Goal: Information Seeking & Learning: Learn about a topic

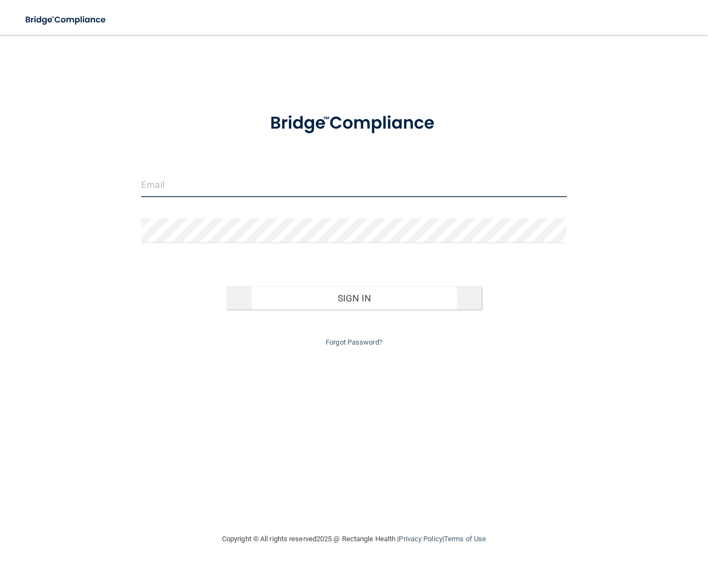
type input "[EMAIL_ADDRESS][DOMAIN_NAME]"
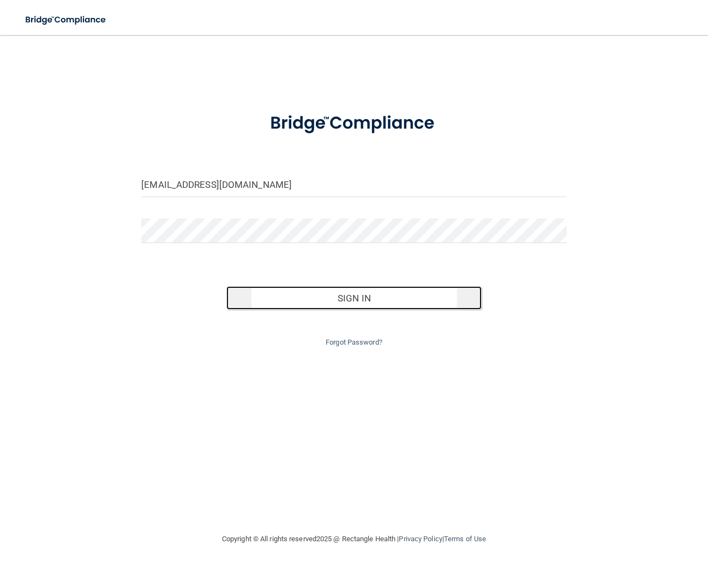
click at [325, 292] on button "Sign In" at bounding box center [353, 298] width 255 height 24
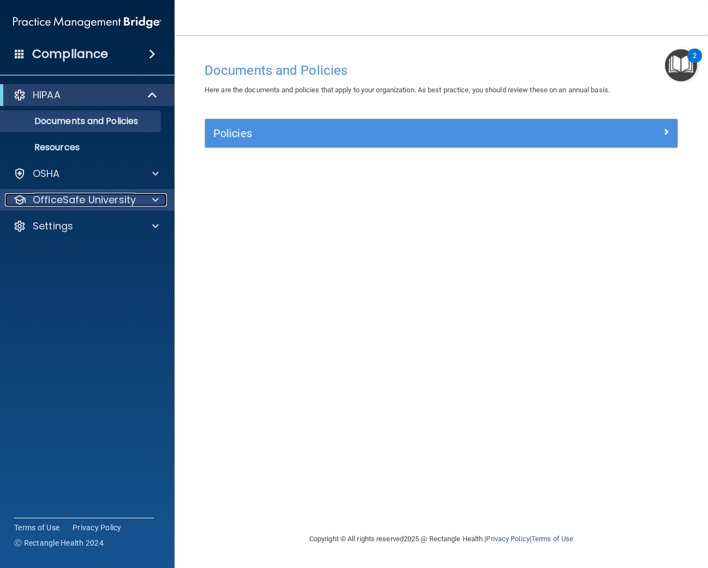
click at [120, 205] on p "OfficeSafe University" at bounding box center [84, 199] width 103 height 13
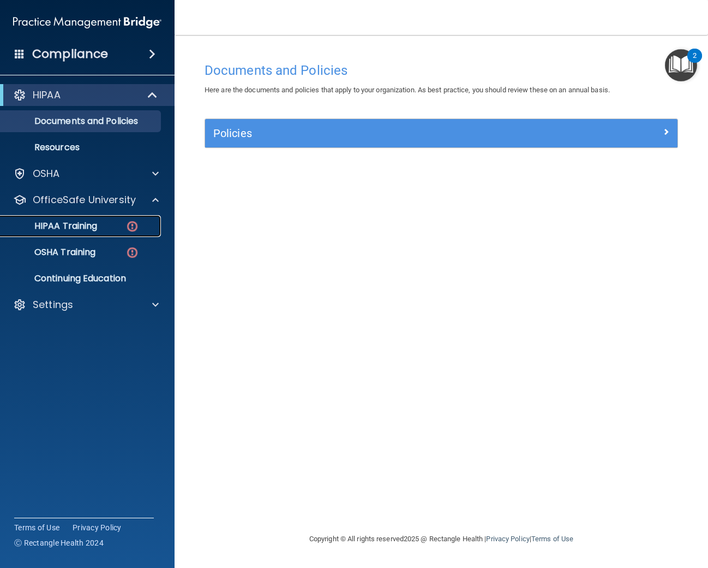
click at [133, 230] on img at bounding box center [133, 226] width 14 height 14
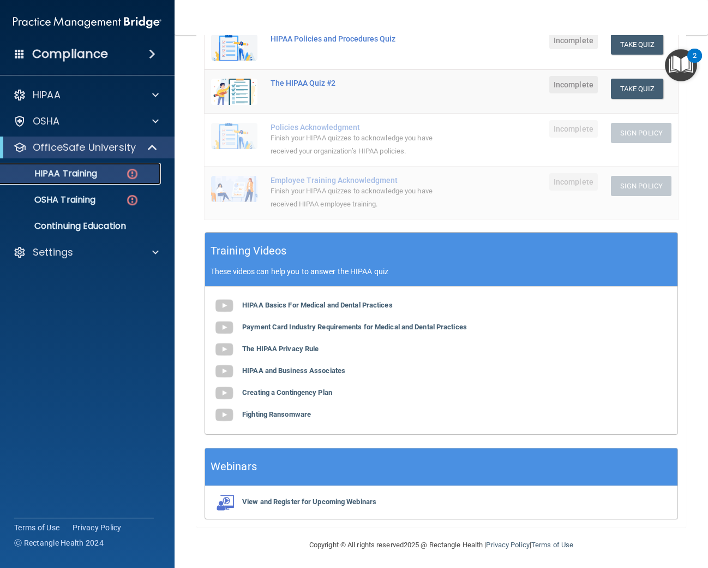
scroll to position [228, 0]
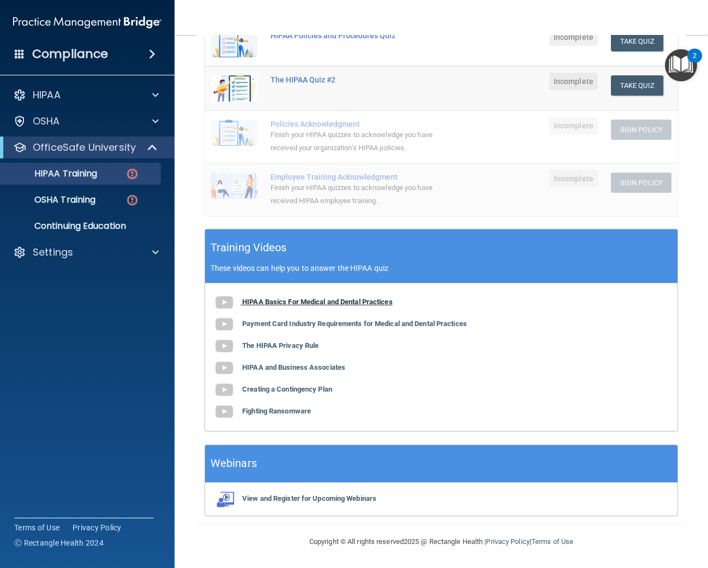
click at [298, 301] on b "HIPAA Basics For Medical and Dental Practices" at bounding box center [317, 301] width 151 height 8
click at [347, 326] on b "Payment Card Industry Requirements for Medical and Dental Practices" at bounding box center [354, 323] width 225 height 8
click at [298, 348] on b "The HIPAA Privacy Rule" at bounding box center [280, 345] width 76 height 8
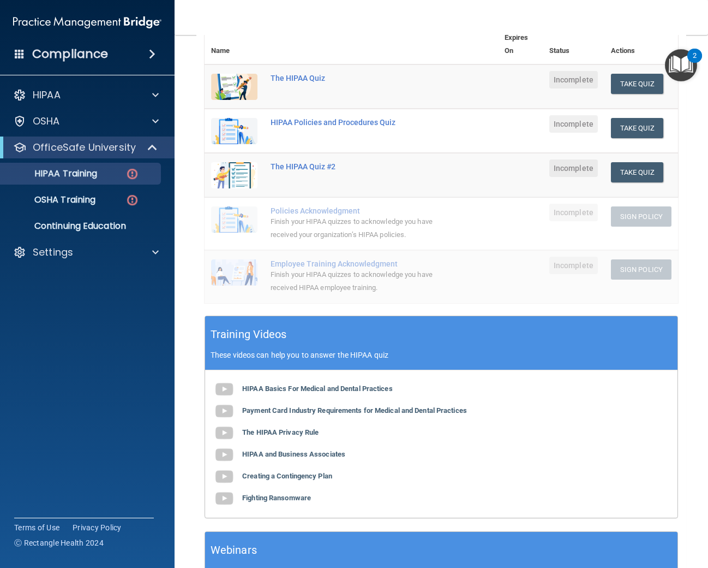
scroll to position [143, 0]
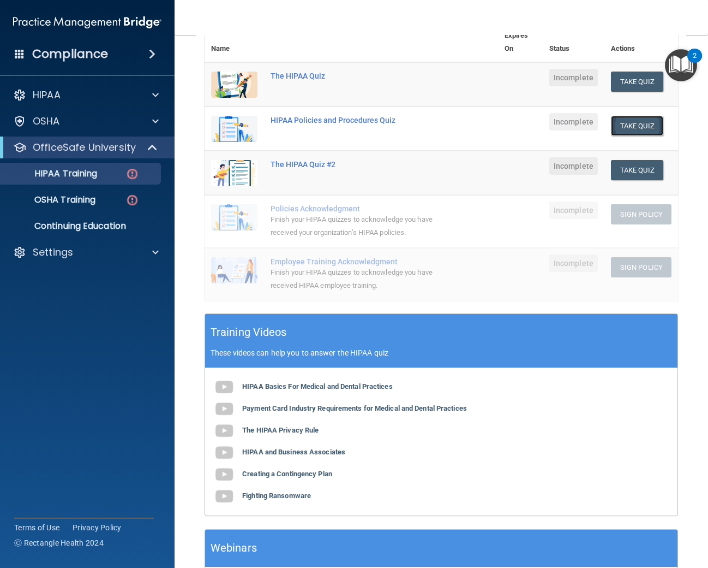
click at [632, 130] on button "Take Quiz" at bounding box center [637, 126] width 52 height 20
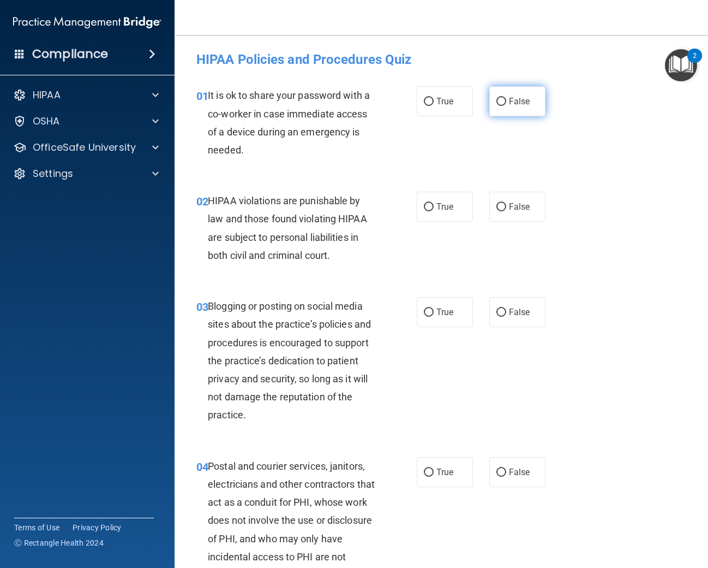
click at [495, 104] on label "False" at bounding box center [517, 101] width 56 height 30
click at [497, 104] on input "False" at bounding box center [502, 102] width 10 height 8
radio input "true"
drag, startPoint x: 419, startPoint y: 209, endPoint x: 436, endPoint y: 208, distance: 17.5
click at [419, 209] on label "True" at bounding box center [445, 207] width 56 height 30
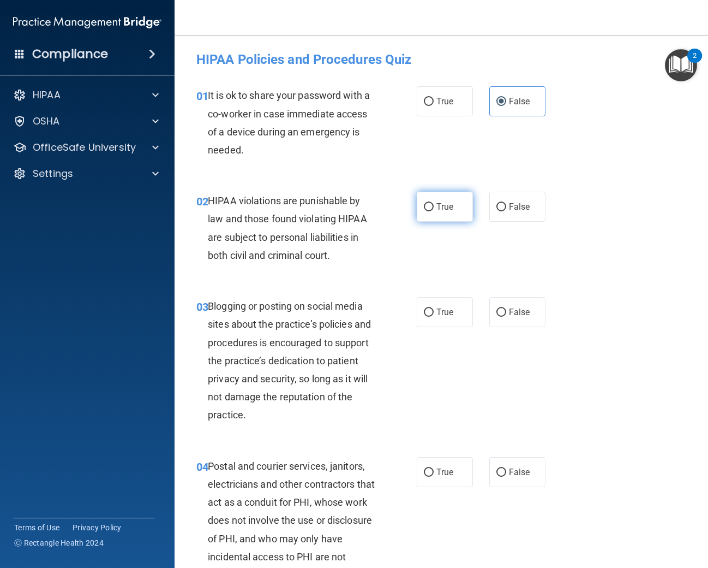
click at [424, 209] on input "True" at bounding box center [429, 207] width 10 height 8
radio input "true"
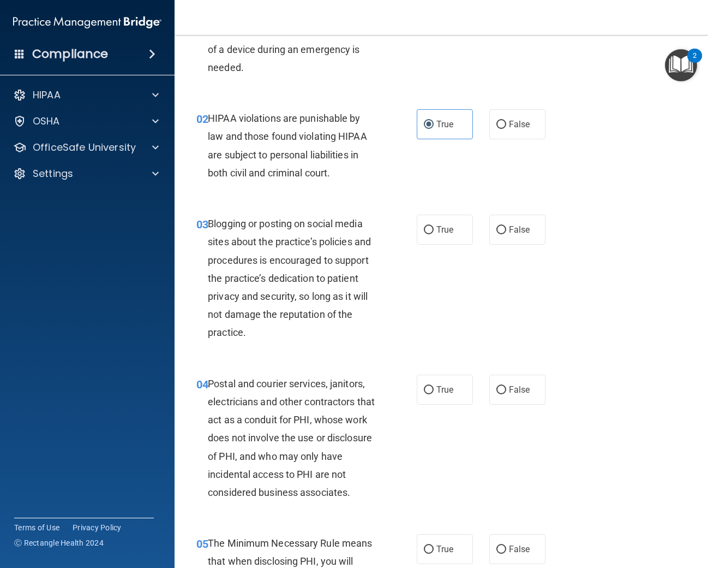
scroll to position [83, 0]
click at [503, 227] on input "False" at bounding box center [502, 229] width 10 height 8
radio input "true"
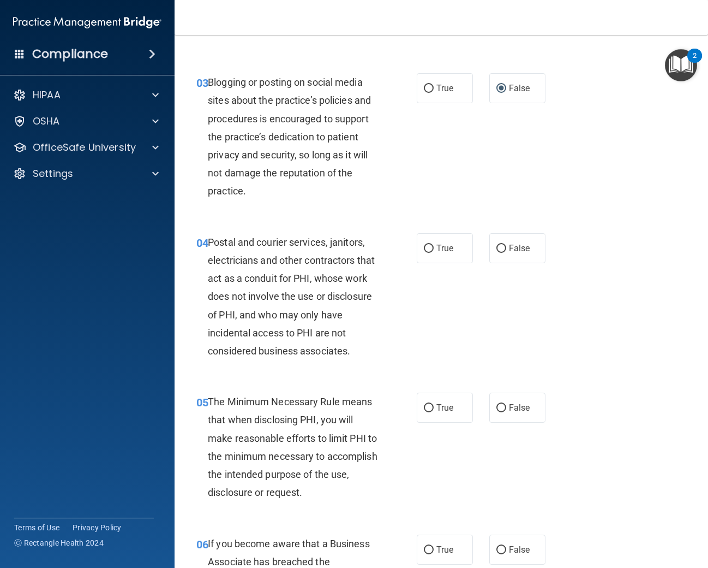
scroll to position [224, 0]
click at [505, 247] on input "False" at bounding box center [502, 248] width 10 height 8
radio input "true"
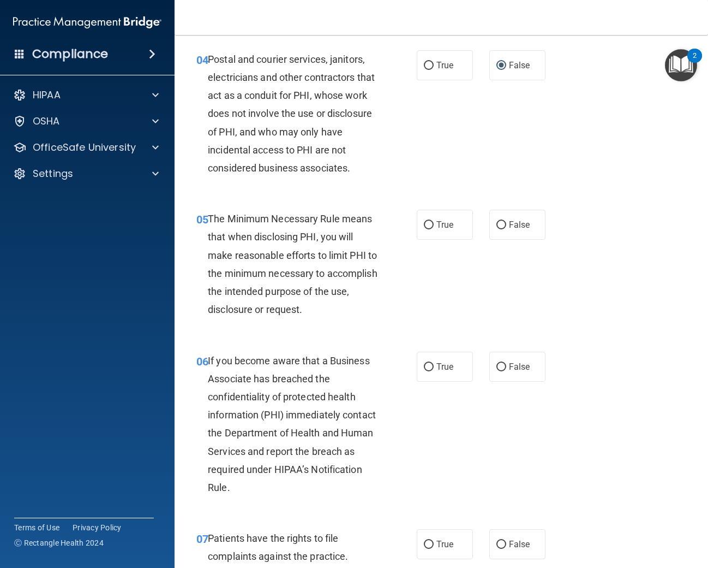
scroll to position [473, 0]
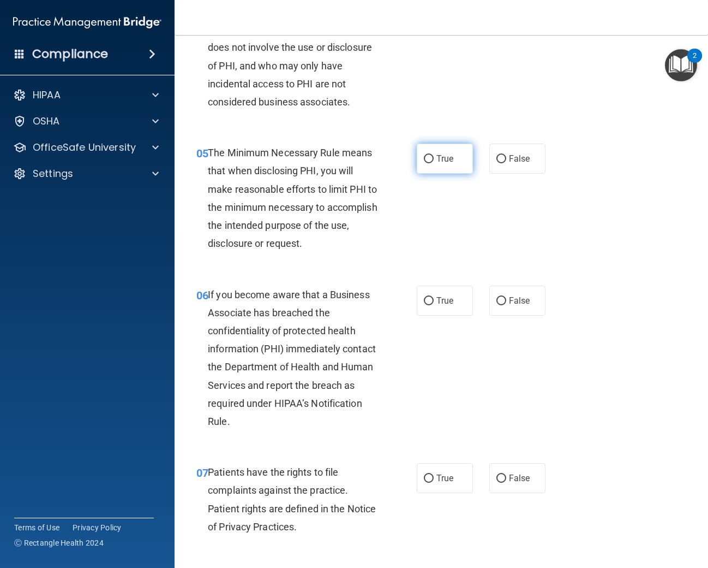
click at [435, 168] on label "True" at bounding box center [445, 159] width 56 height 30
click at [434, 163] on input "True" at bounding box center [429, 159] width 10 height 8
radio input "true"
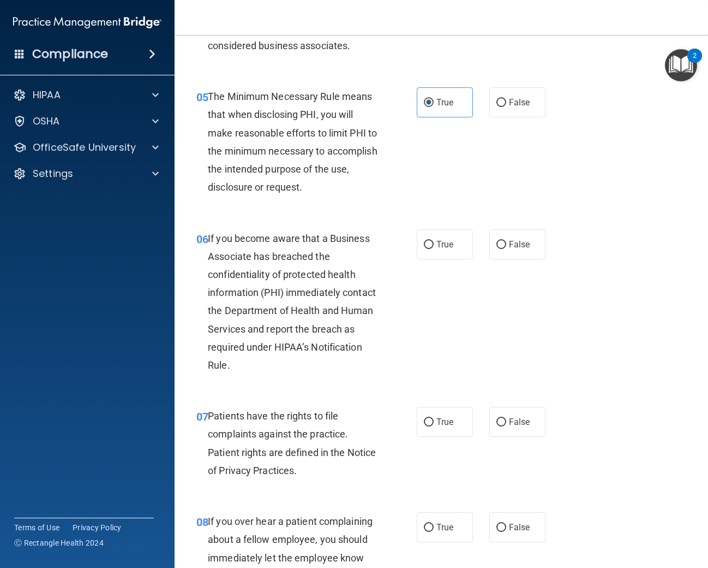
scroll to position [529, 0]
drag, startPoint x: 503, startPoint y: 247, endPoint x: 486, endPoint y: 281, distance: 38.6
click at [503, 247] on input "False" at bounding box center [502, 244] width 10 height 8
radio input "true"
drag, startPoint x: 426, startPoint y: 241, endPoint x: 425, endPoint y: 252, distance: 10.9
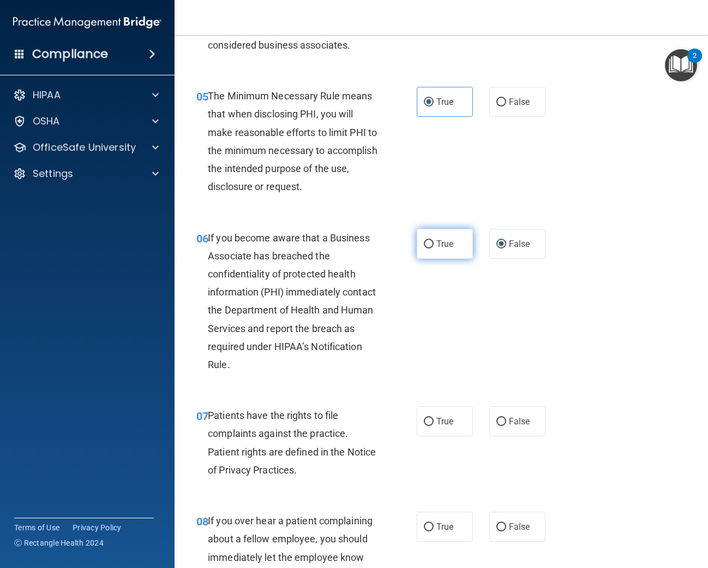
click at [426, 241] on input "True" at bounding box center [429, 244] width 10 height 8
radio input "true"
radio input "false"
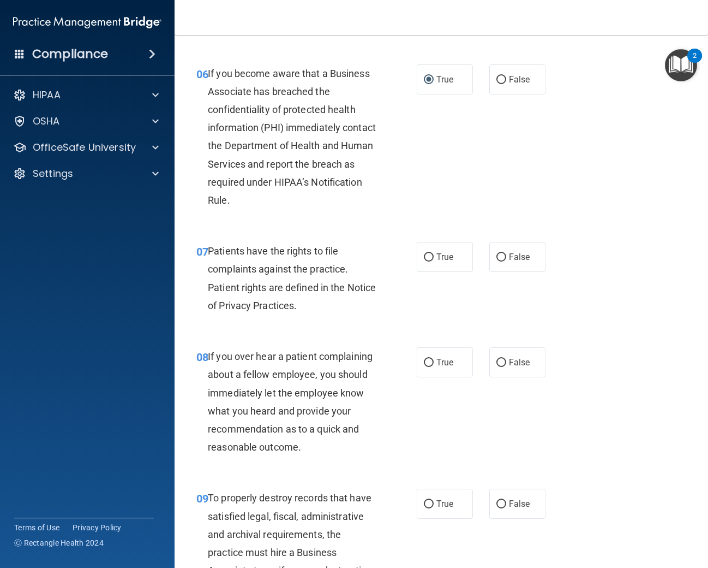
scroll to position [758, 0]
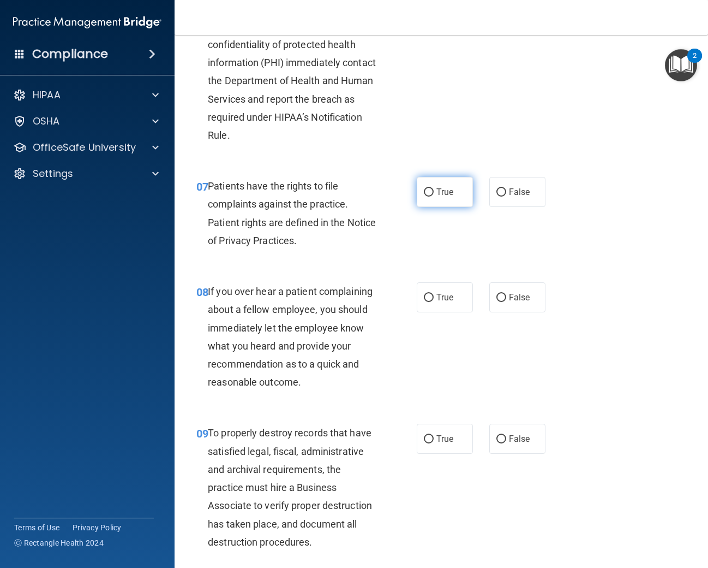
click at [421, 195] on label "True" at bounding box center [445, 192] width 56 height 30
click at [424, 195] on input "True" at bounding box center [429, 192] width 10 height 8
radio input "true"
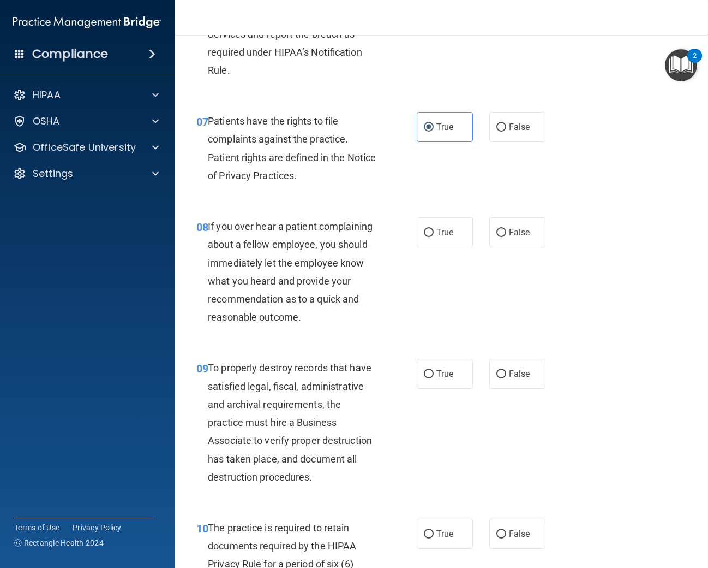
scroll to position [875, 0]
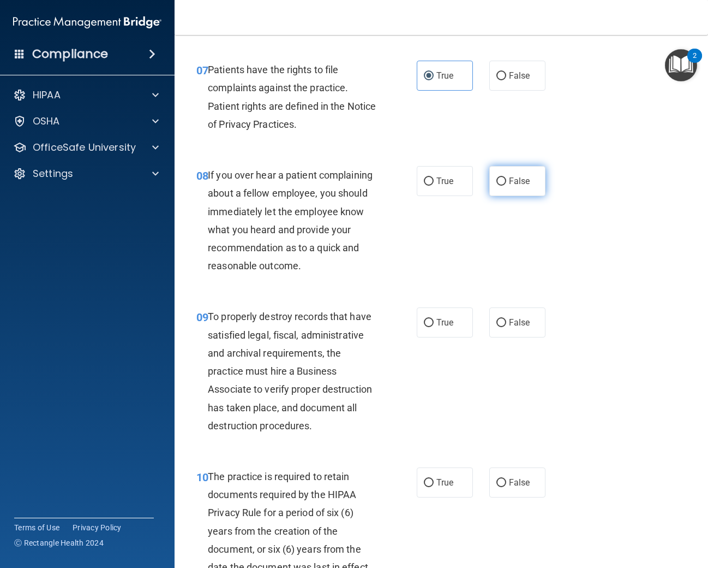
click at [504, 181] on input "False" at bounding box center [502, 181] width 10 height 8
radio input "true"
click at [440, 179] on span "True" at bounding box center [445, 181] width 17 height 10
click at [434, 179] on input "True" at bounding box center [429, 181] width 10 height 8
radio input "true"
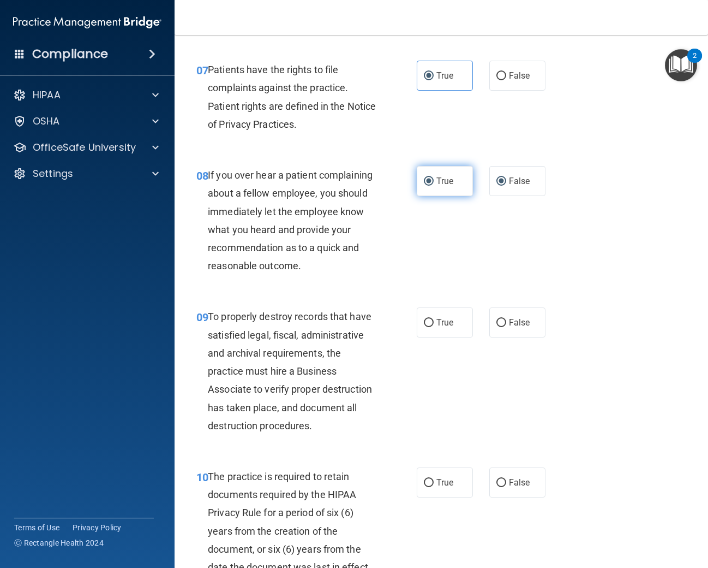
radio input "false"
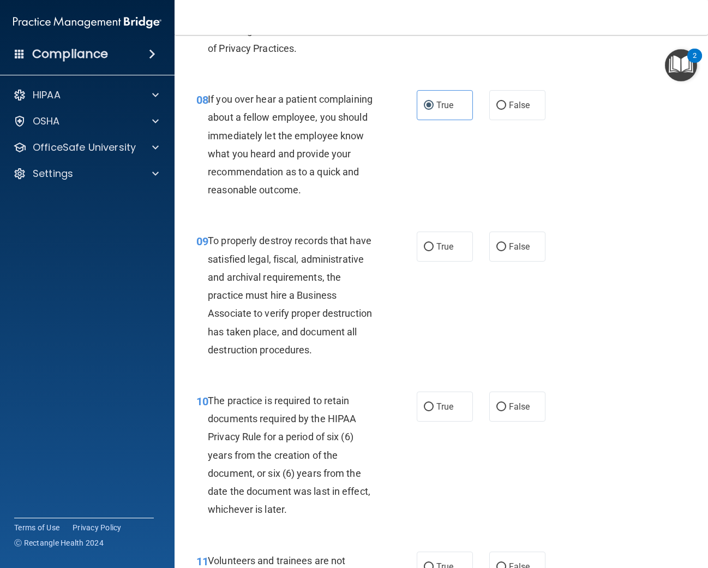
scroll to position [953, 0]
click at [431, 239] on label "True" at bounding box center [445, 246] width 56 height 30
click at [431, 243] on input "True" at bounding box center [429, 247] width 10 height 8
radio input "true"
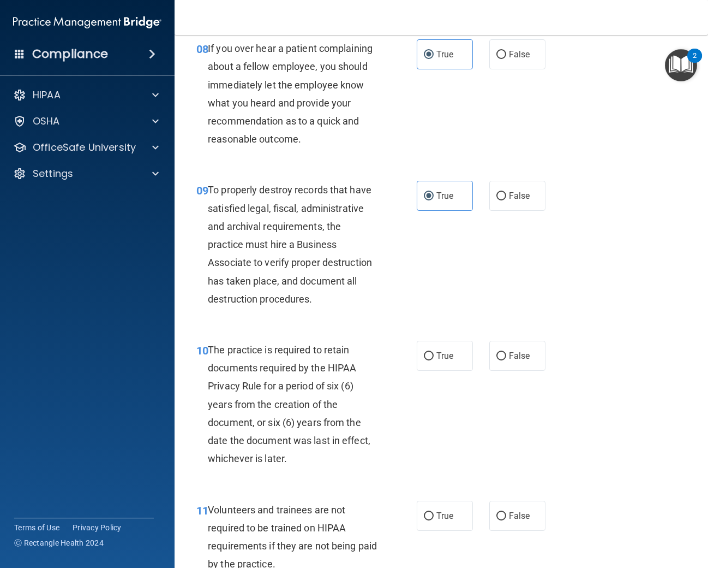
scroll to position [1047, 0]
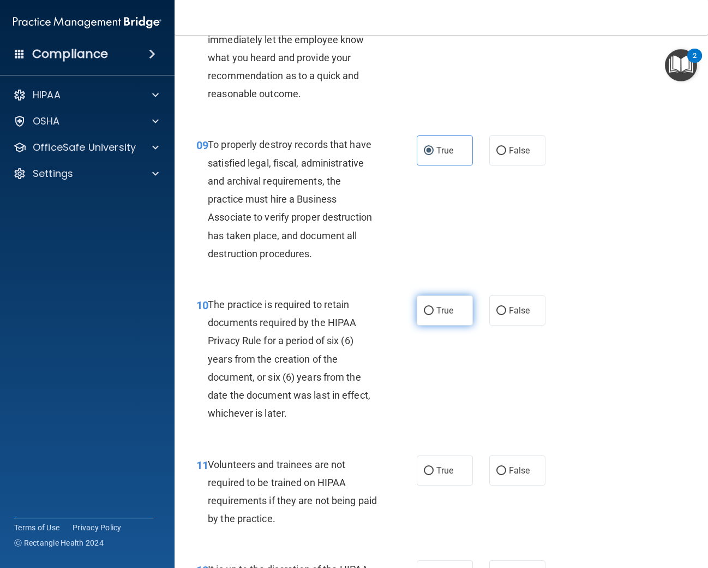
click at [427, 310] on input "True" at bounding box center [429, 311] width 10 height 8
radio input "true"
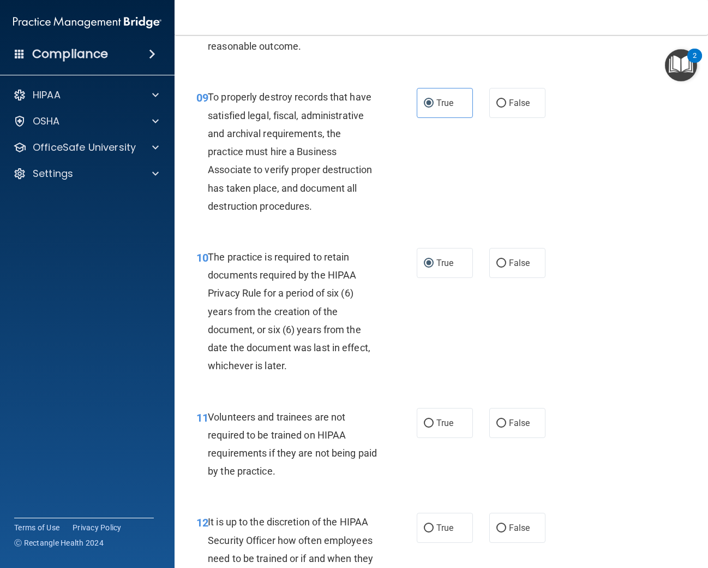
scroll to position [1185, 0]
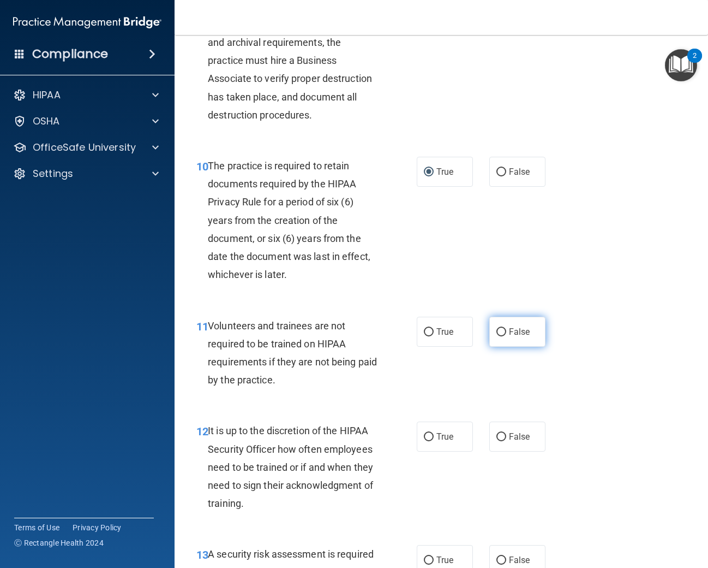
click at [491, 330] on label "False" at bounding box center [517, 331] width 56 height 30
click at [497, 330] on input "False" at bounding box center [502, 332] width 10 height 8
radio input "true"
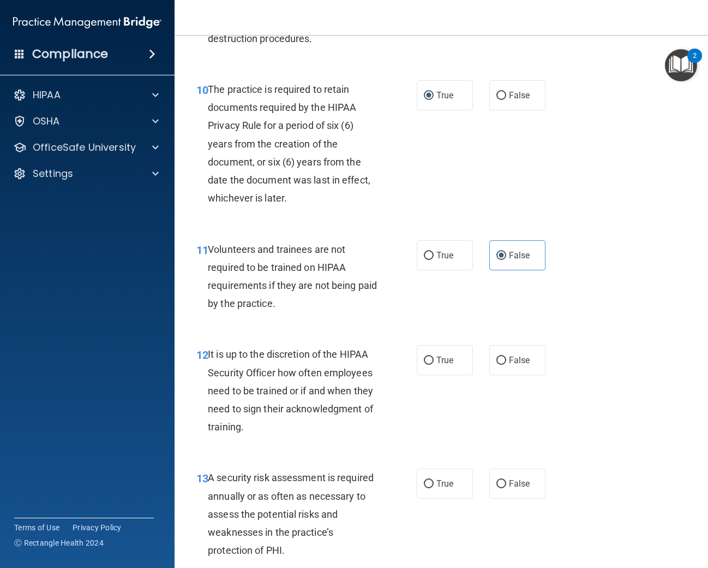
scroll to position [1263, 0]
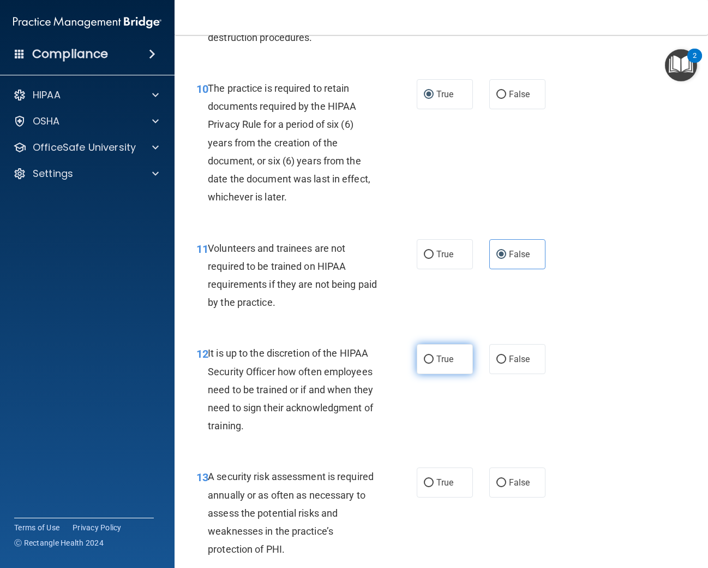
click at [443, 363] on span "True" at bounding box center [445, 359] width 17 height 10
click at [434, 363] on input "True" at bounding box center [429, 359] width 10 height 8
radio input "true"
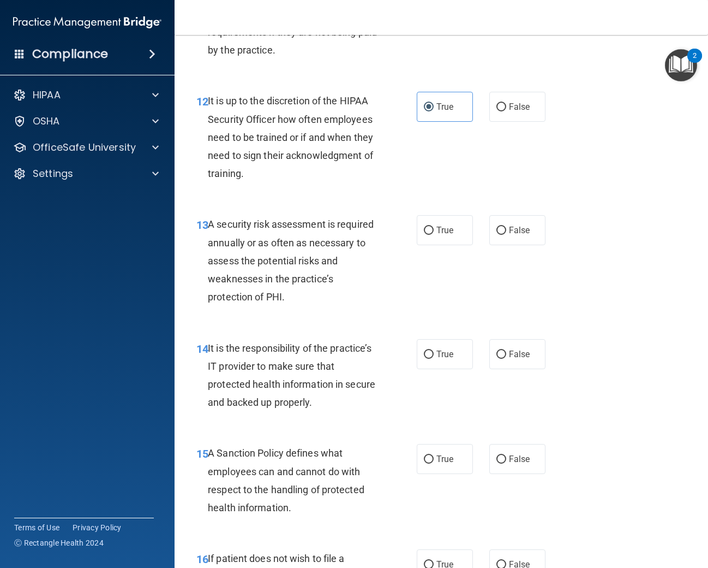
scroll to position [1556, 0]
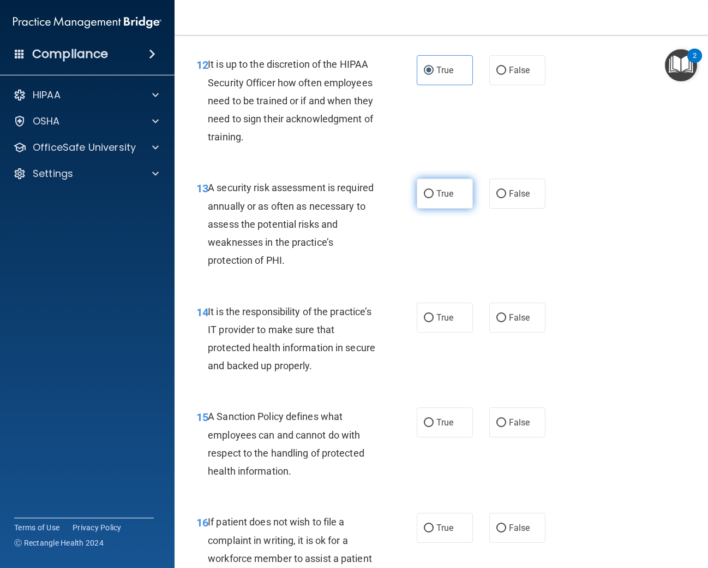
click at [445, 196] on span "True" at bounding box center [445, 193] width 17 height 10
click at [434, 196] on input "True" at bounding box center [429, 194] width 10 height 8
radio input "true"
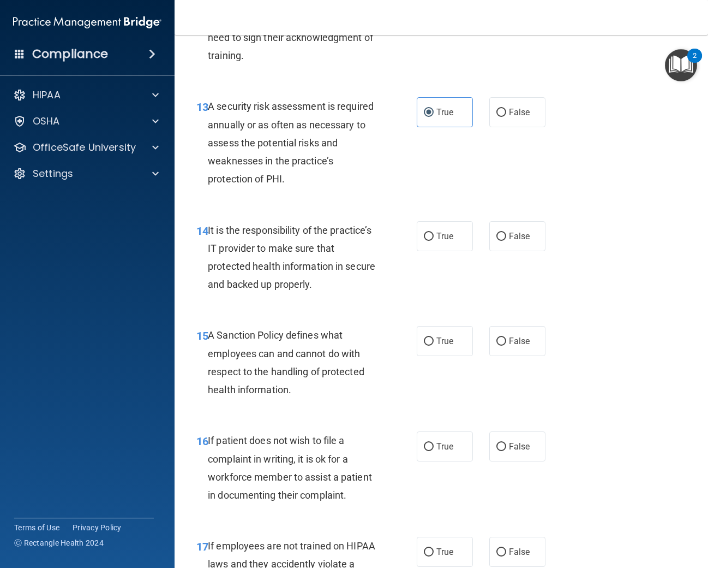
scroll to position [1633, 0]
click at [433, 231] on label "True" at bounding box center [445, 235] width 56 height 30
click at [433, 232] on input "True" at bounding box center [429, 236] width 10 height 8
radio input "true"
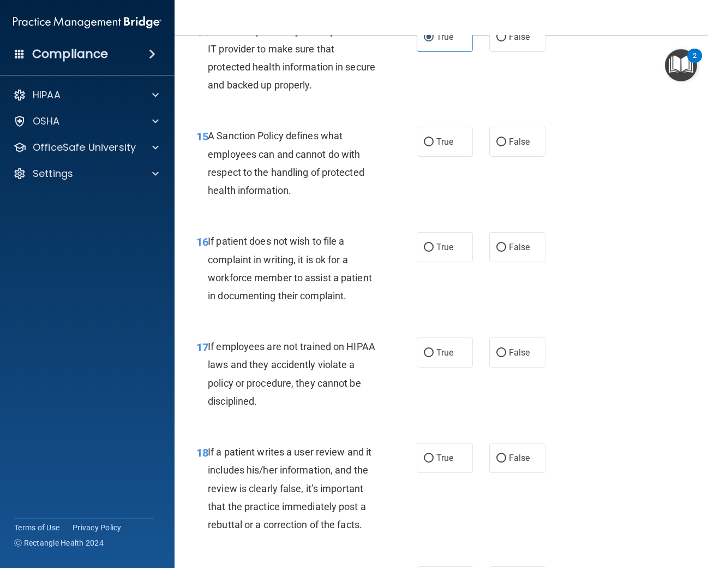
scroll to position [1825, 0]
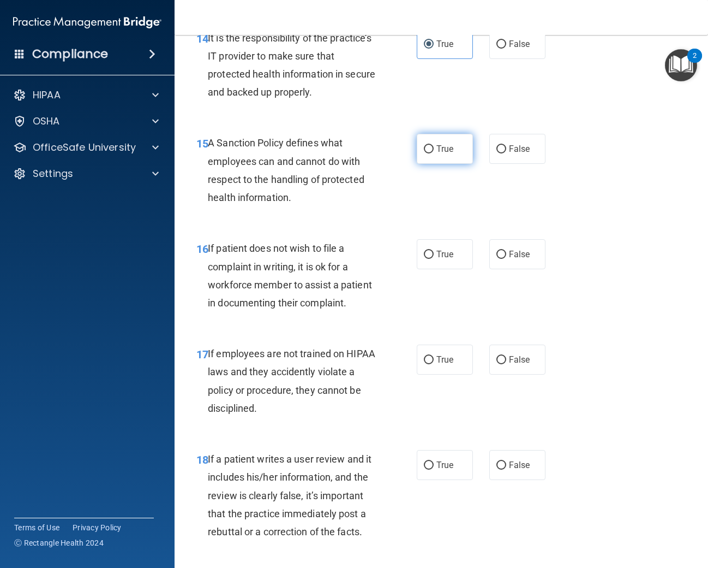
click at [435, 151] on label "True" at bounding box center [445, 149] width 56 height 30
click at [434, 151] on input "True" at bounding box center [429, 149] width 10 height 8
radio input "true"
click at [507, 256] on label "False" at bounding box center [517, 254] width 56 height 30
click at [506, 256] on input "False" at bounding box center [502, 254] width 10 height 8
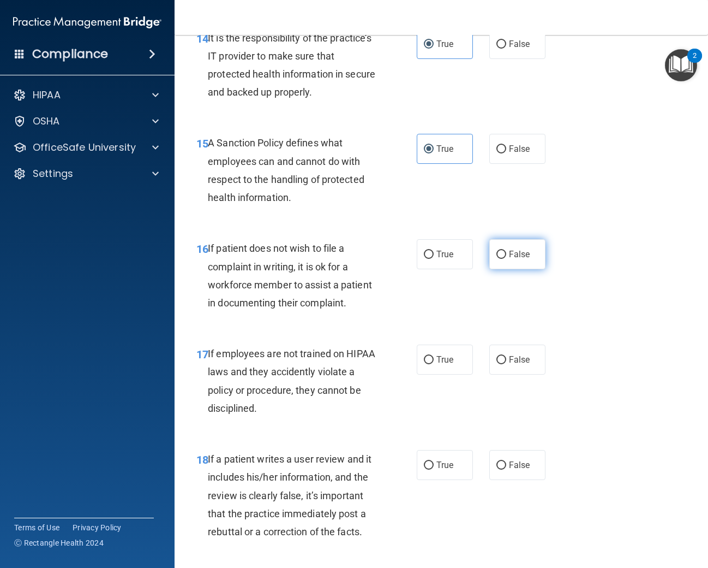
radio input "true"
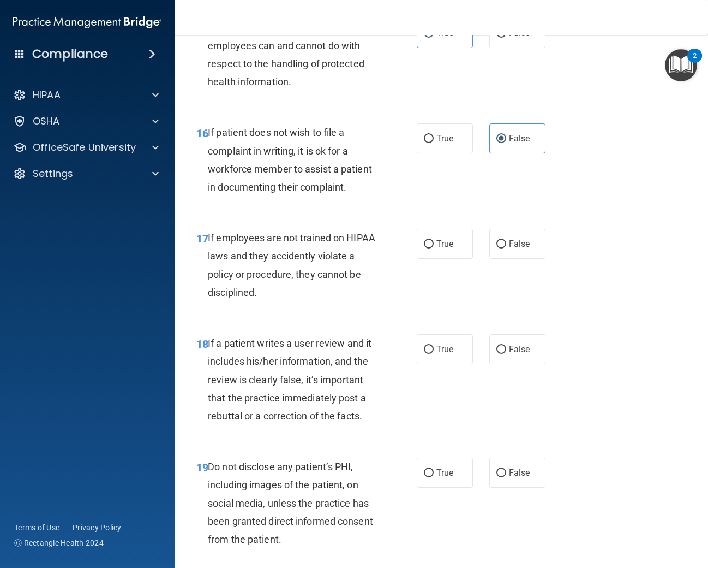
scroll to position [1945, 0]
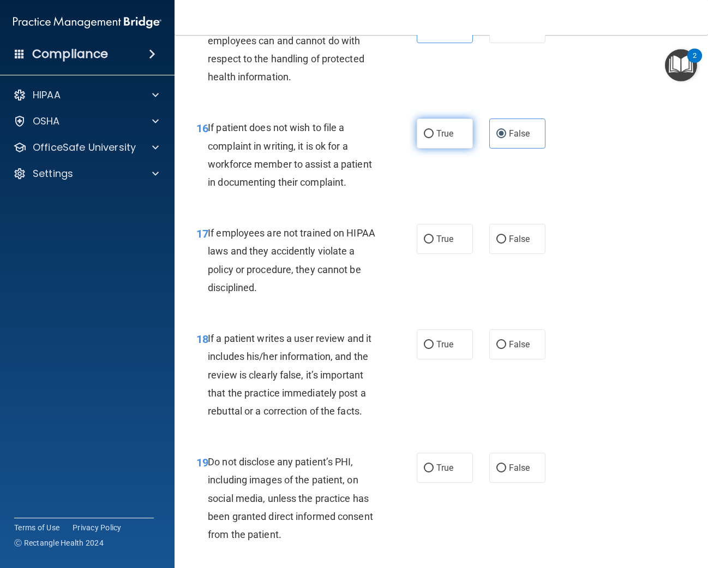
click at [420, 134] on label "True" at bounding box center [445, 133] width 56 height 30
click at [424, 134] on input "True" at bounding box center [429, 134] width 10 height 8
radio input "true"
radio input "false"
click at [517, 242] on span "False" at bounding box center [519, 239] width 21 height 10
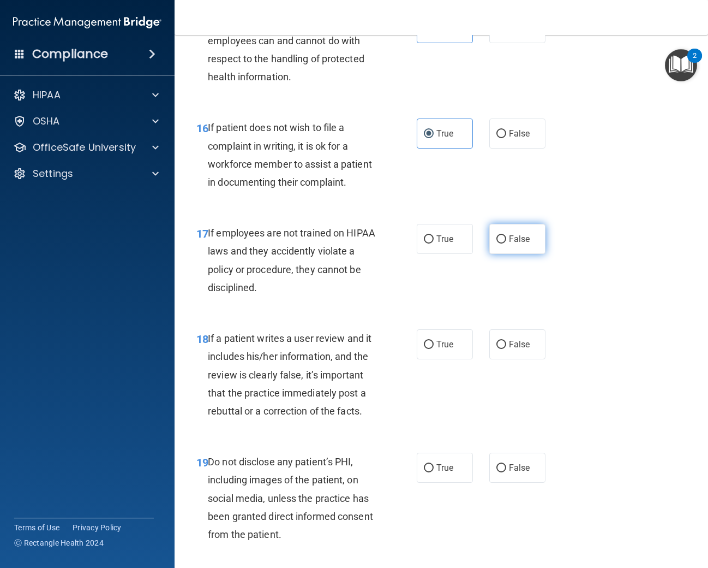
click at [506, 242] on input "False" at bounding box center [502, 239] width 10 height 8
radio input "true"
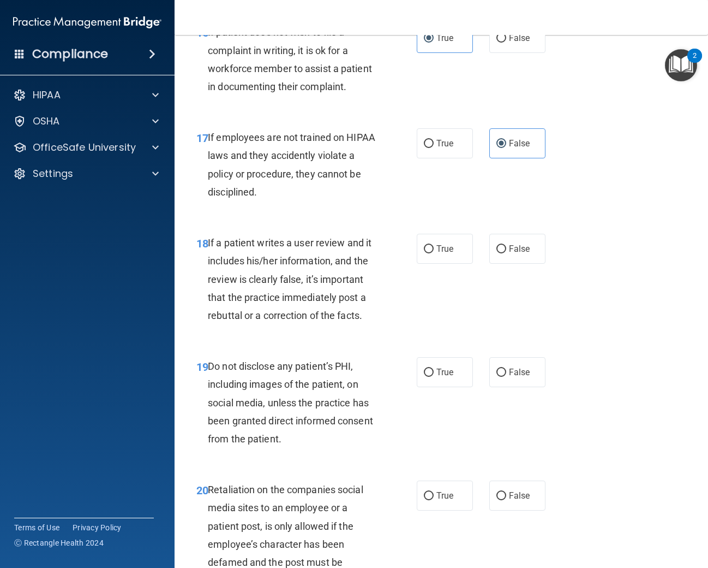
scroll to position [2042, 0]
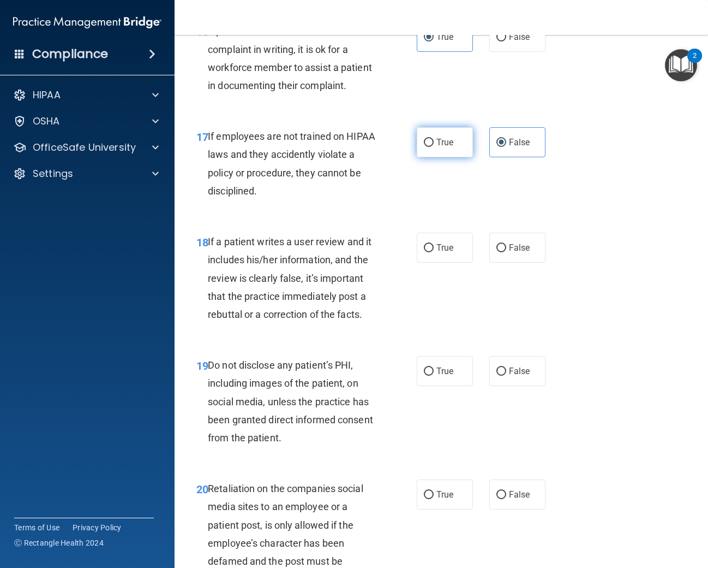
click at [427, 154] on label "True" at bounding box center [445, 142] width 56 height 30
click at [427, 147] on input "True" at bounding box center [429, 143] width 10 height 8
radio input "true"
click at [500, 144] on input "False" at bounding box center [502, 143] width 10 height 8
radio input "true"
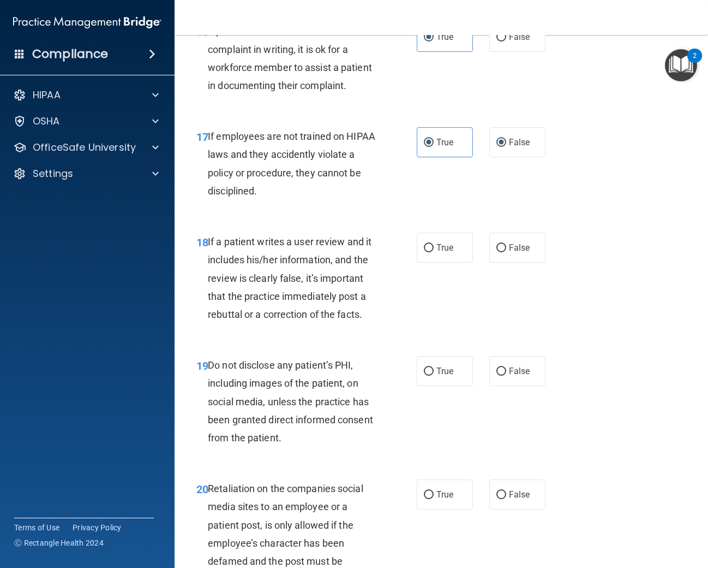
radio input "false"
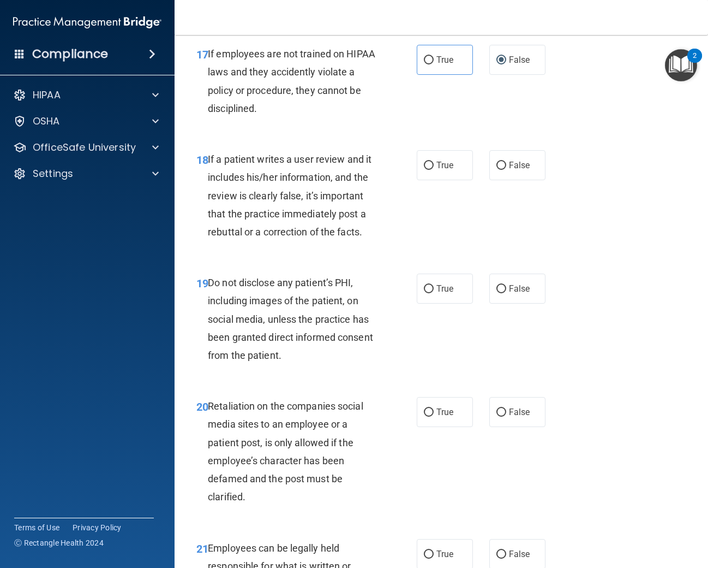
scroll to position [2128, 0]
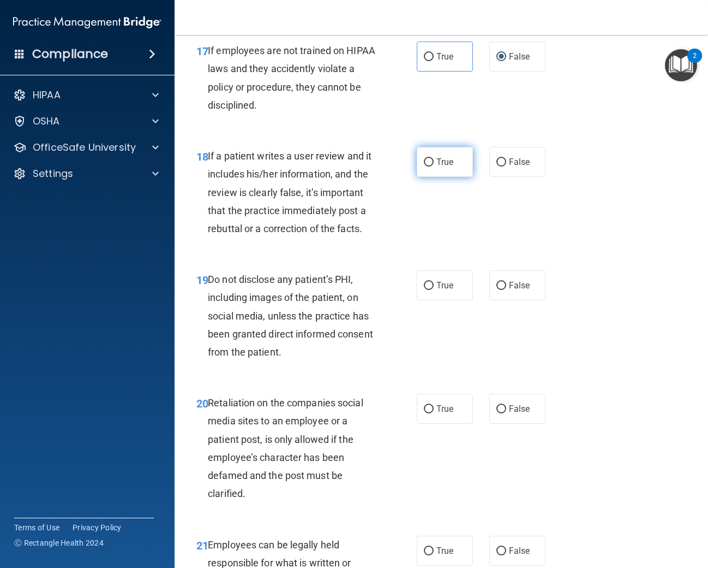
click at [451, 165] on span "True" at bounding box center [445, 162] width 17 height 10
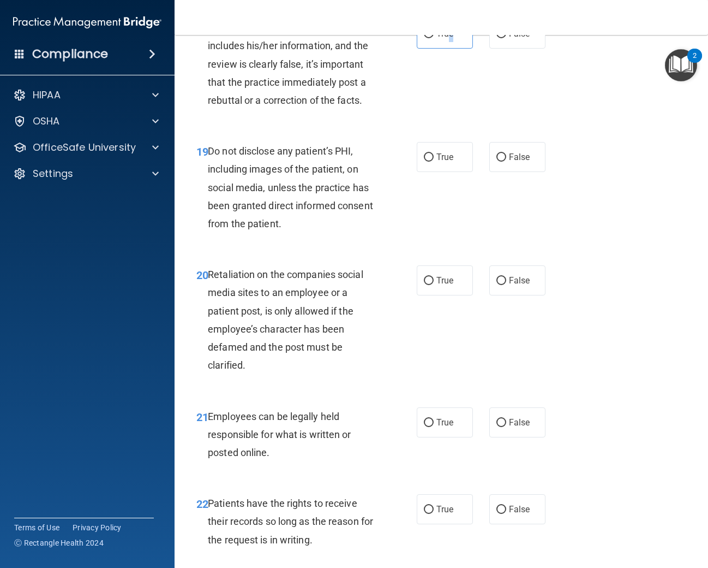
scroll to position [2218, 0]
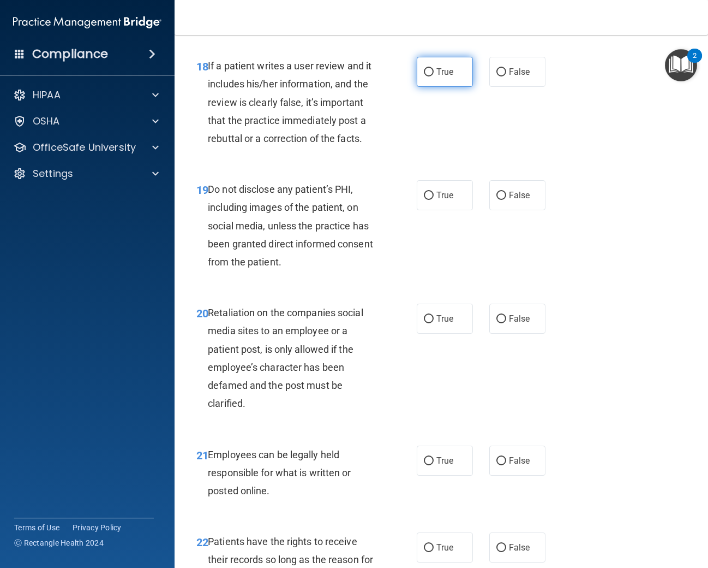
click at [429, 75] on label "True" at bounding box center [445, 72] width 56 height 30
drag, startPoint x: 432, startPoint y: 68, endPoint x: 399, endPoint y: 93, distance: 40.9
click at [432, 68] on input "True" at bounding box center [429, 72] width 10 height 8
radio input "true"
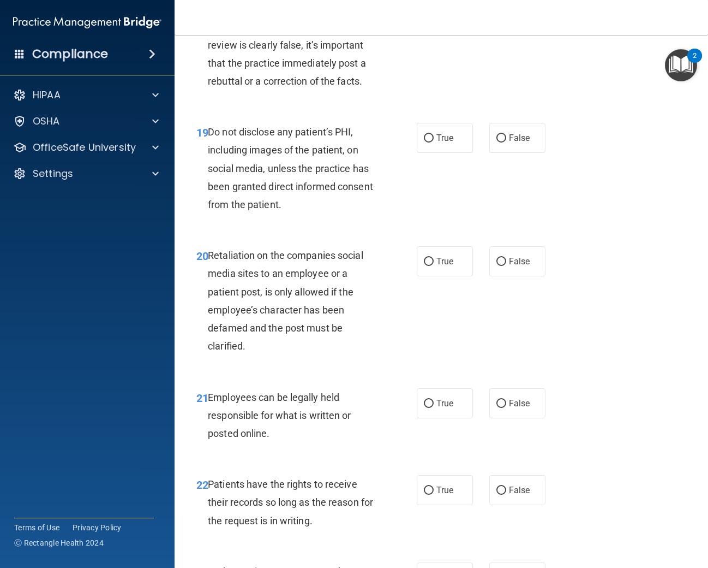
scroll to position [2279, 0]
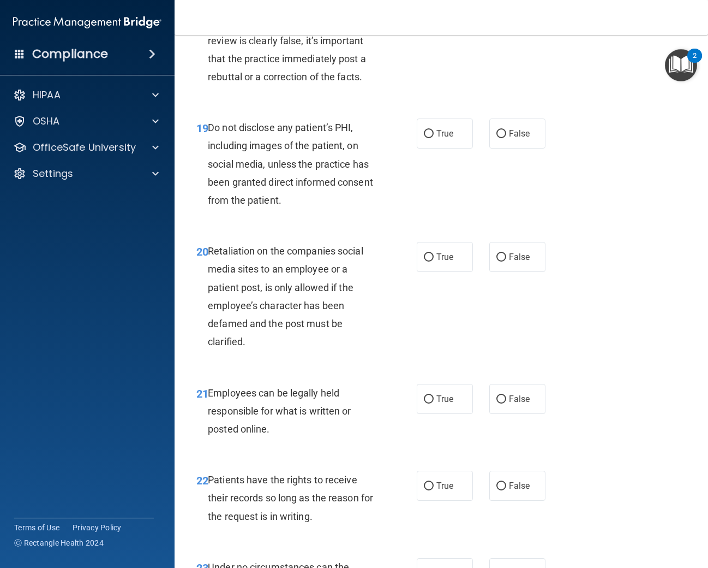
drag, startPoint x: 496, startPoint y: 132, endPoint x: 485, endPoint y: 141, distance: 14.7
click at [495, 132] on label "False" at bounding box center [517, 133] width 56 height 30
click at [501, 130] on input "False" at bounding box center [502, 134] width 10 height 8
radio input "true"
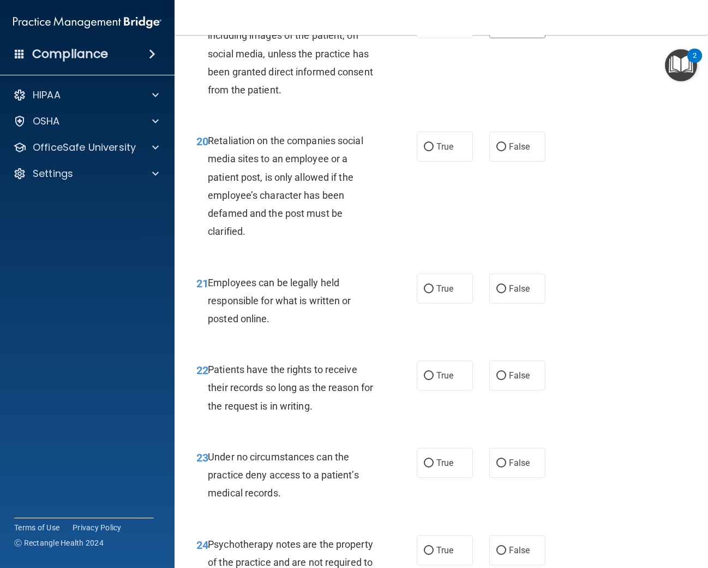
scroll to position [2396, 0]
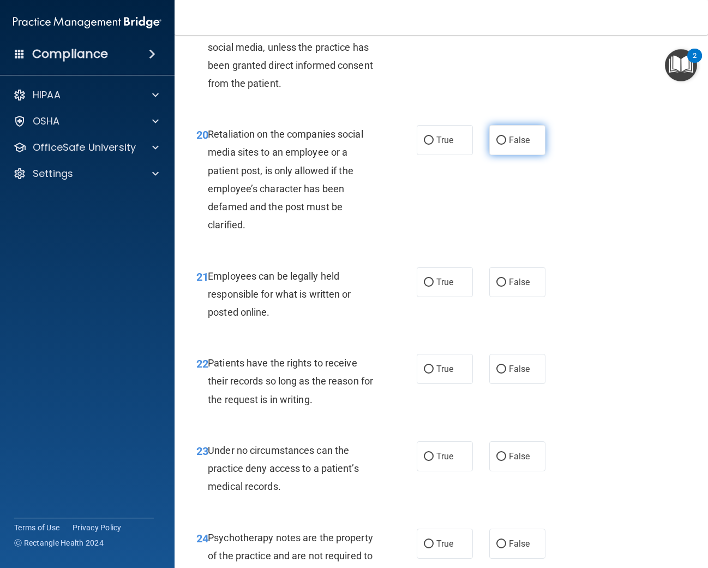
click at [504, 138] on input "False" at bounding box center [502, 140] width 10 height 8
radio input "true"
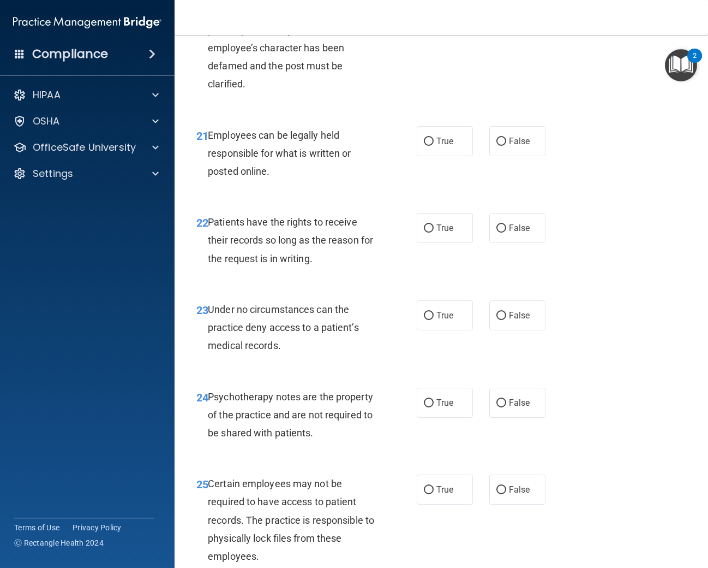
scroll to position [2546, 0]
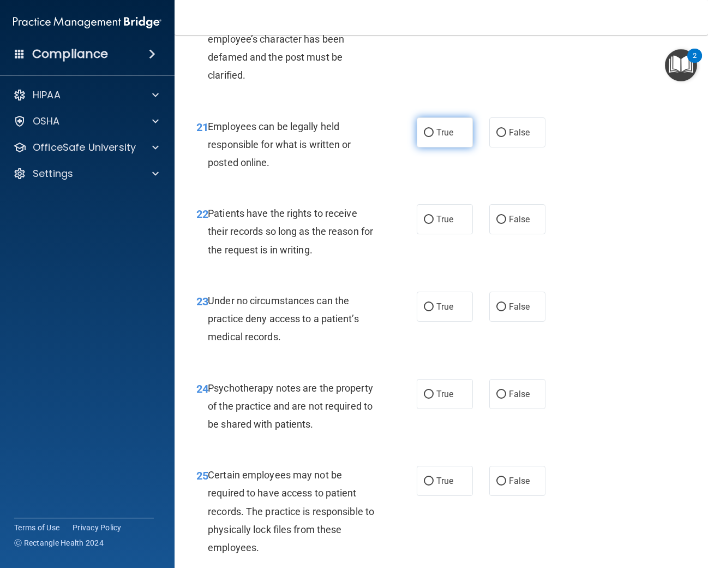
click at [431, 127] on label "True" at bounding box center [445, 132] width 56 height 30
click at [431, 129] on input "True" at bounding box center [429, 133] width 10 height 8
radio input "true"
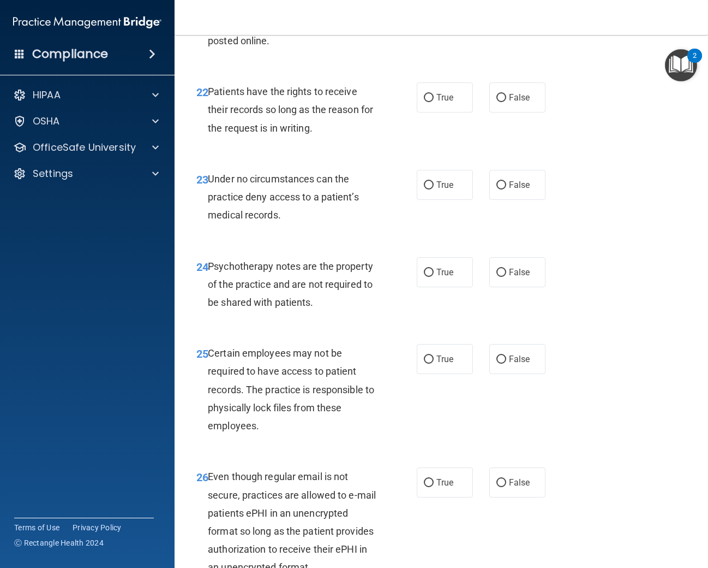
scroll to position [2675, 0]
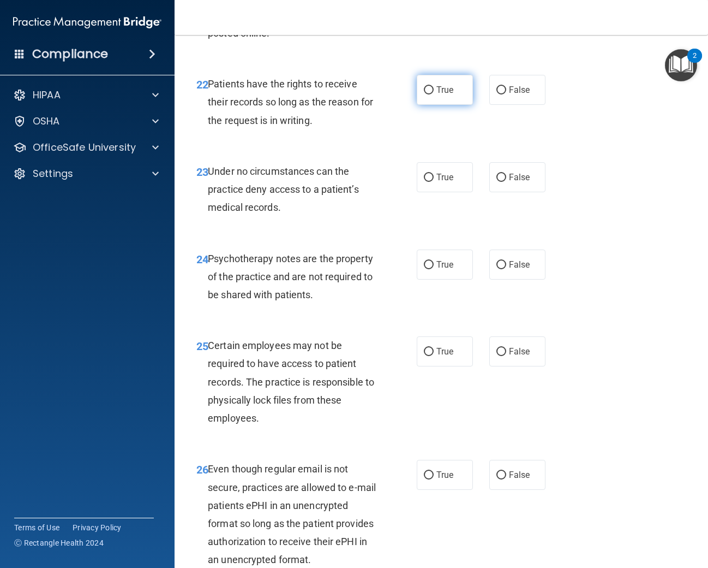
click at [452, 94] on span "True" at bounding box center [445, 90] width 17 height 10
click at [434, 94] on input "True" at bounding box center [429, 90] width 10 height 8
radio input "true"
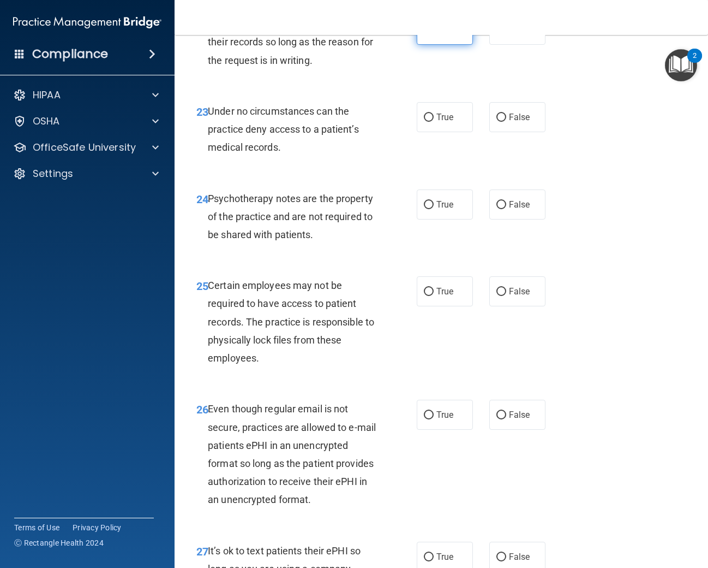
scroll to position [2776, 0]
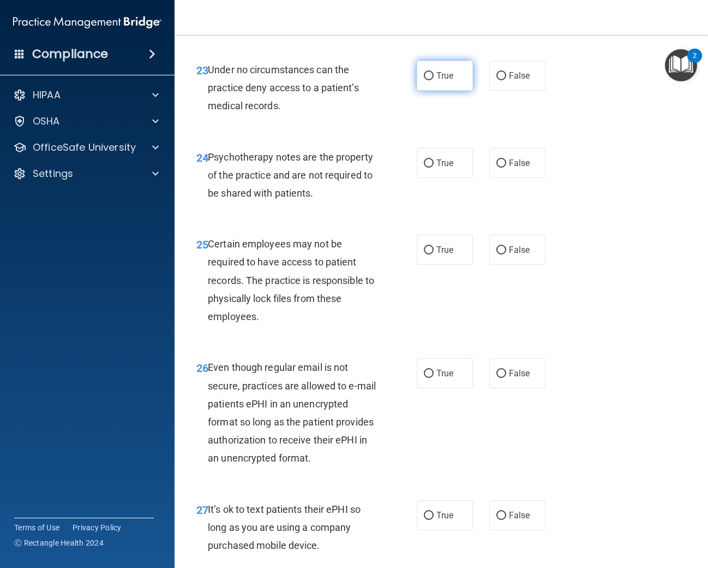
click at [444, 86] on label "True" at bounding box center [445, 76] width 56 height 30
click at [434, 80] on input "True" at bounding box center [429, 76] width 10 height 8
radio input "true"
drag, startPoint x: 510, startPoint y: 159, endPoint x: 484, endPoint y: 189, distance: 39.5
click at [509, 159] on span "False" at bounding box center [519, 163] width 21 height 10
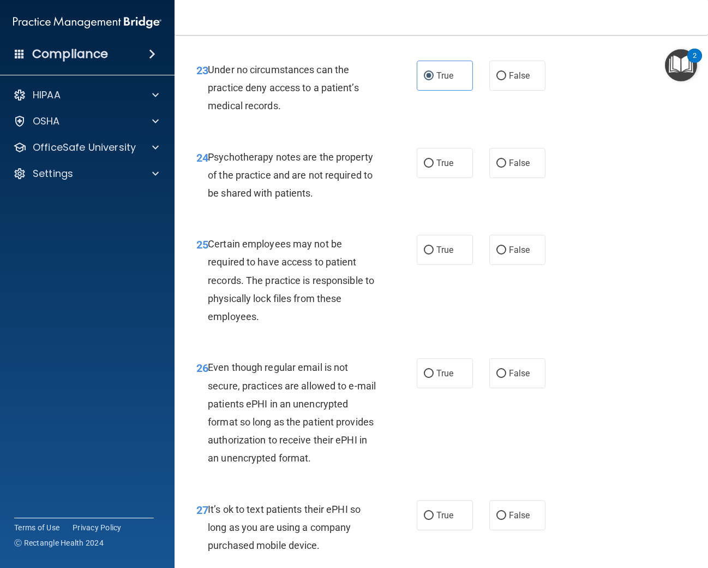
click at [506, 159] on input "False" at bounding box center [502, 163] width 10 height 8
radio input "true"
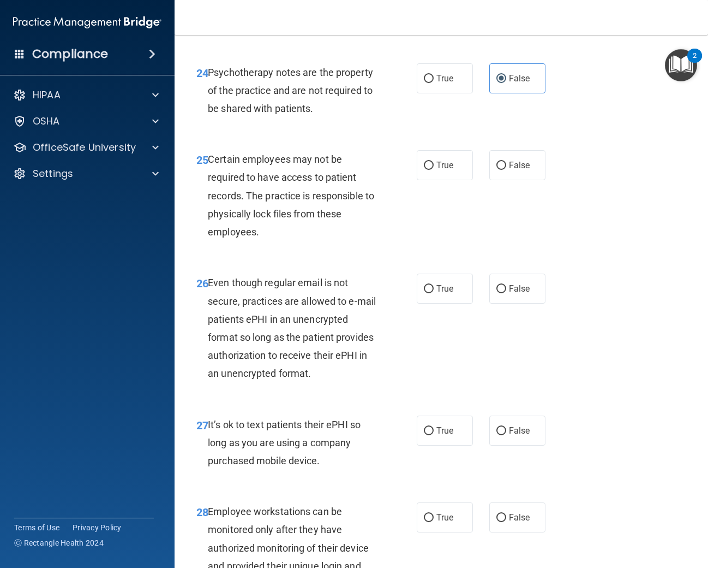
scroll to position [2891, 0]
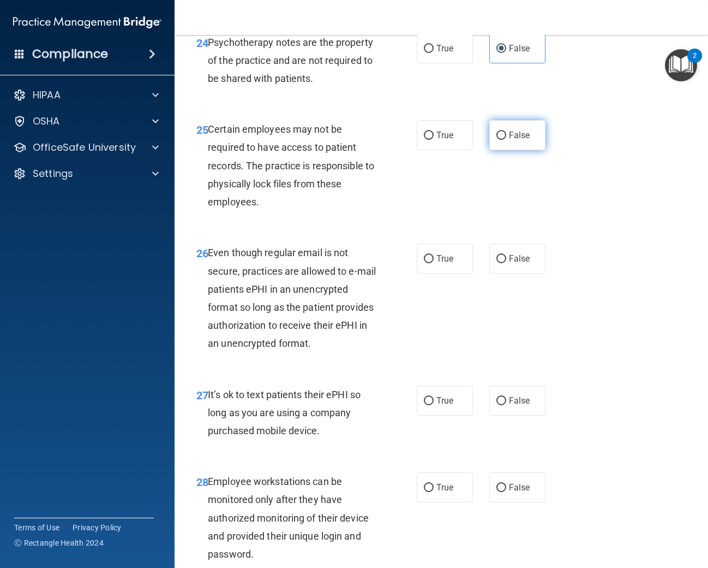
click at [505, 135] on input "False" at bounding box center [502, 136] width 10 height 8
radio input "true"
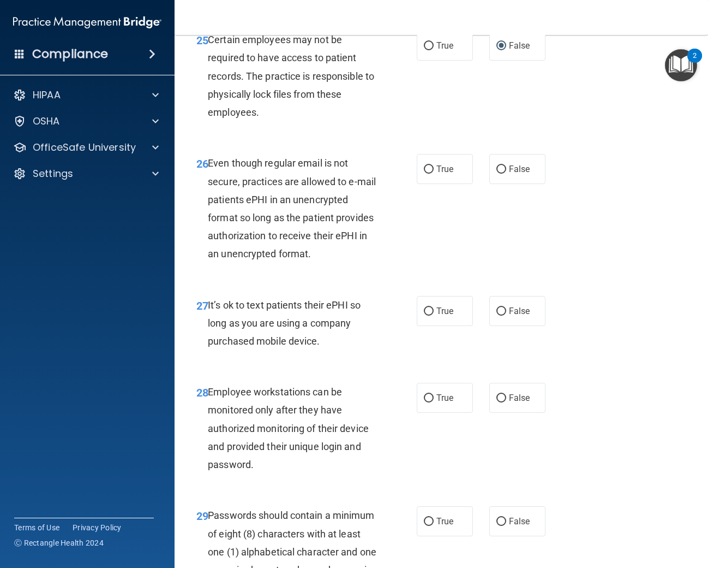
scroll to position [2993, 0]
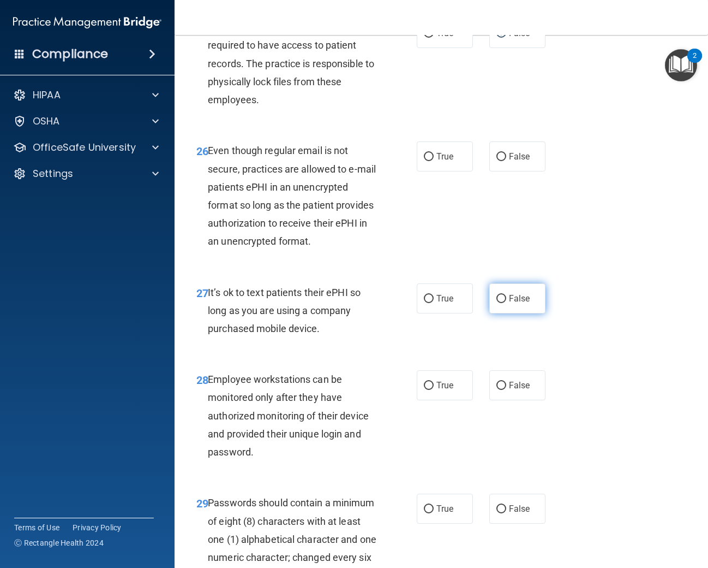
click at [506, 301] on label "False" at bounding box center [517, 298] width 56 height 30
click at [506, 301] on input "False" at bounding box center [502, 299] width 10 height 8
radio input "true"
drag, startPoint x: 516, startPoint y: 150, endPoint x: 505, endPoint y: 156, distance: 12.7
click at [515, 151] on label "False" at bounding box center [517, 156] width 56 height 30
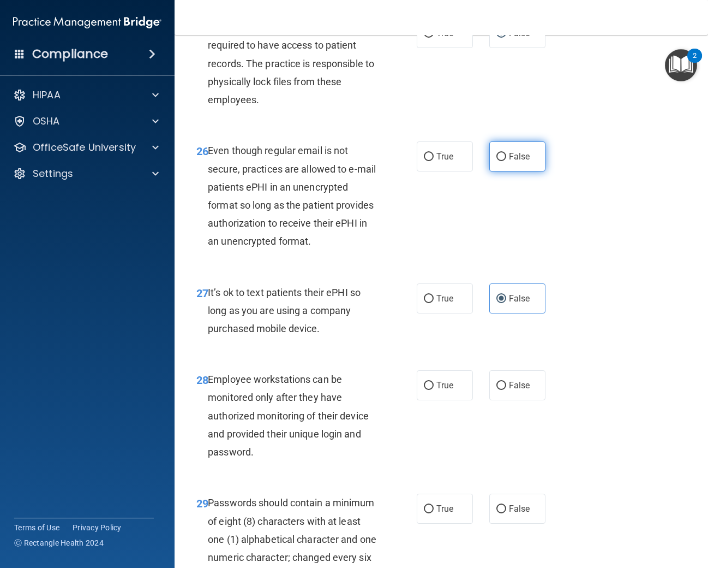
drag, startPoint x: 540, startPoint y: 153, endPoint x: 534, endPoint y: 157, distance: 6.7
click at [537, 156] on label "False" at bounding box center [517, 156] width 56 height 30
click at [506, 156] on input "False" at bounding box center [502, 157] width 10 height 8
radio input "true"
click at [452, 287] on label "True" at bounding box center [445, 298] width 56 height 30
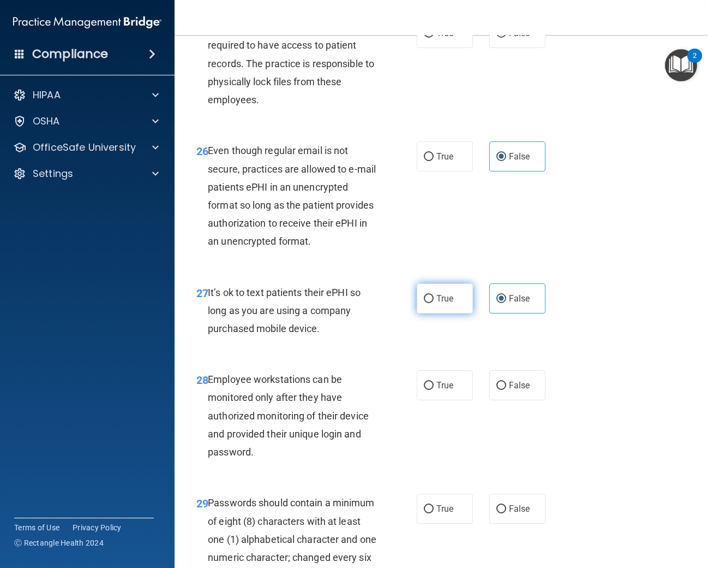
click at [434, 295] on input "True" at bounding box center [429, 299] width 10 height 8
radio input "true"
radio input "false"
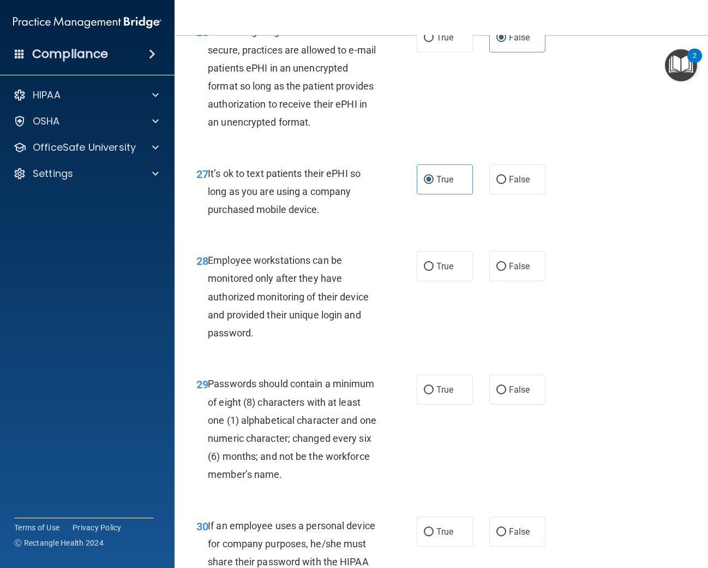
scroll to position [3118, 0]
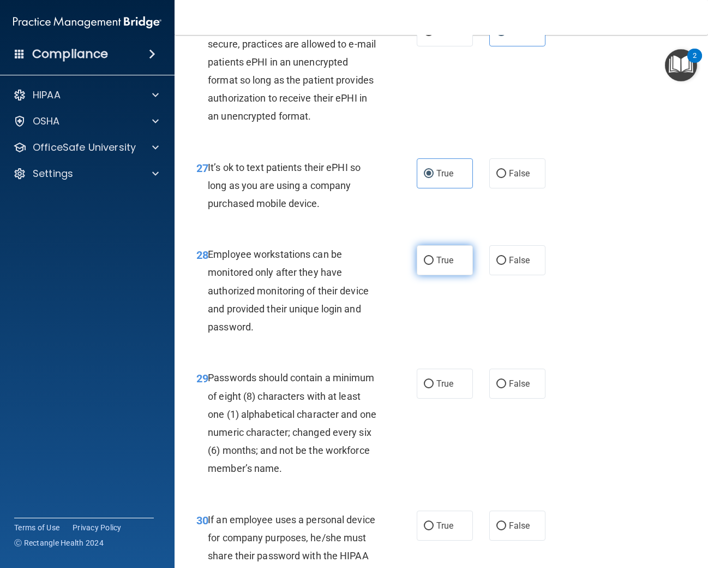
click at [455, 266] on label "True" at bounding box center [445, 260] width 56 height 30
click at [434, 265] on input "True" at bounding box center [429, 260] width 10 height 8
radio input "true"
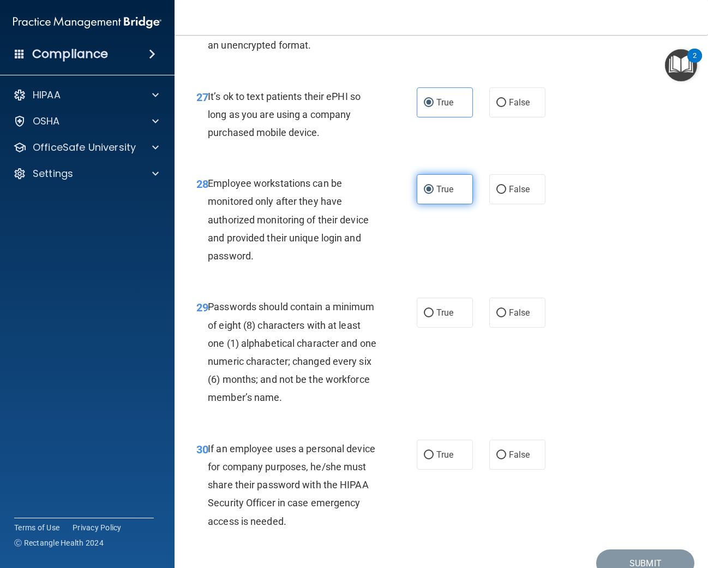
scroll to position [3205, 0]
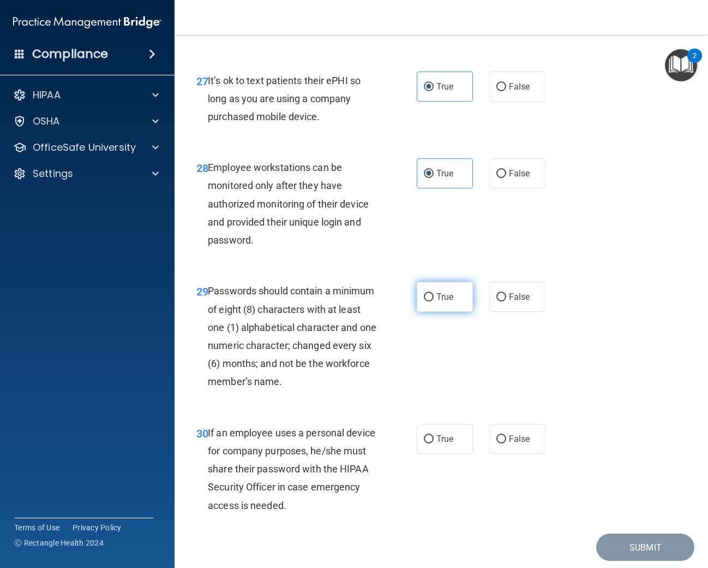
click at [435, 297] on label "True" at bounding box center [445, 297] width 56 height 30
click at [434, 297] on input "True" at bounding box center [429, 297] width 10 height 8
radio input "true"
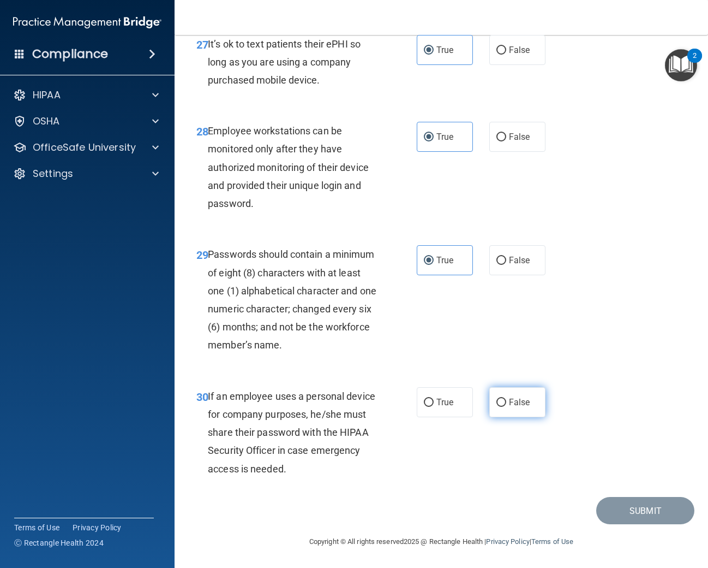
drag, startPoint x: 505, startPoint y: 397, endPoint x: 490, endPoint y: 399, distance: 14.8
click at [505, 397] on label "False" at bounding box center [517, 402] width 56 height 30
click at [505, 398] on input "False" at bounding box center [502, 402] width 10 height 8
radio input "true"
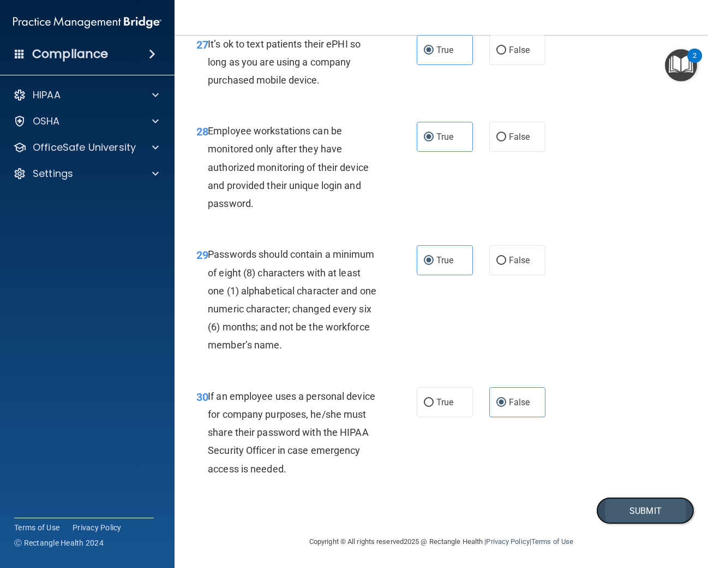
click at [624, 503] on button "Submit" at bounding box center [645, 511] width 98 height 28
click at [631, 507] on button "Submit" at bounding box center [645, 511] width 98 height 28
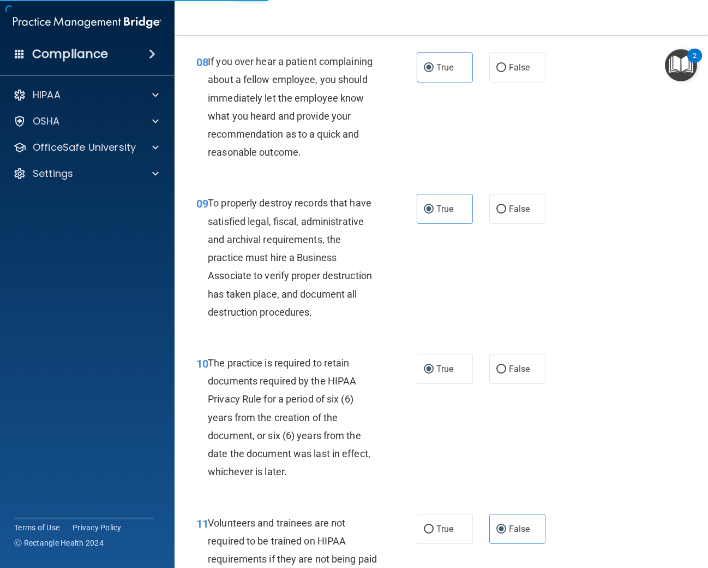
scroll to position [0, 0]
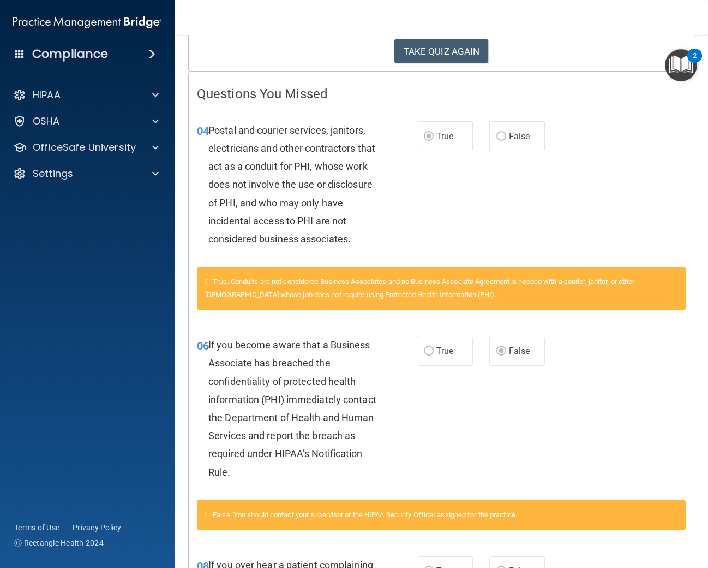
scroll to position [181, 0]
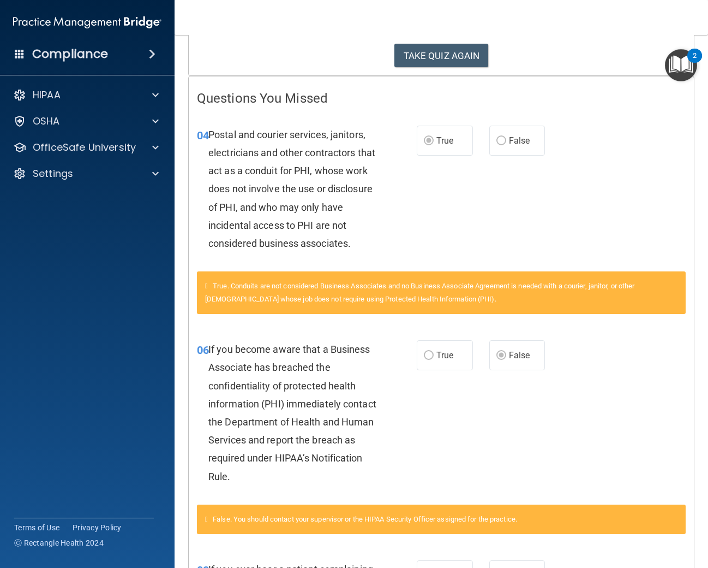
click at [271, 304] on div "True. Conduits are not considered Business Associates and no Business Associate…" at bounding box center [441, 292] width 489 height 43
click at [441, 292] on div "True. Conduits are not considered Business Associates and no Business Associate…" at bounding box center [441, 292] width 489 height 43
click at [523, 139] on span "False" at bounding box center [519, 140] width 21 height 10
drag, startPoint x: 521, startPoint y: 140, endPoint x: 463, endPoint y: 163, distance: 62.4
click at [520, 141] on span "False" at bounding box center [519, 140] width 21 height 10
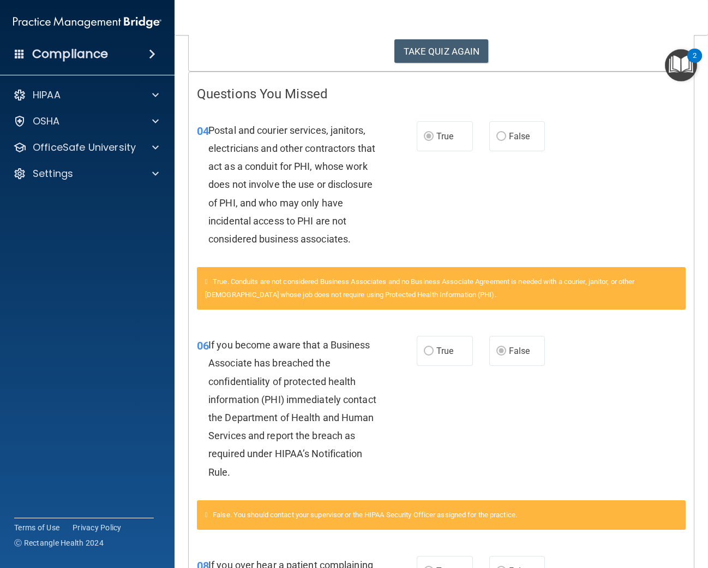
scroll to position [99, 0]
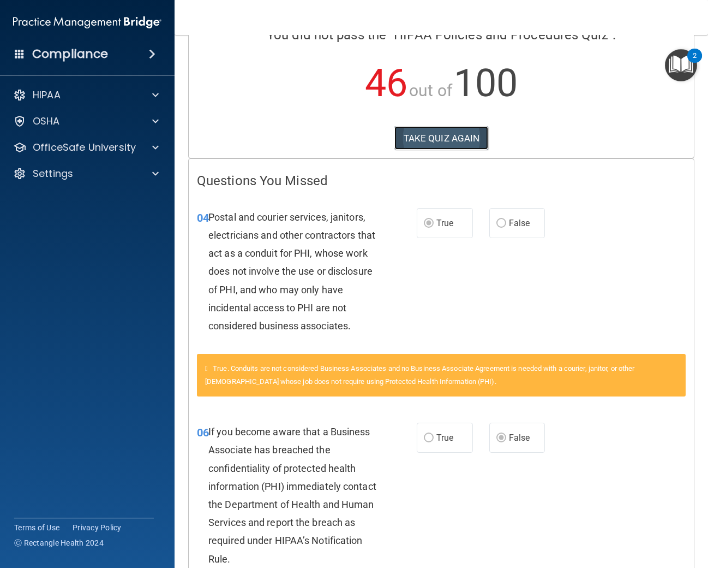
click at [455, 136] on button "TAKE QUIZ AGAIN" at bounding box center [442, 138] width 94 height 24
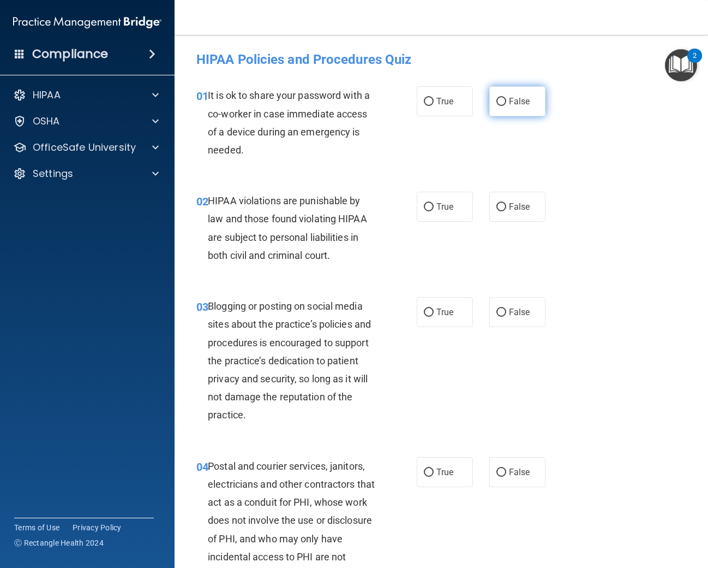
click at [530, 109] on label "False" at bounding box center [517, 101] width 56 height 30
click at [506, 106] on input "False" at bounding box center [502, 102] width 10 height 8
radio input "true"
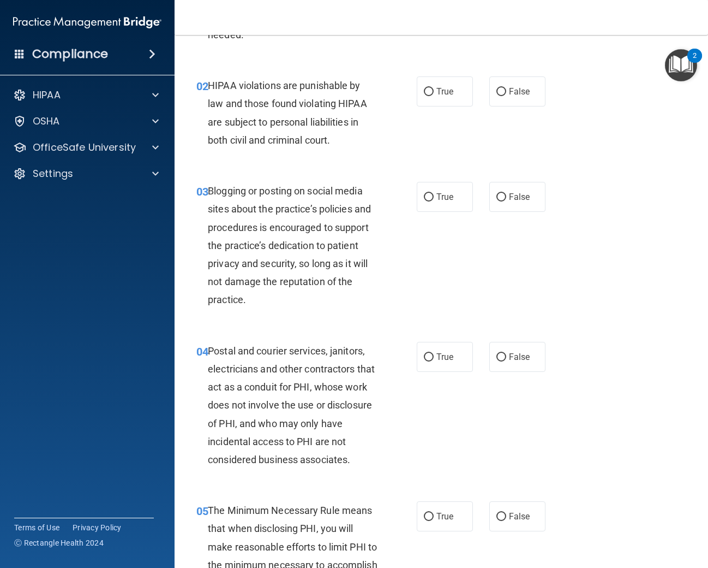
scroll to position [122, 0]
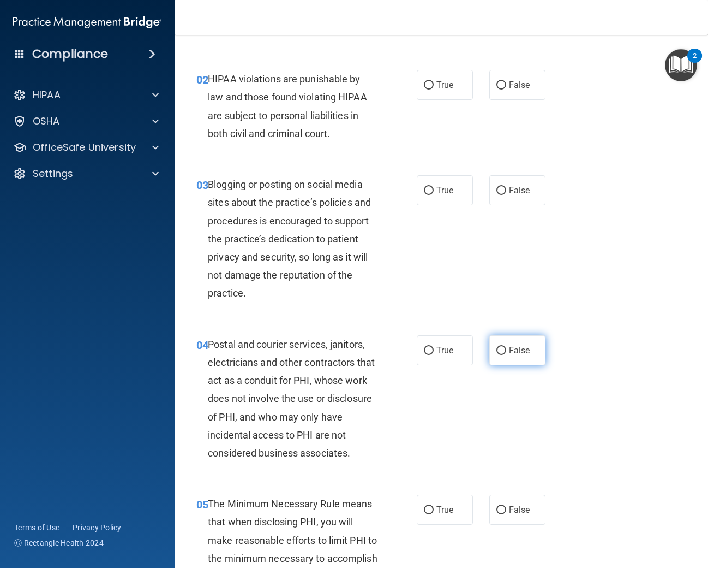
click at [505, 344] on label "False" at bounding box center [517, 350] width 56 height 30
click at [505, 347] on input "False" at bounding box center [502, 351] width 10 height 8
radio input "true"
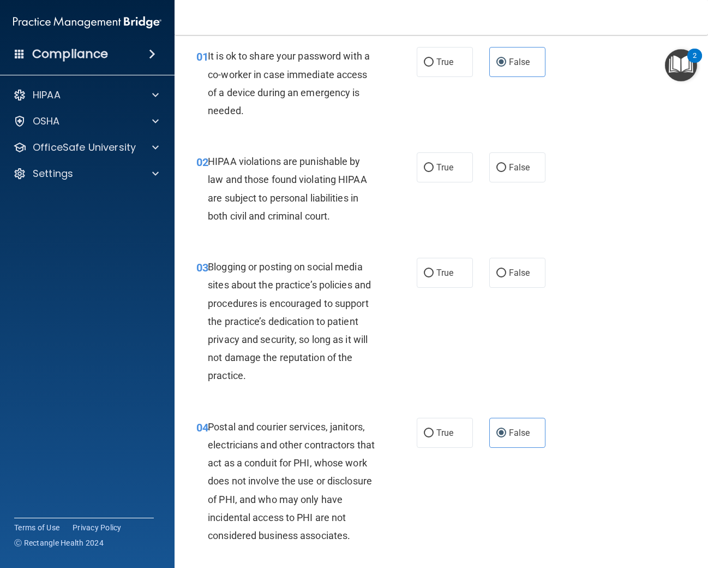
scroll to position [54, 0]
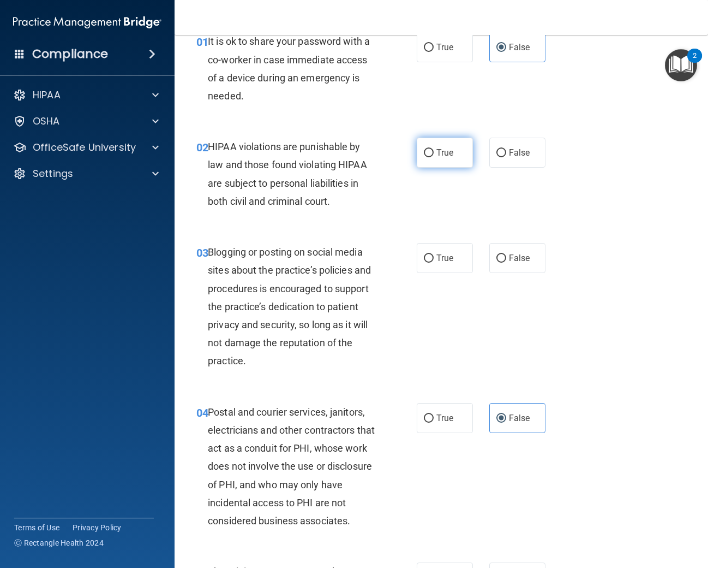
click at [435, 158] on label "True" at bounding box center [445, 153] width 56 height 30
click at [434, 157] on input "True" at bounding box center [429, 153] width 10 height 8
radio input "true"
click at [426, 265] on label "True" at bounding box center [445, 258] width 56 height 30
click at [426, 262] on input "True" at bounding box center [429, 258] width 10 height 8
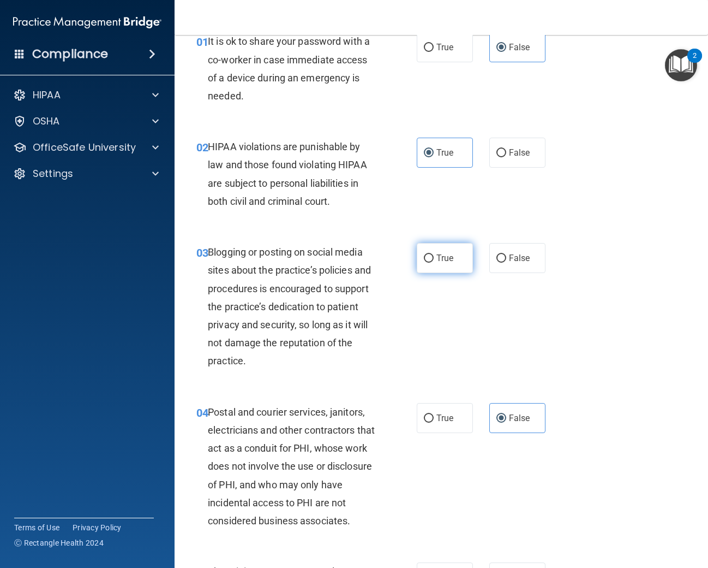
radio input "true"
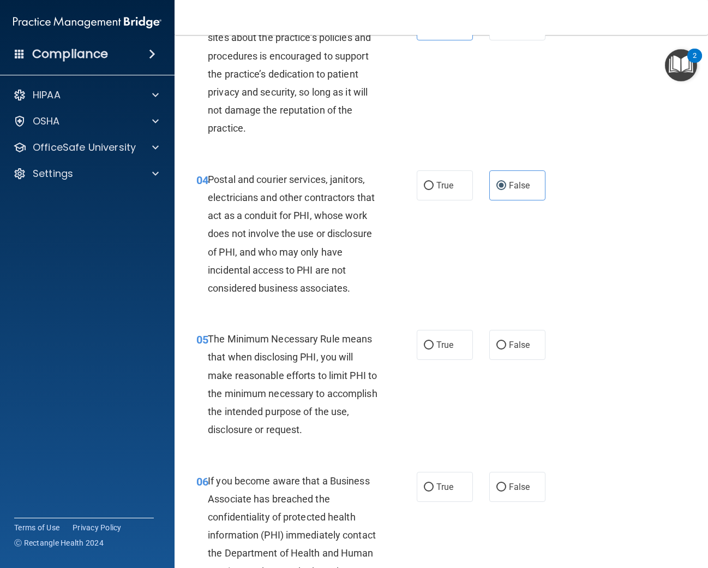
scroll to position [341, 0]
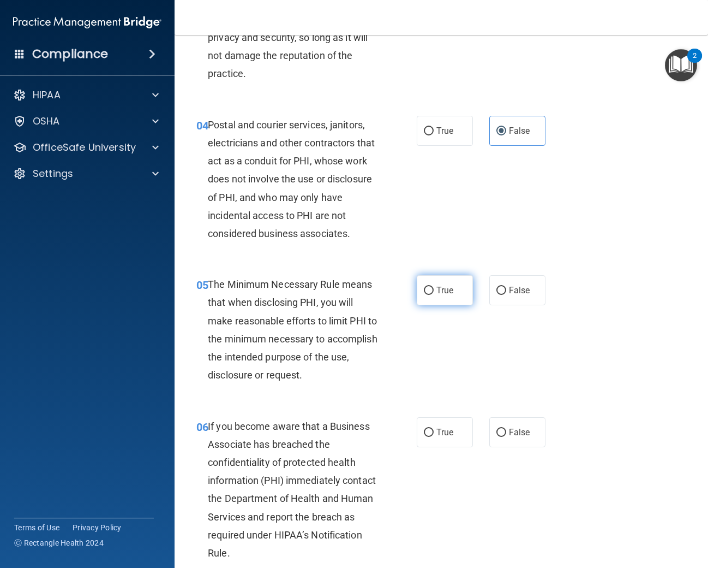
click at [431, 294] on input "True" at bounding box center [429, 290] width 10 height 8
radio input "true"
click at [440, 433] on span "True" at bounding box center [445, 432] width 17 height 10
click at [434, 433] on input "True" at bounding box center [429, 432] width 10 height 8
radio input "true"
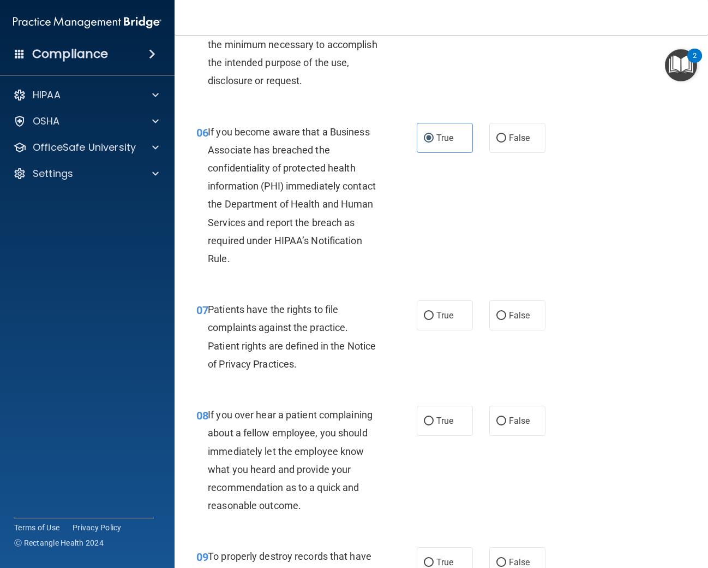
scroll to position [638, 0]
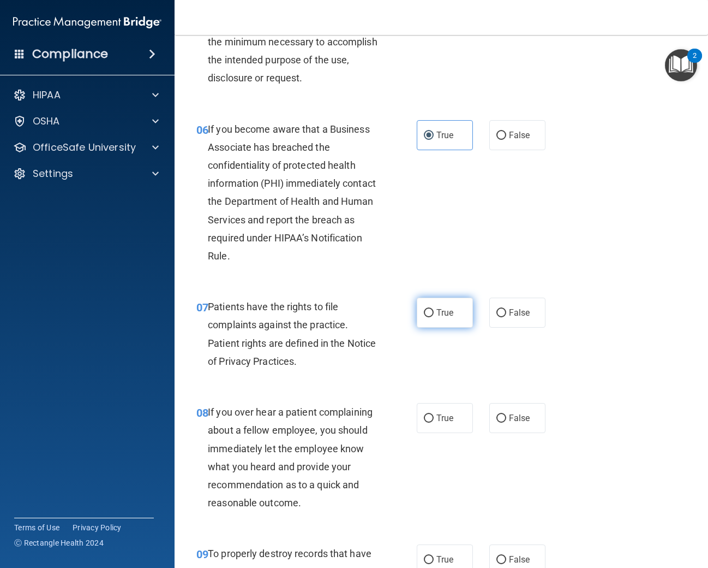
click at [435, 311] on label "True" at bounding box center [445, 312] width 56 height 30
click at [434, 311] on input "True" at bounding box center [429, 313] width 10 height 8
radio input "true"
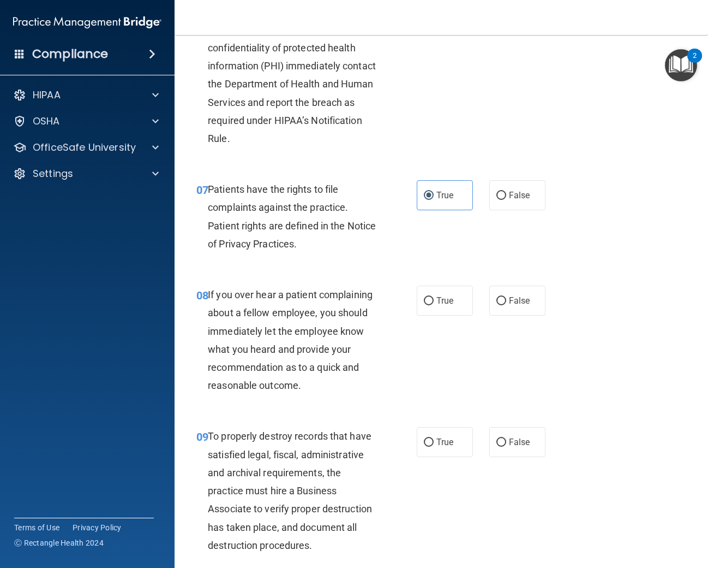
scroll to position [763, 0]
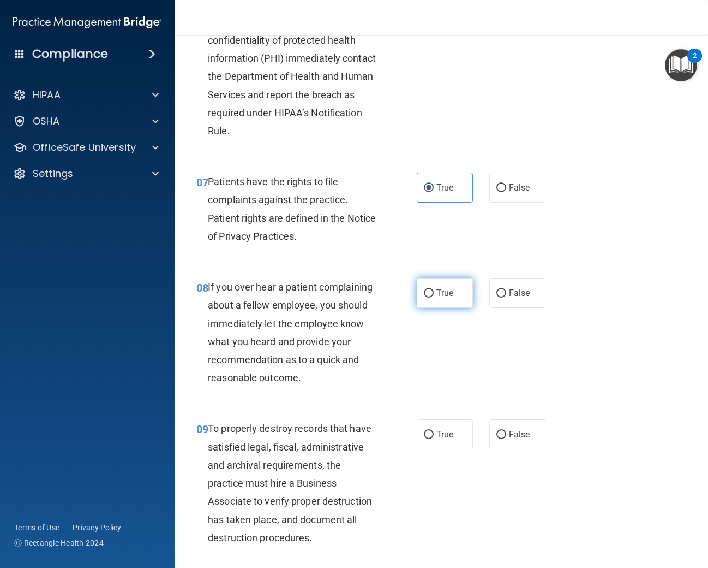
click at [438, 301] on label "True" at bounding box center [445, 293] width 56 height 30
click at [434, 297] on input "True" at bounding box center [429, 293] width 10 height 8
radio input "true"
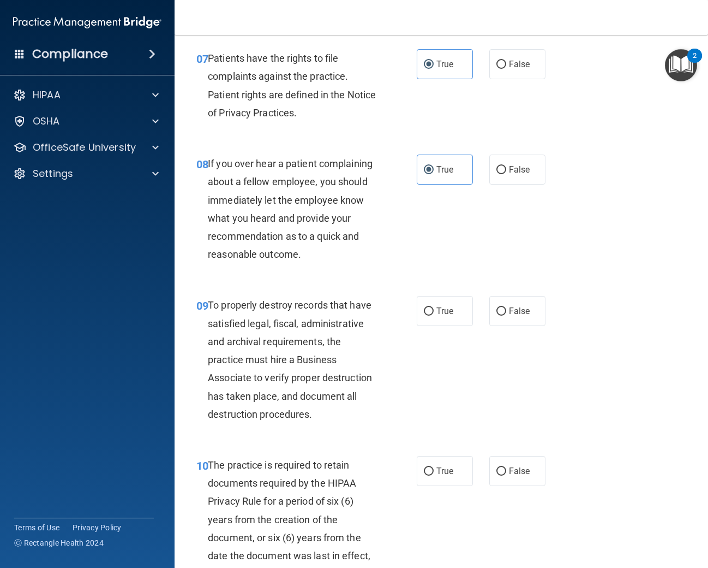
scroll to position [887, 0]
click at [425, 316] on label "True" at bounding box center [445, 310] width 56 height 30
click at [425, 314] on input "True" at bounding box center [429, 310] width 10 height 8
radio input "true"
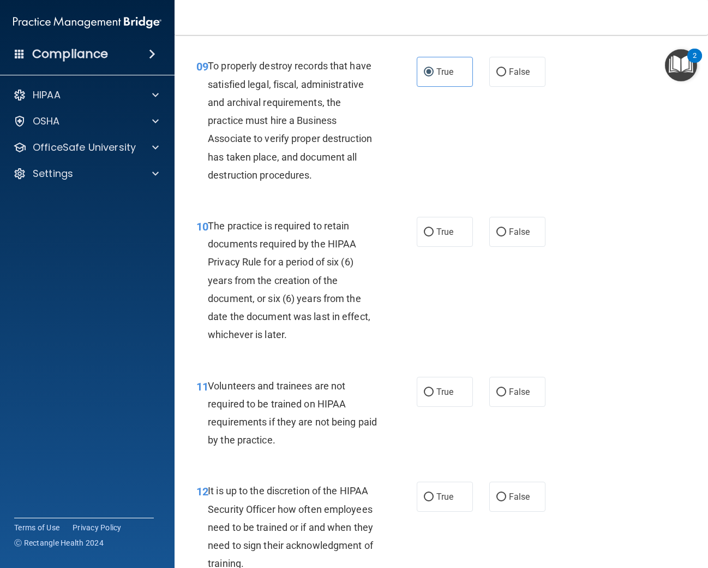
scroll to position [1127, 0]
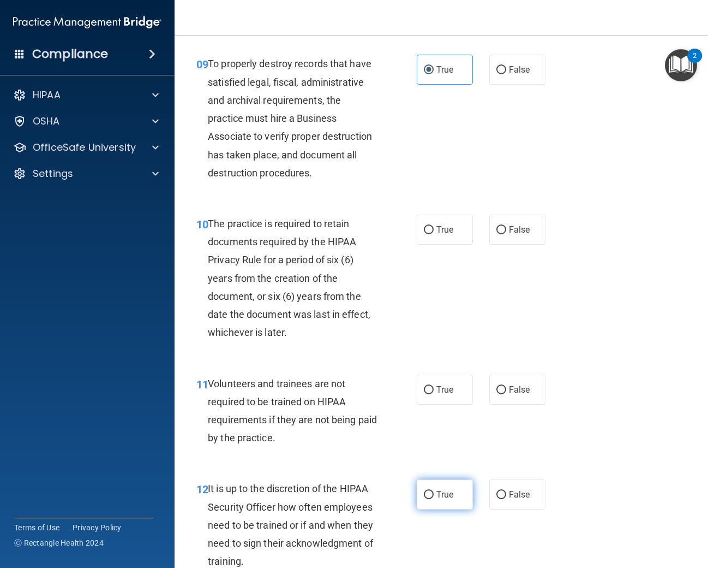
click at [432, 493] on input "True" at bounding box center [429, 495] width 10 height 8
radio input "true"
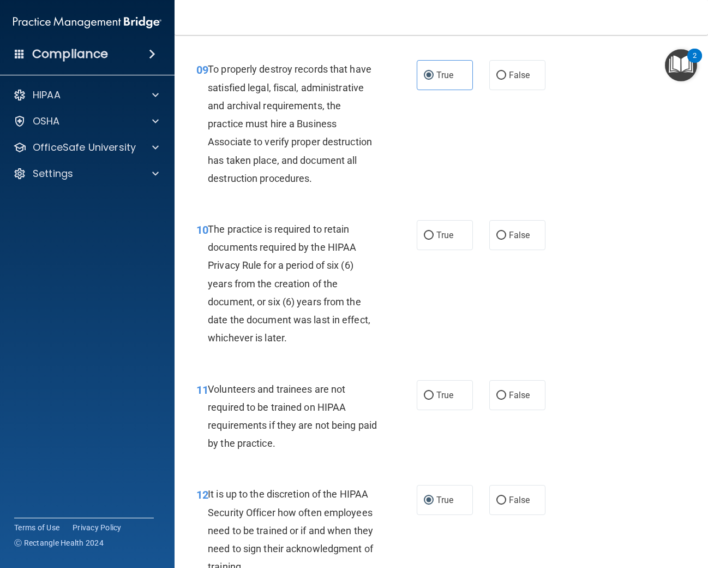
scroll to position [1121, 0]
click at [446, 401] on label "True" at bounding box center [445, 395] width 56 height 30
click at [434, 400] on input "True" at bounding box center [429, 396] width 10 height 8
radio input "true"
click at [493, 398] on label "False" at bounding box center [517, 395] width 56 height 30
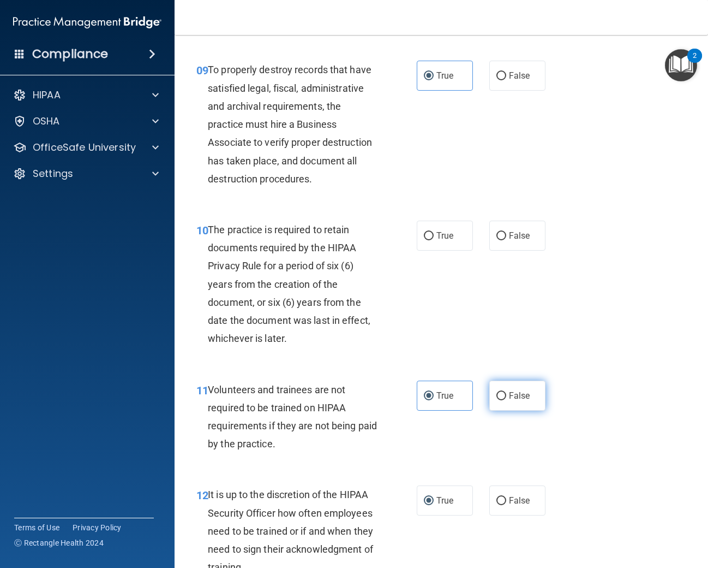
click at [497, 398] on input "False" at bounding box center [502, 396] width 10 height 8
radio input "true"
radio input "false"
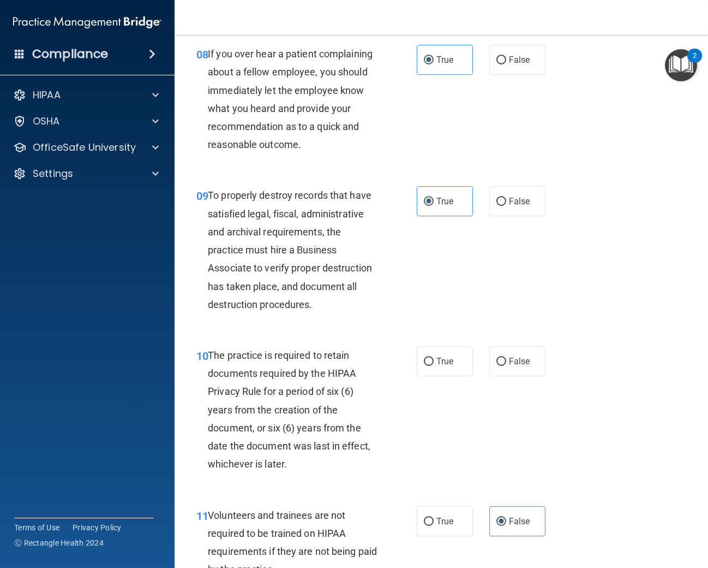
scroll to position [987, 0]
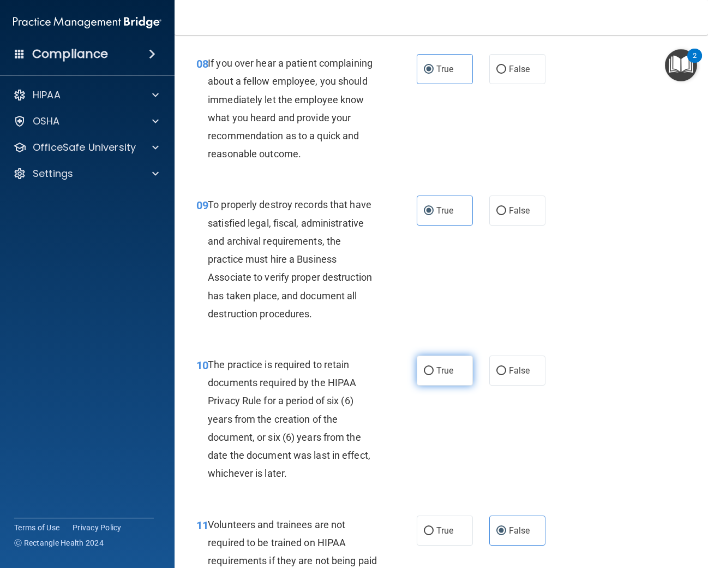
click at [438, 375] on label "True" at bounding box center [445, 370] width 56 height 30
click at [434, 375] on input "True" at bounding box center [429, 371] width 10 height 8
radio input "true"
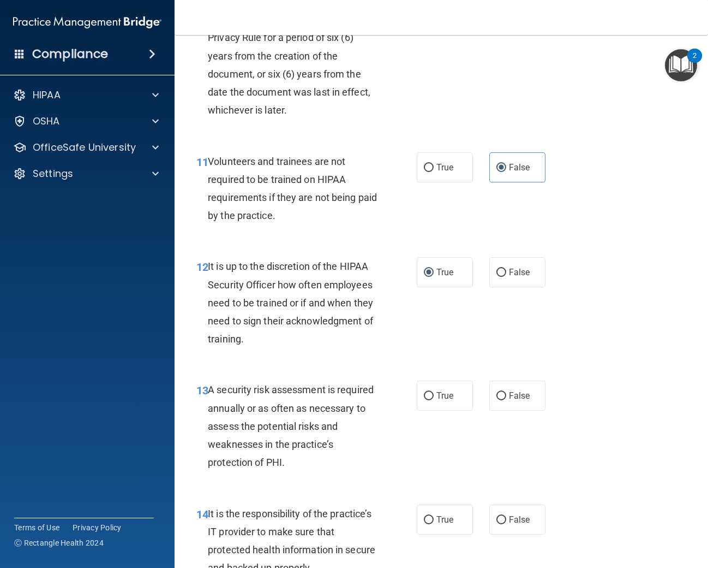
scroll to position [1353, 0]
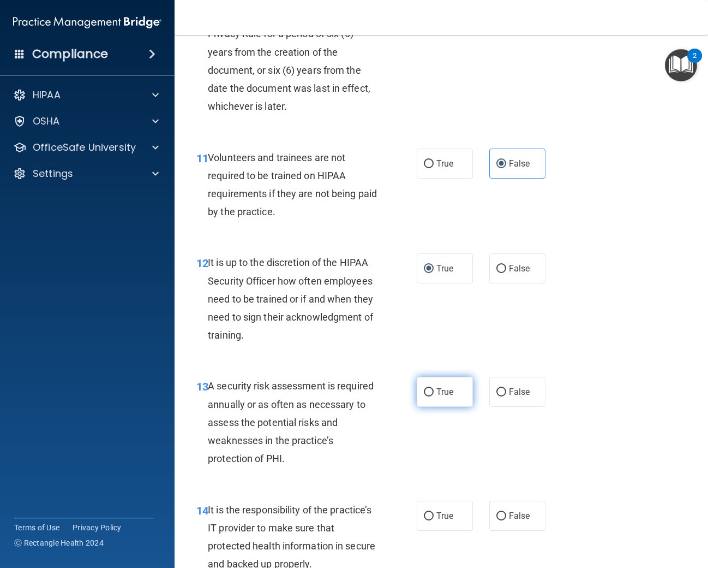
click at [429, 393] on input "True" at bounding box center [429, 392] width 10 height 8
radio input "true"
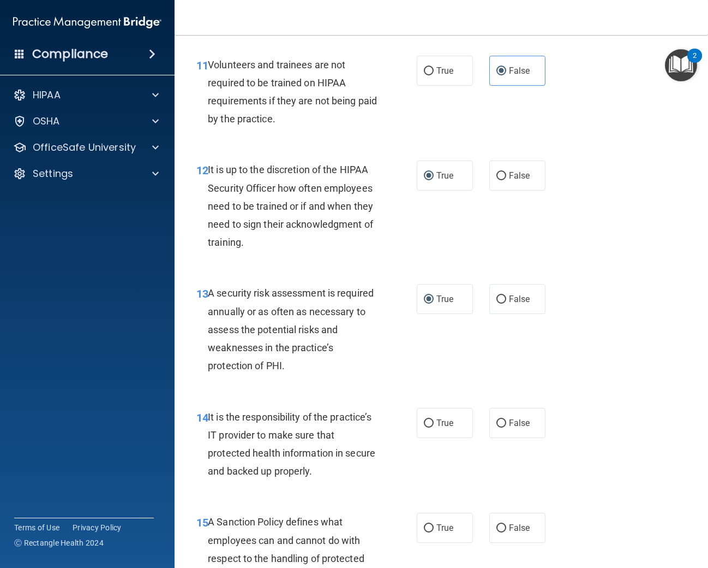
scroll to position [1458, 0]
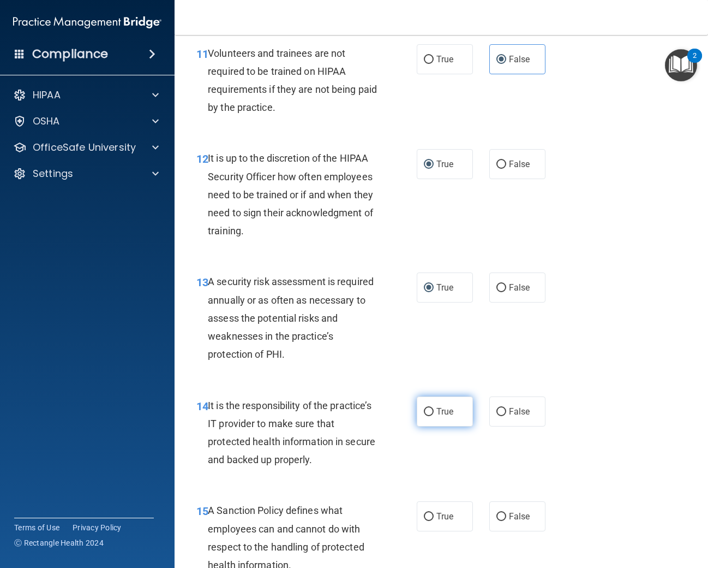
click at [440, 414] on span "True" at bounding box center [445, 411] width 17 height 10
click at [434, 414] on input "True" at bounding box center [429, 412] width 10 height 8
radio input "true"
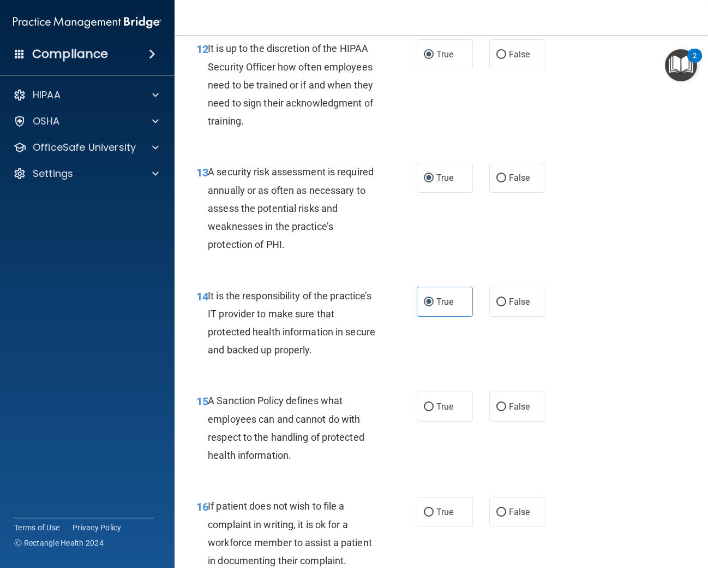
scroll to position [1570, 0]
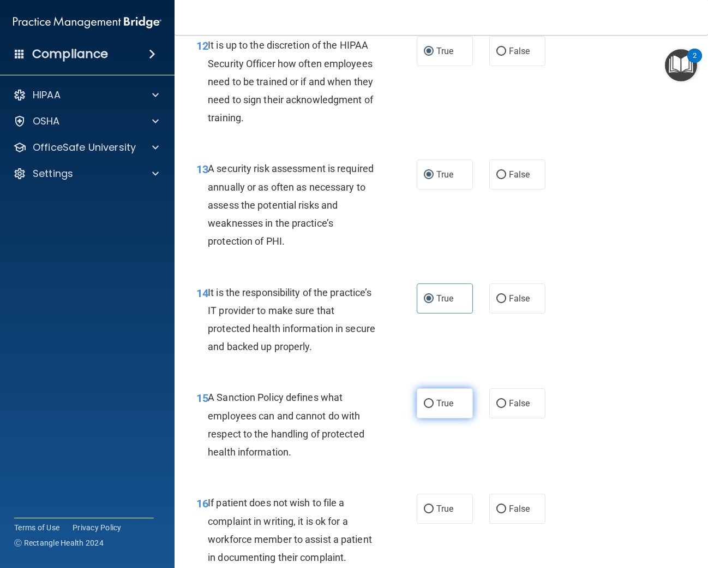
click at [424, 402] on input "True" at bounding box center [429, 403] width 10 height 8
radio input "true"
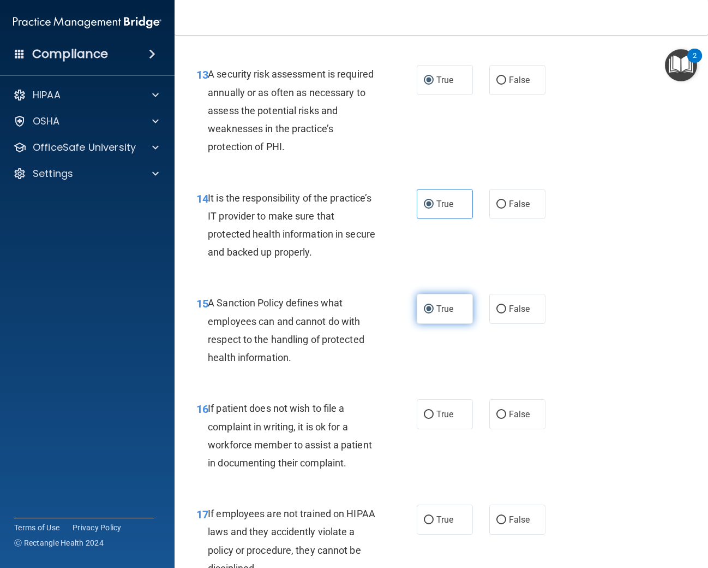
scroll to position [1668, 0]
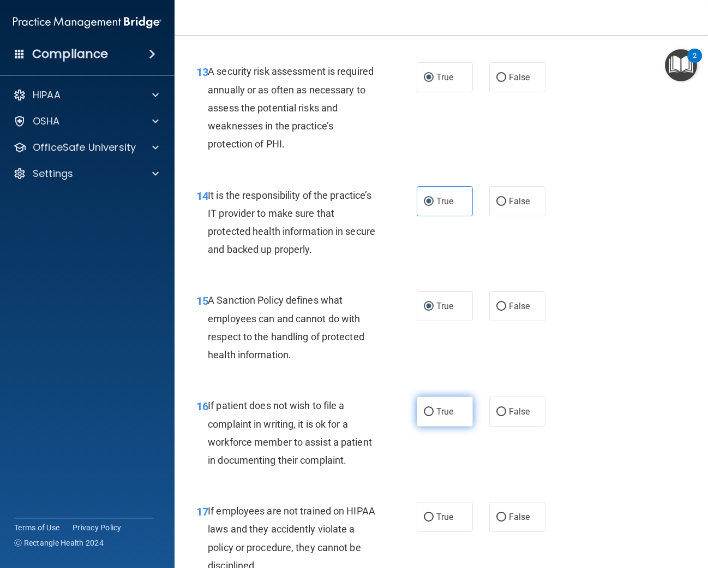
click at [435, 410] on label "True" at bounding box center [445, 411] width 56 height 30
click at [434, 410] on input "True" at bounding box center [429, 412] width 10 height 8
radio input "true"
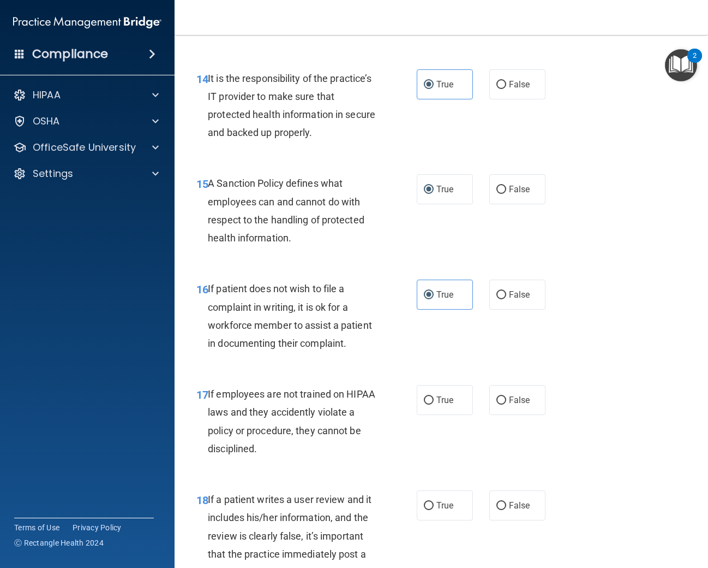
scroll to position [1785, 0]
click at [503, 405] on label "False" at bounding box center [517, 399] width 56 height 30
click at [503, 404] on input "False" at bounding box center [502, 400] width 10 height 8
radio input "true"
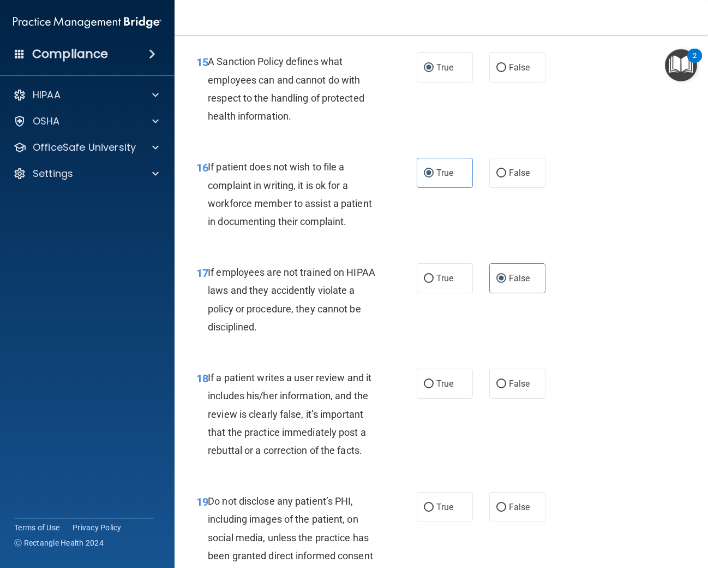
scroll to position [1920, 0]
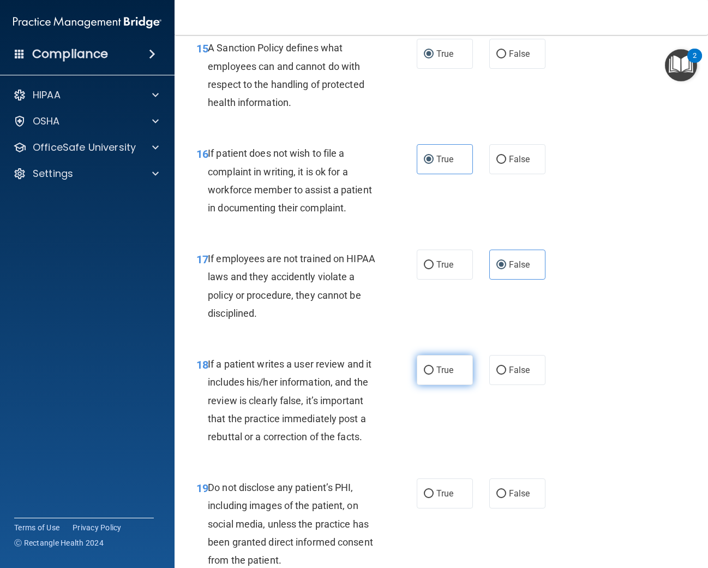
click at [423, 372] on label "True" at bounding box center [445, 370] width 56 height 30
click at [424, 372] on input "True" at bounding box center [429, 370] width 10 height 8
radio input "true"
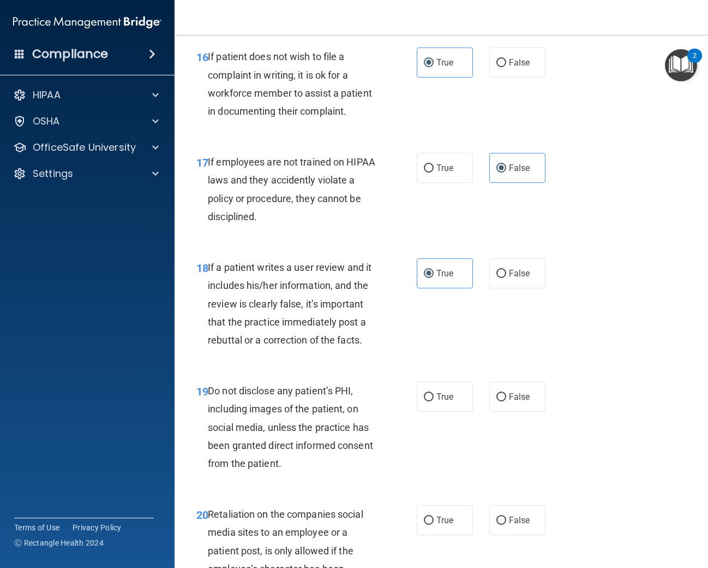
scroll to position [2029, 0]
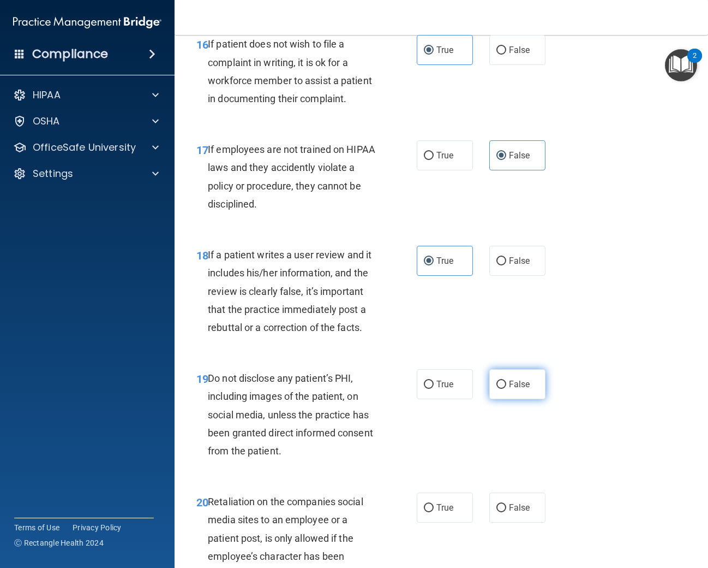
click at [506, 381] on input "False" at bounding box center [502, 384] width 10 height 8
radio input "true"
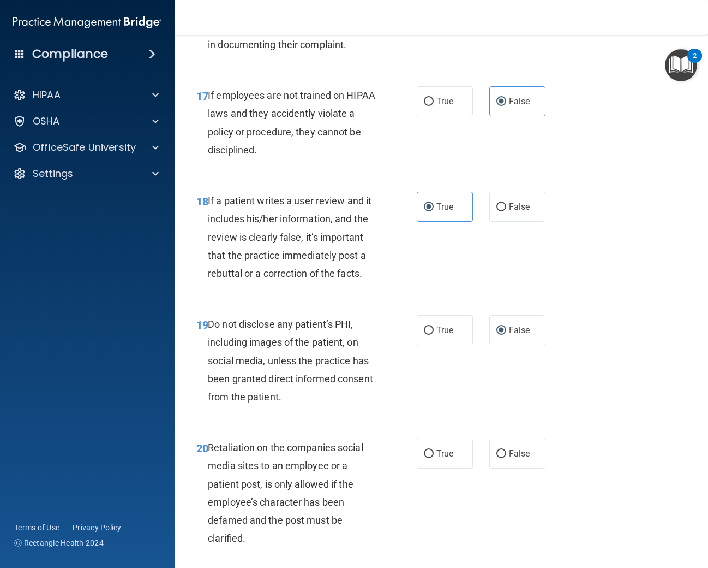
scroll to position [2087, 0]
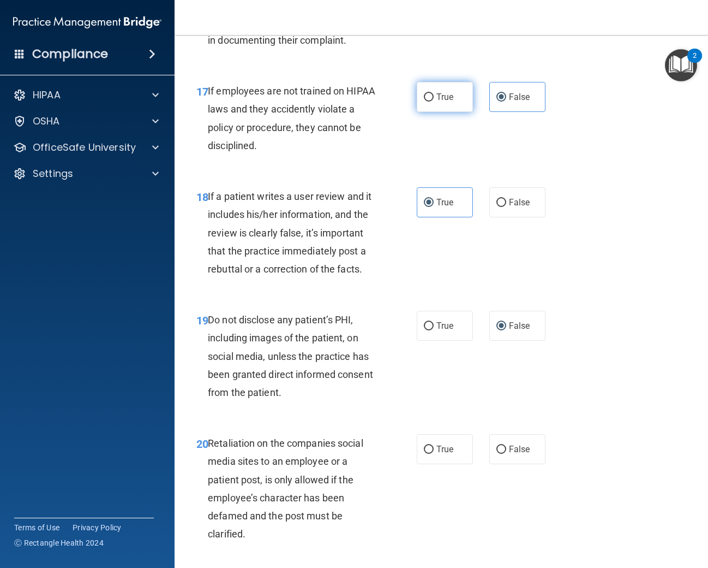
click at [435, 98] on label "True" at bounding box center [445, 97] width 56 height 30
click at [434, 98] on input "True" at bounding box center [429, 97] width 10 height 8
radio input "true"
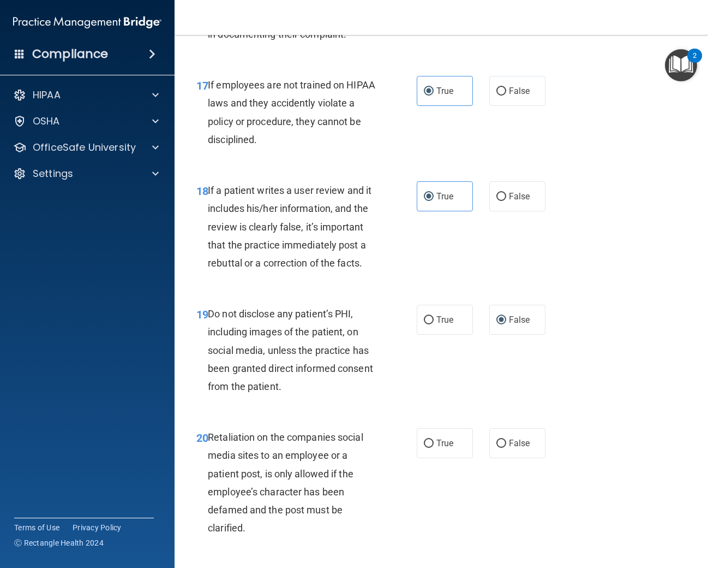
scroll to position [2093, 0]
drag, startPoint x: 522, startPoint y: 109, endPoint x: 521, endPoint y: 99, distance: 10.4
click at [523, 105] on div "17 If employees are not trained on HIPAA laws and they accidently violate a pol…" at bounding box center [441, 115] width 506 height 105
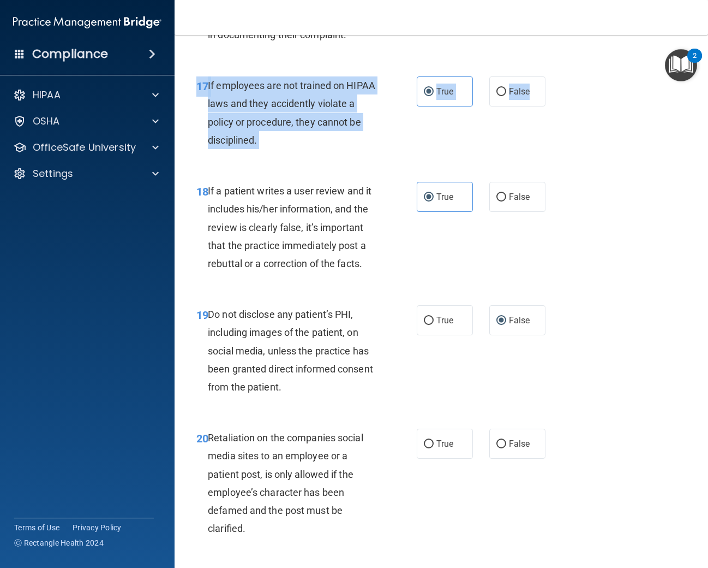
drag, startPoint x: 521, startPoint y: 96, endPoint x: 497, endPoint y: 120, distance: 34.3
click at [521, 96] on span "False" at bounding box center [519, 91] width 21 height 10
click at [506, 96] on input "False" at bounding box center [502, 92] width 10 height 8
radio input "true"
radio input "false"
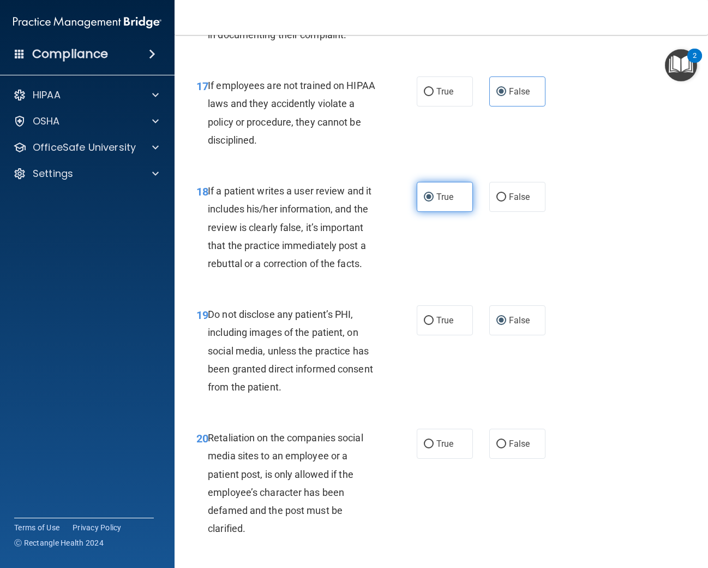
click at [447, 189] on label "True" at bounding box center [445, 197] width 56 height 30
click at [434, 193] on input "True" at bounding box center [429, 197] width 10 height 8
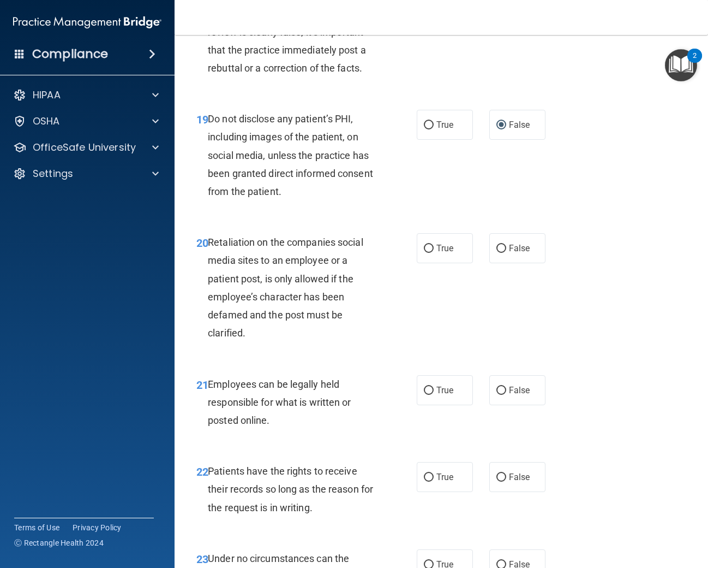
scroll to position [2298, 0]
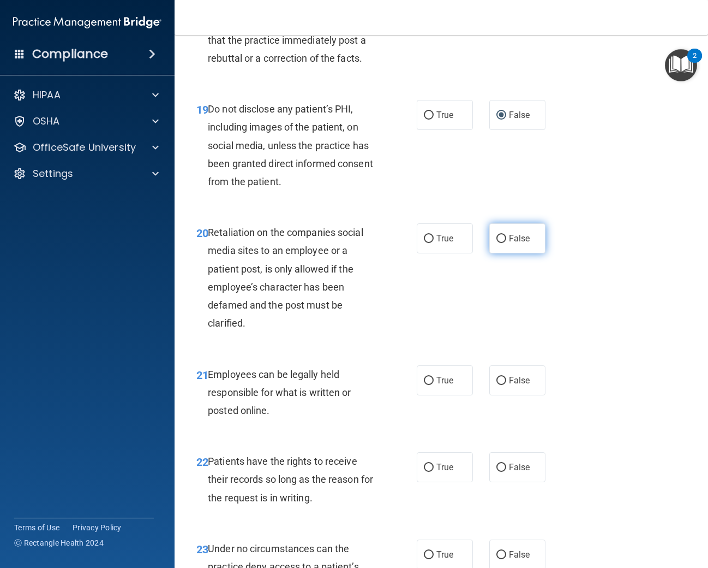
click at [503, 238] on input "False" at bounding box center [502, 239] width 10 height 8
radio input "true"
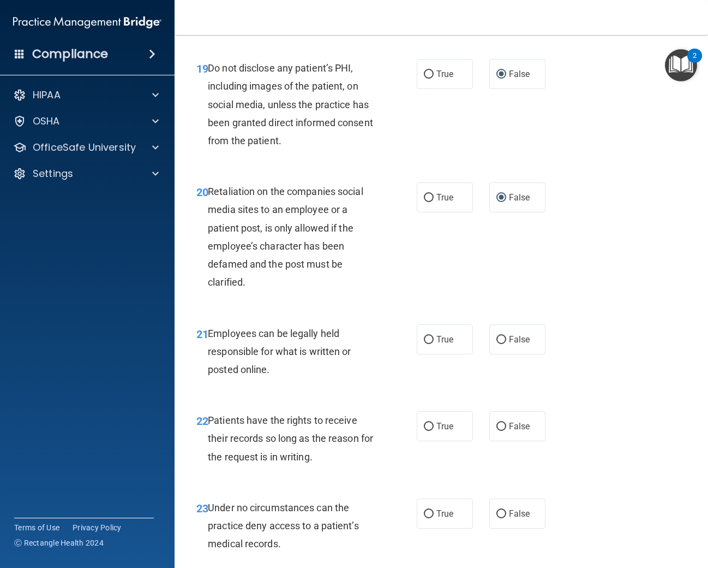
scroll to position [2409, 0]
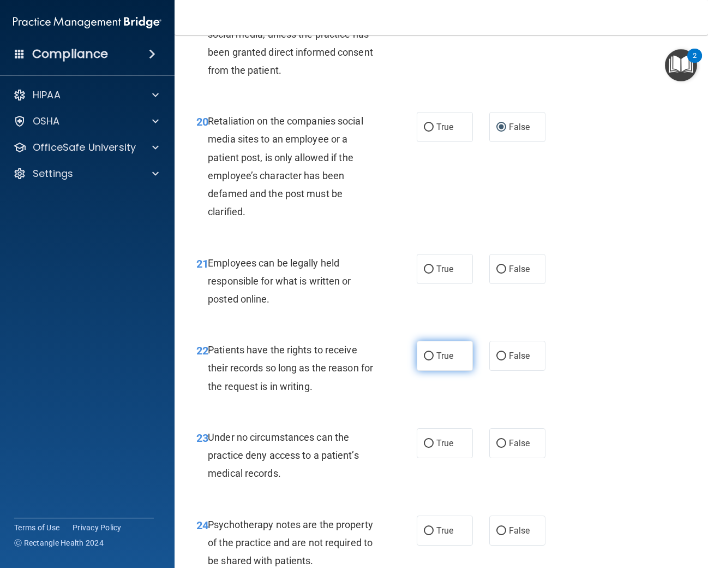
click at [432, 357] on input "True" at bounding box center [429, 356] width 10 height 8
radio input "true"
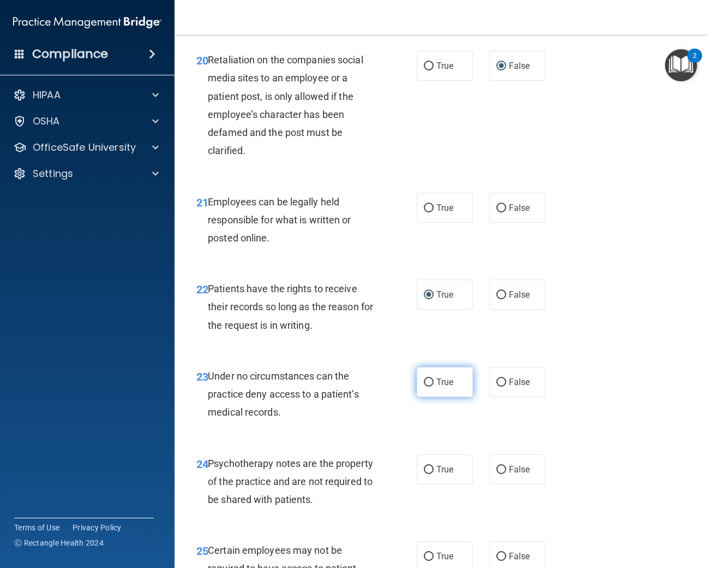
scroll to position [2541, 0]
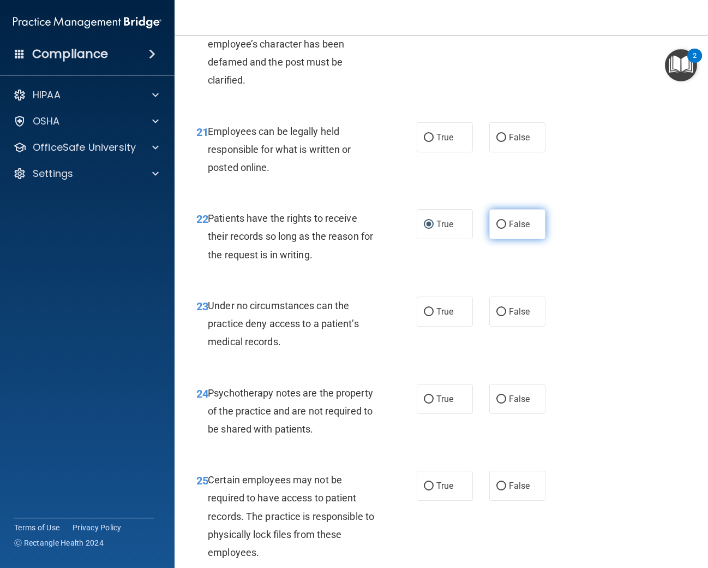
click at [502, 232] on label "False" at bounding box center [517, 224] width 56 height 30
click at [502, 229] on input "False" at bounding box center [502, 224] width 10 height 8
radio input "true"
radio input "false"
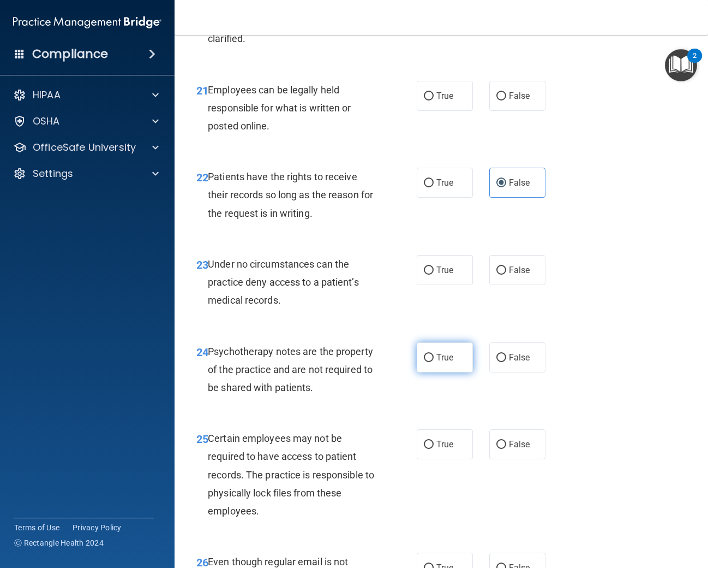
scroll to position [2583, 0]
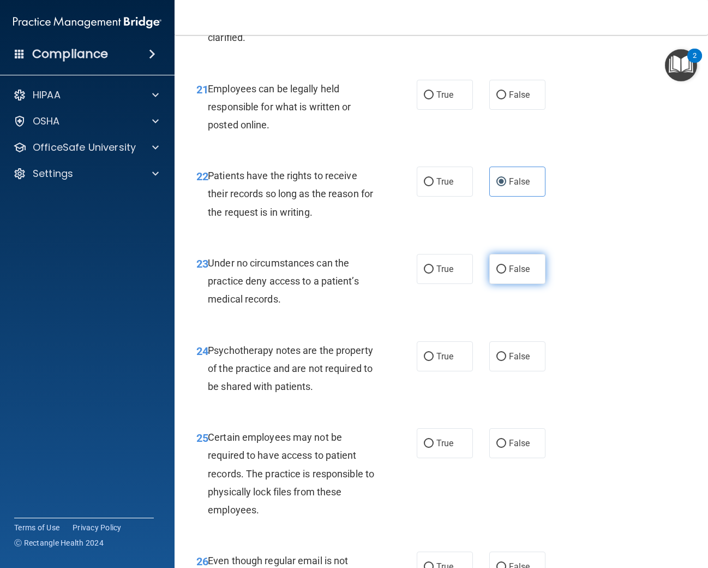
click at [494, 275] on label "False" at bounding box center [517, 269] width 56 height 30
click at [497, 273] on input "False" at bounding box center [502, 269] width 10 height 8
radio input "true"
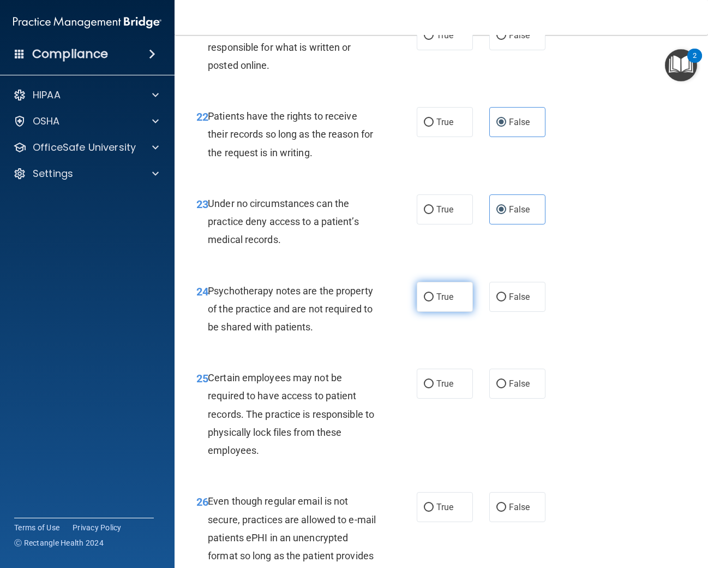
scroll to position [2641, 0]
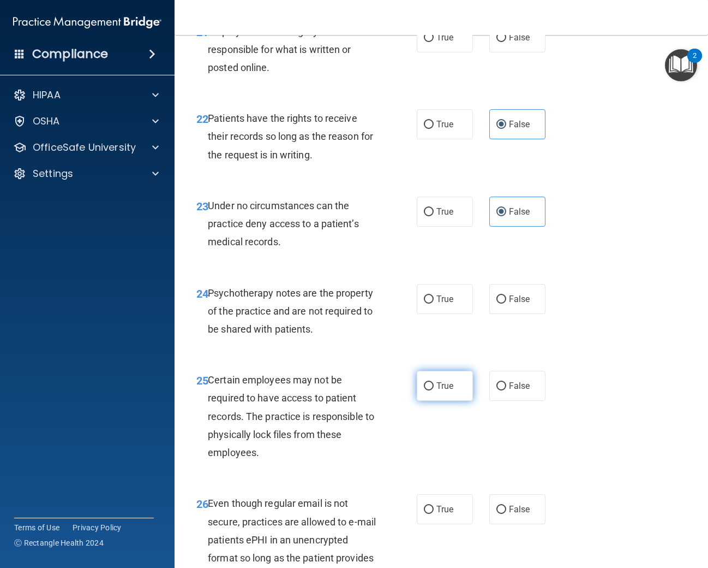
click at [441, 384] on span "True" at bounding box center [445, 385] width 17 height 10
click at [434, 384] on input "True" at bounding box center [429, 386] width 10 height 8
radio input "true"
click at [510, 302] on span "False" at bounding box center [519, 299] width 21 height 10
click at [506, 302] on input "False" at bounding box center [502, 299] width 10 height 8
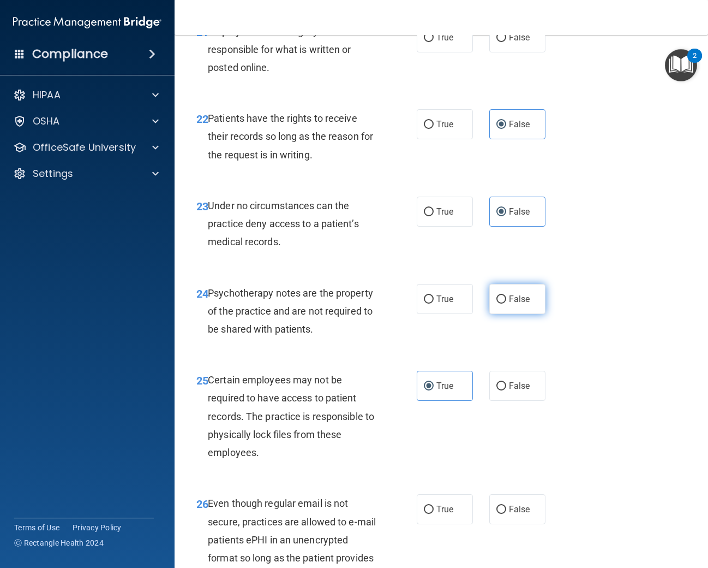
radio input "true"
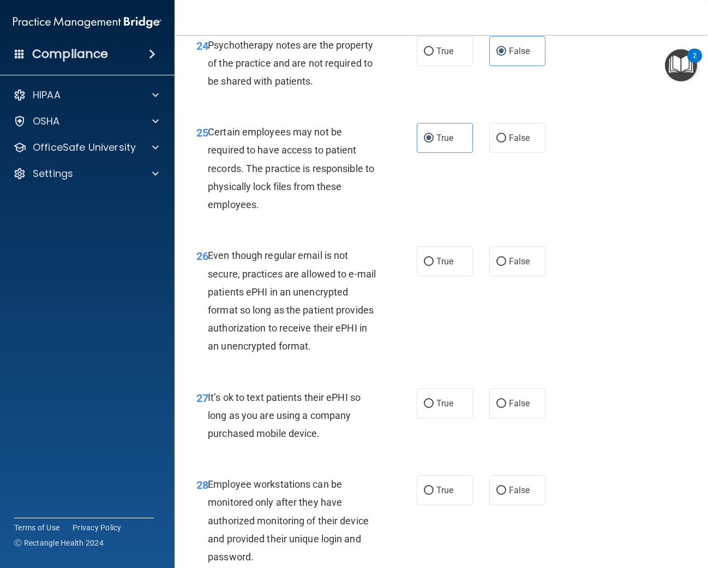
scroll to position [2890, 0]
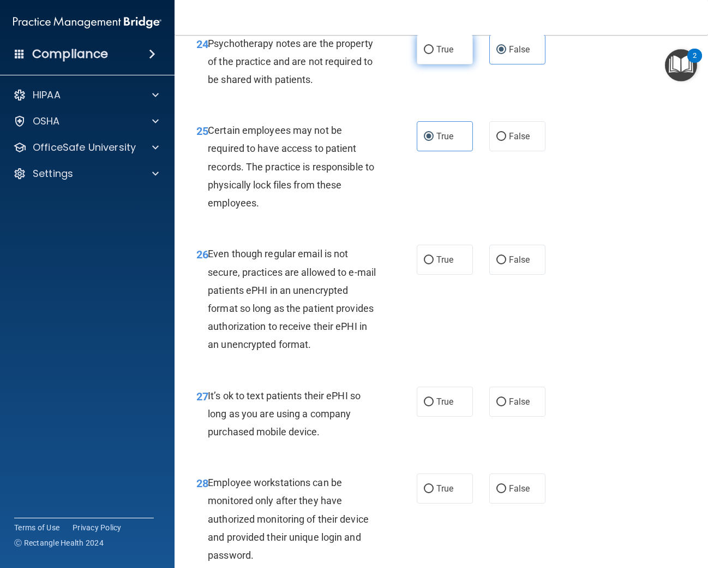
click at [436, 56] on label "True" at bounding box center [445, 49] width 56 height 30
click at [434, 54] on input "True" at bounding box center [429, 50] width 10 height 8
radio input "true"
radio input "false"
click at [446, 256] on span "True" at bounding box center [445, 259] width 17 height 10
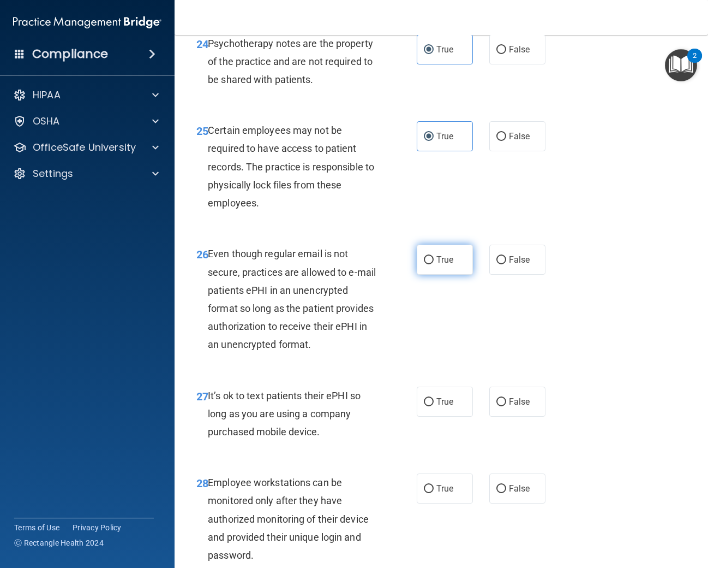
click at [434, 256] on input "True" at bounding box center [429, 260] width 10 height 8
radio input "true"
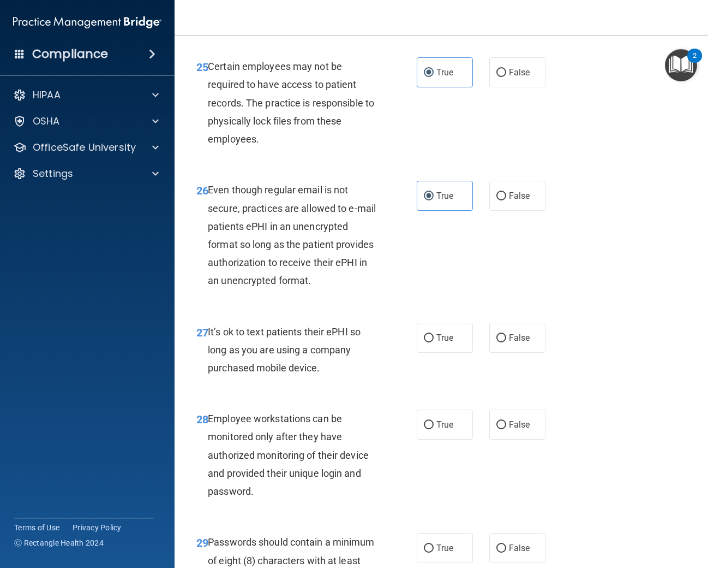
scroll to position [2967, 0]
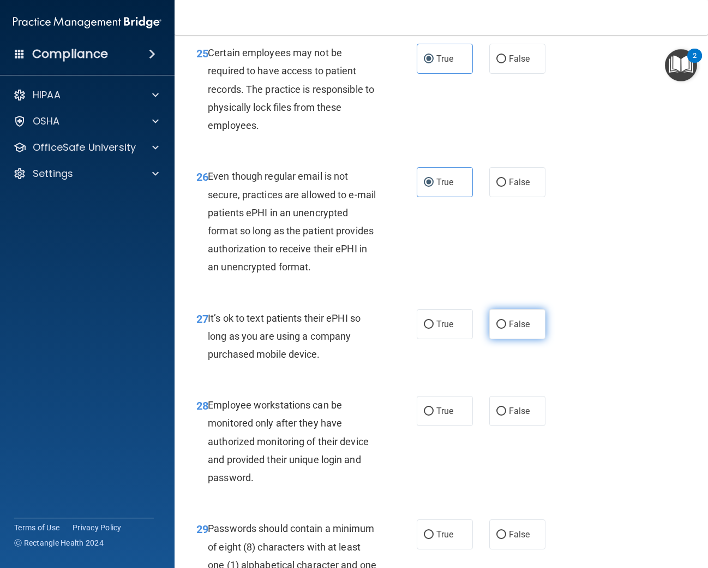
click at [506, 326] on label "False" at bounding box center [517, 324] width 56 height 30
click at [506, 326] on input "False" at bounding box center [502, 324] width 10 height 8
radio input "true"
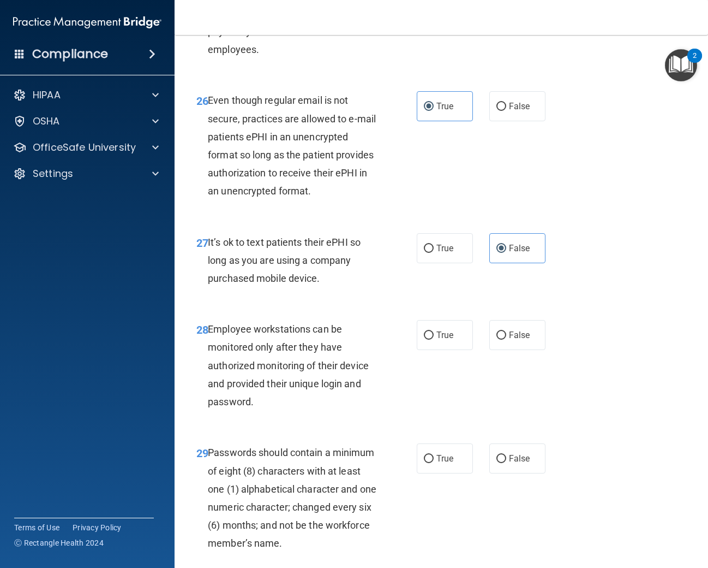
scroll to position [3052, 0]
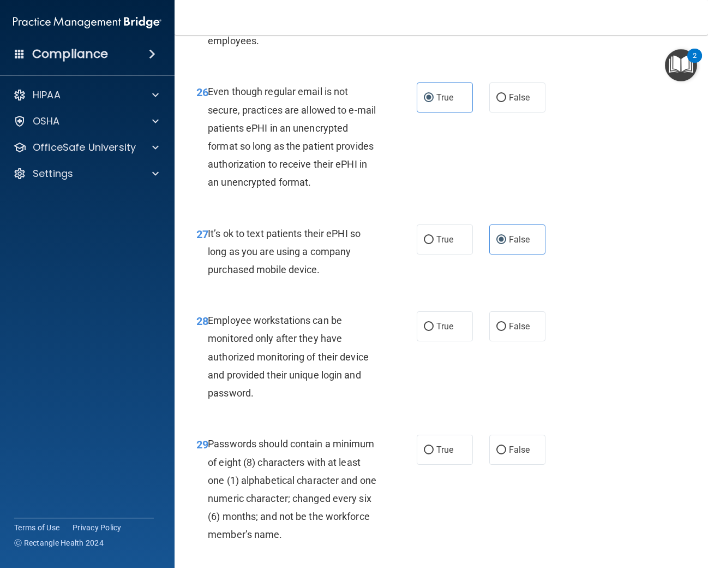
drag, startPoint x: 514, startPoint y: 324, endPoint x: 513, endPoint y: 380, distance: 55.7
click at [514, 325] on span "False" at bounding box center [519, 326] width 21 height 10
click at [506, 325] on input "False" at bounding box center [502, 326] width 10 height 8
radio input "true"
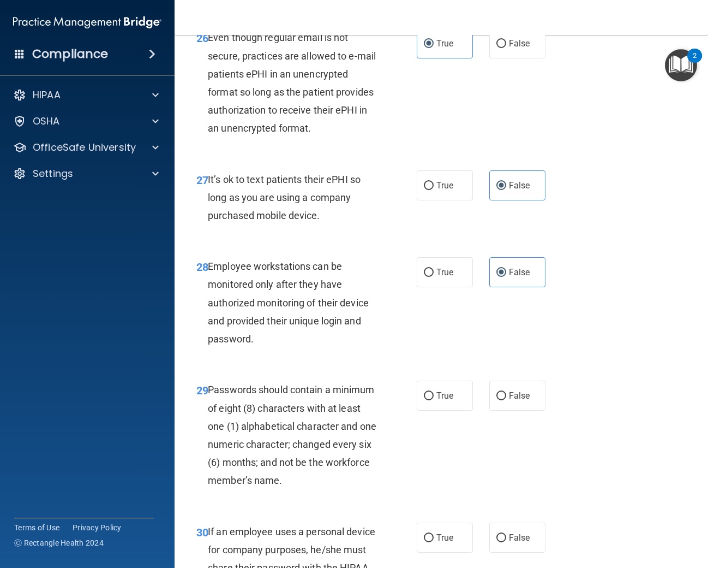
scroll to position [3211, 0]
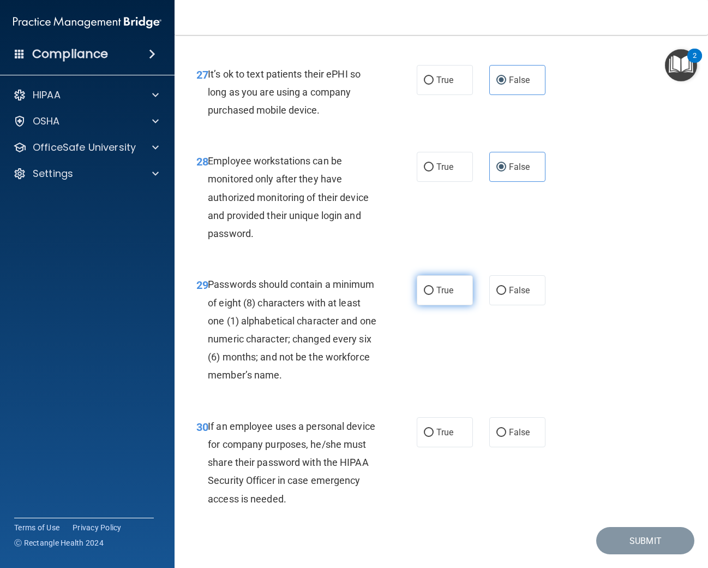
click at [424, 289] on input "True" at bounding box center [429, 290] width 10 height 8
radio input "true"
click at [497, 432] on input "False" at bounding box center [502, 432] width 10 height 8
radio input "true"
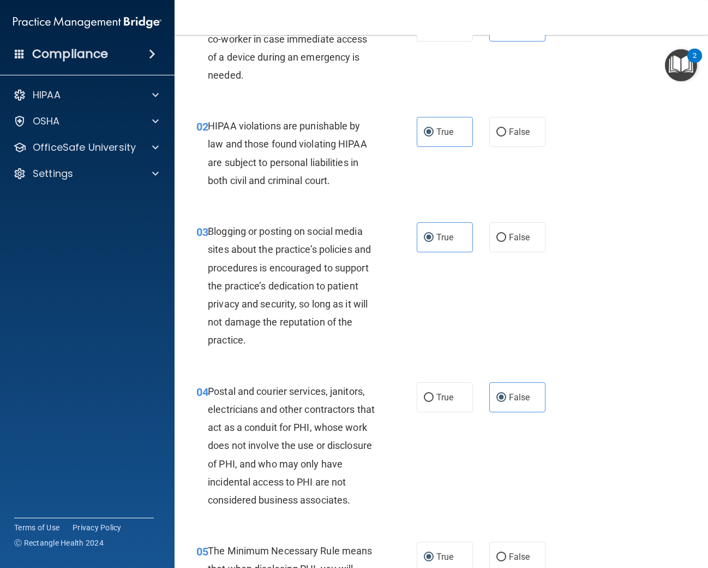
scroll to position [77, 0]
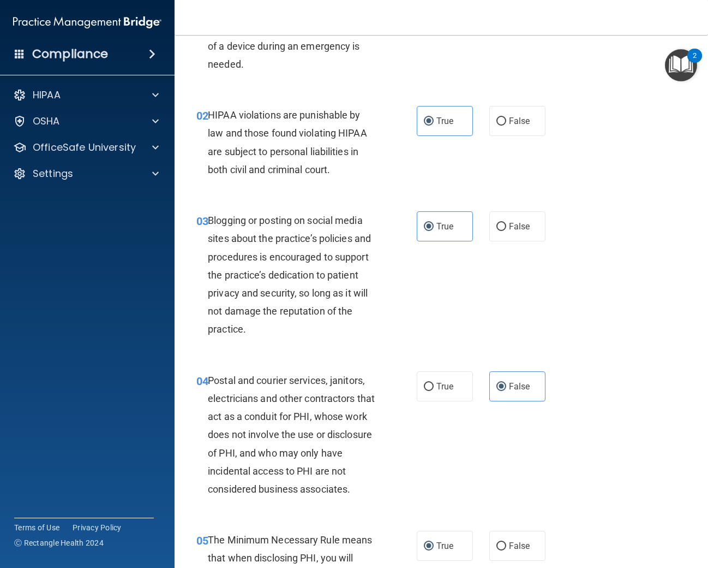
click at [443, 403] on div "04 Postal and courier services, janitors, electricians and other contractors th…" at bounding box center [441, 437] width 506 height 160
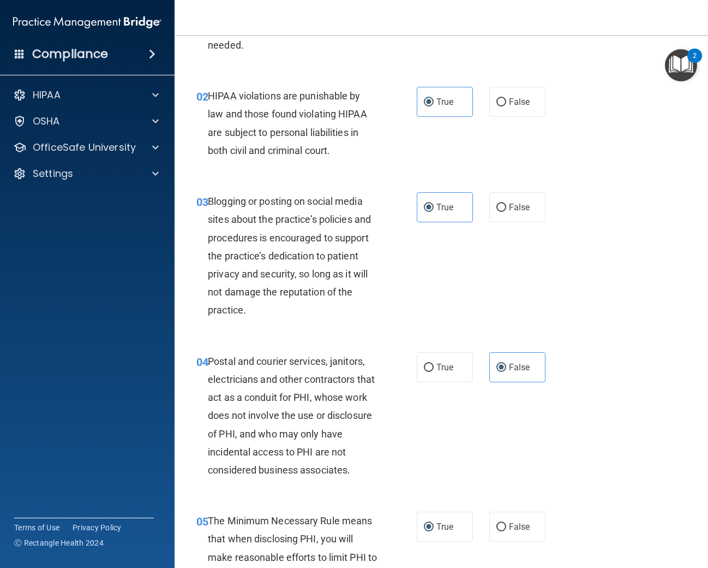
scroll to position [116, 0]
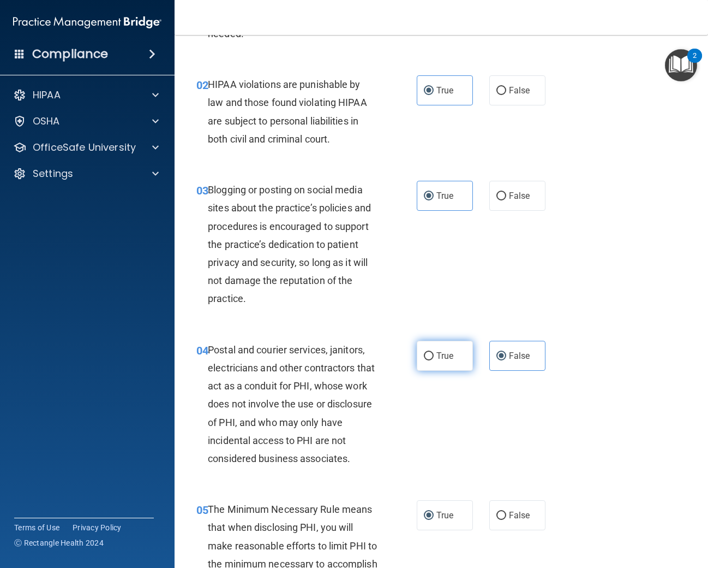
click at [433, 358] on input "True" at bounding box center [429, 356] width 10 height 8
radio input "true"
radio input "false"
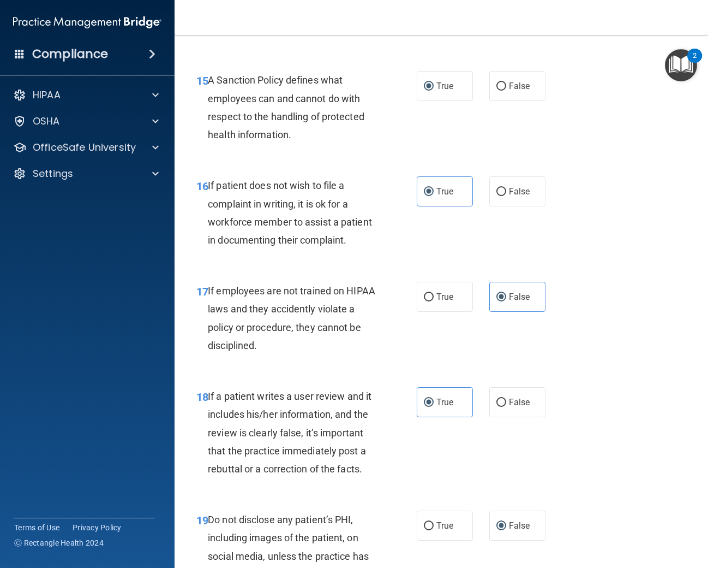
scroll to position [1873, 0]
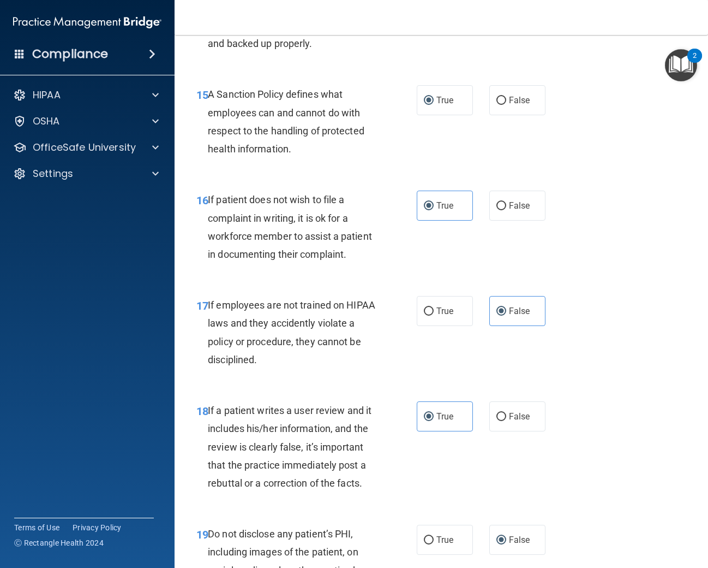
click at [680, 72] on img "Open Resource Center, 2 new notifications" at bounding box center [681, 65] width 32 height 32
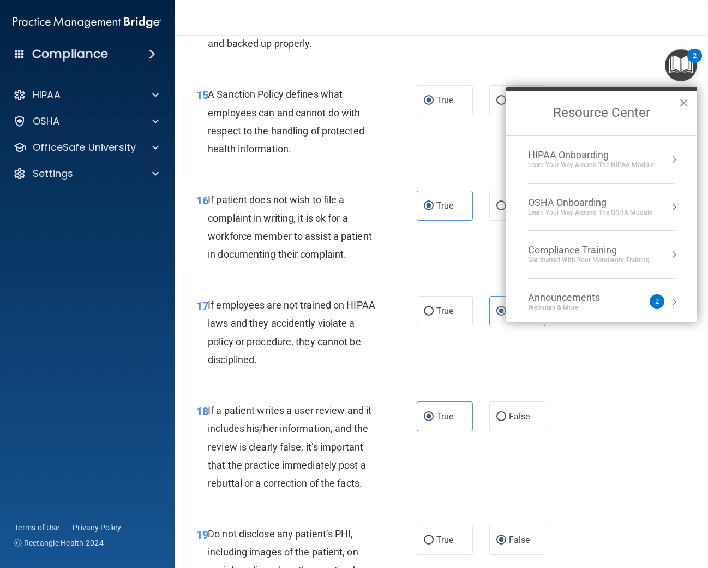
click at [680, 72] on img "Open Resource Center, 2 new notifications" at bounding box center [681, 65] width 32 height 32
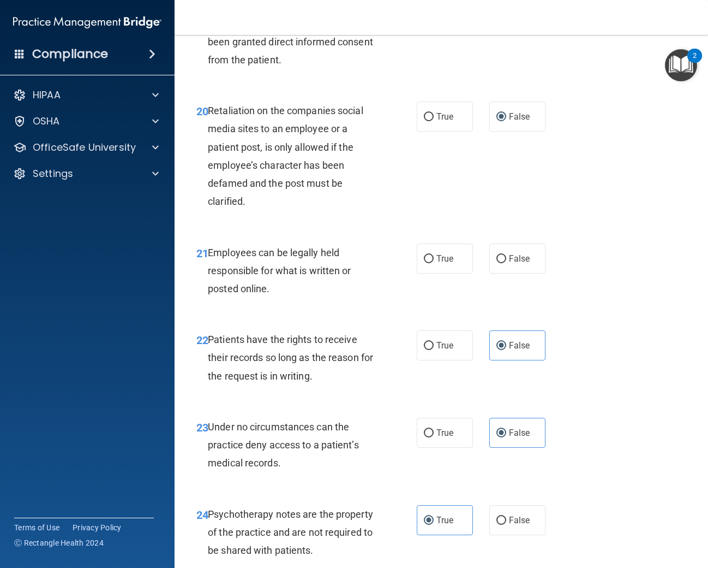
scroll to position [2421, 0]
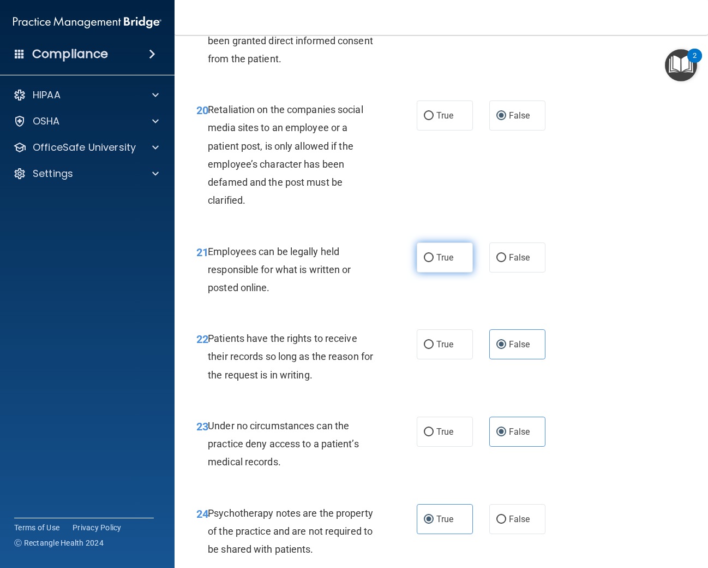
click at [445, 261] on span "True" at bounding box center [445, 257] width 17 height 10
click at [434, 261] on input "True" at bounding box center [429, 258] width 10 height 8
radio input "true"
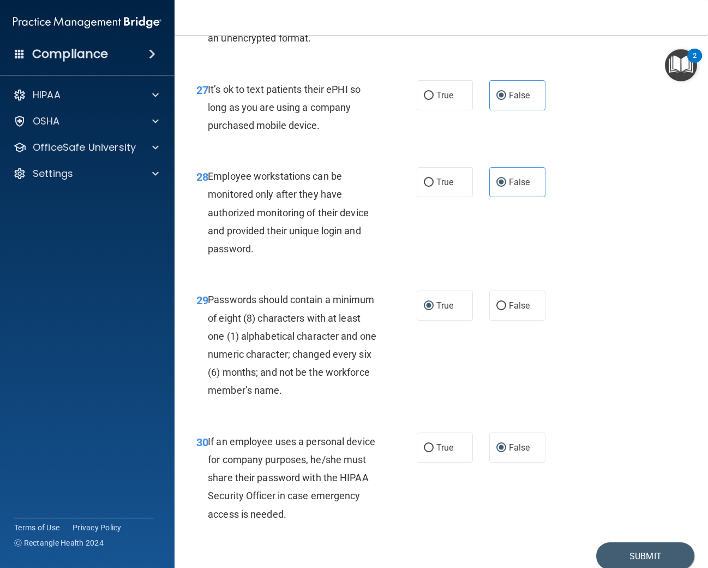
scroll to position [3242, 0]
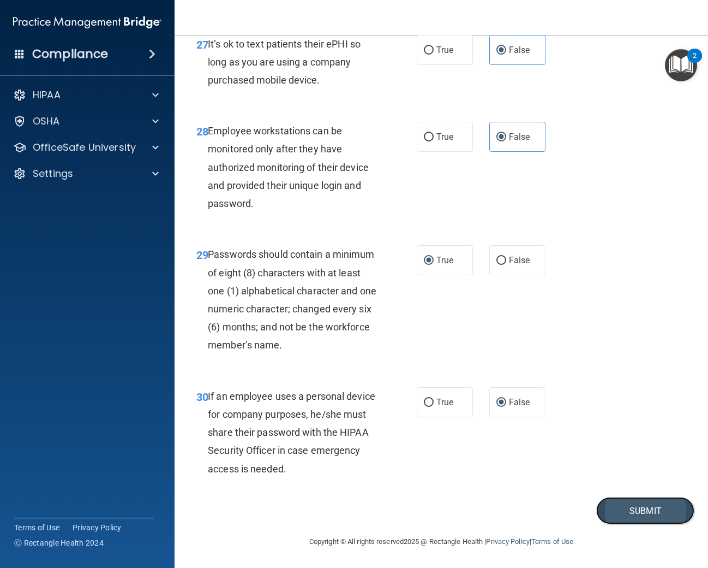
click at [626, 506] on button "Submit" at bounding box center [645, 511] width 98 height 28
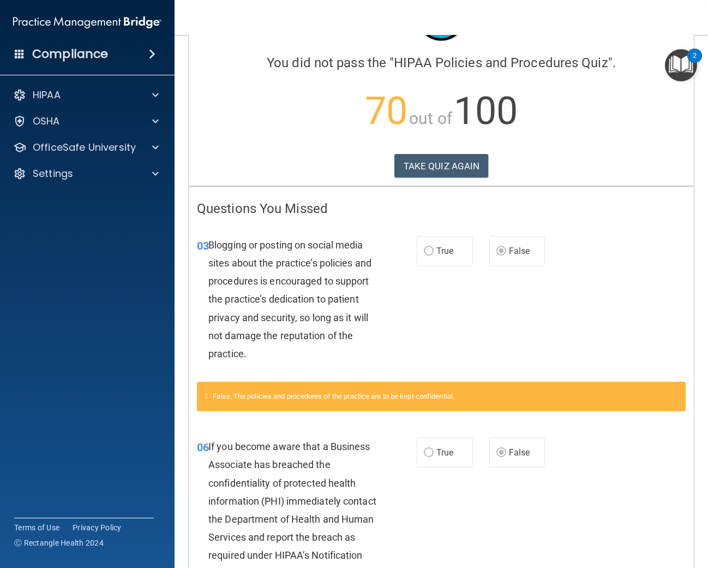
scroll to position [72, 0]
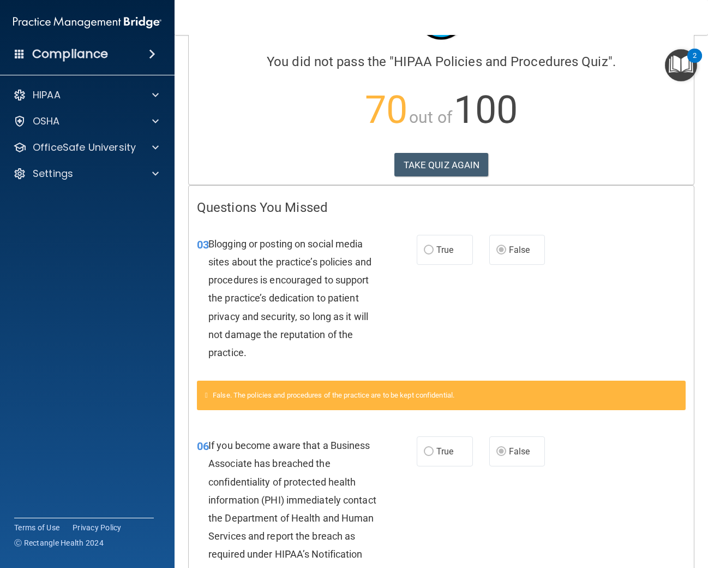
click at [438, 251] on span "True" at bounding box center [445, 249] width 17 height 10
drag, startPoint x: 205, startPoint y: 395, endPoint x: 218, endPoint y: 397, distance: 13.2
click at [206, 395] on div "False. The policies and procedures of the practice are to be kept confidential." at bounding box center [441, 394] width 489 height 29
click at [208, 396] on icon at bounding box center [206, 394] width 3 height 7
drag, startPoint x: 208, startPoint y: 396, endPoint x: 217, endPoint y: 395, distance: 9.4
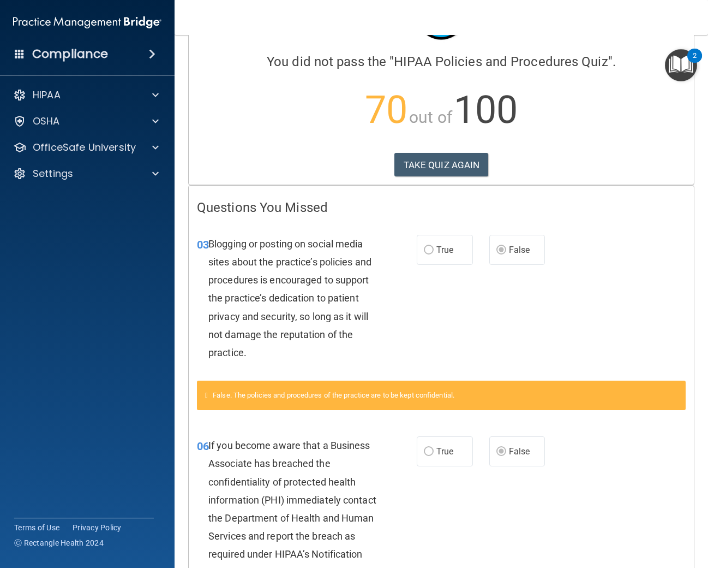
click at [208, 396] on icon at bounding box center [206, 394] width 3 height 7
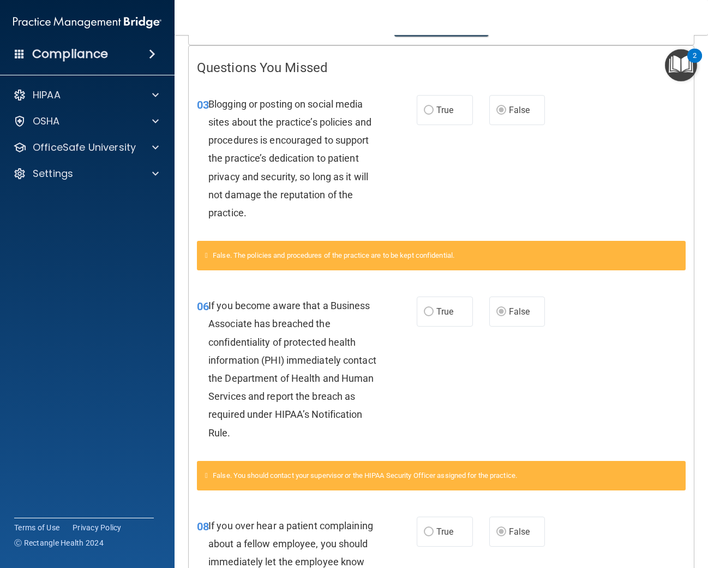
scroll to position [0, 0]
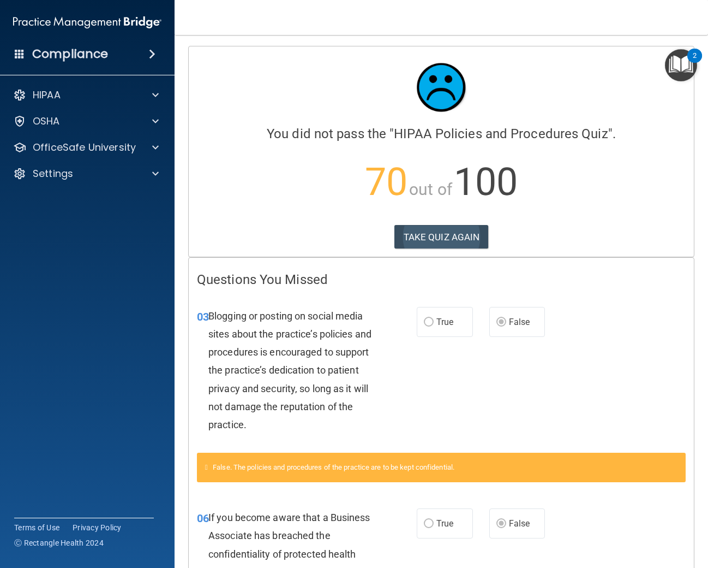
click at [424, 223] on div "Calculating your score.... You did not pass the " HIPAA Policies and Procedures…" at bounding box center [441, 151] width 505 height 210
click at [426, 234] on button "TAKE QUIZ AGAIN" at bounding box center [442, 237] width 94 height 24
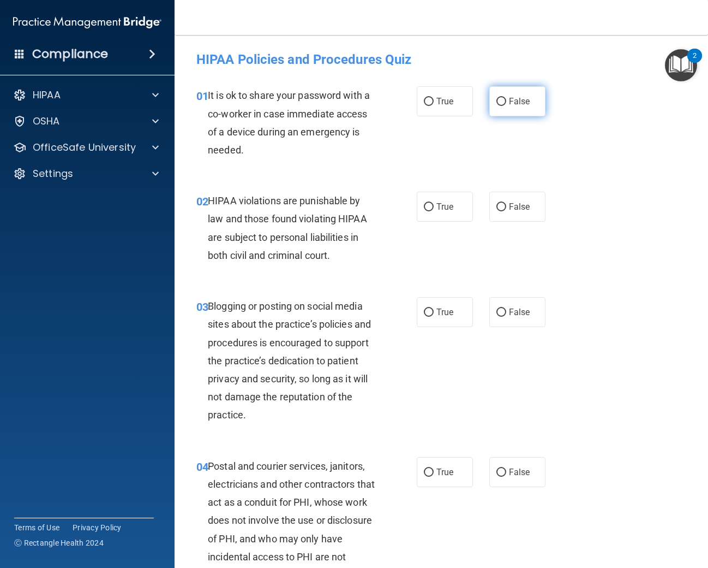
click at [512, 102] on span "False" at bounding box center [519, 101] width 21 height 10
click at [506, 102] on input "False" at bounding box center [502, 102] width 10 height 8
radio input "true"
click at [455, 208] on label "True" at bounding box center [445, 207] width 56 height 30
click at [434, 208] on input "True" at bounding box center [429, 207] width 10 height 8
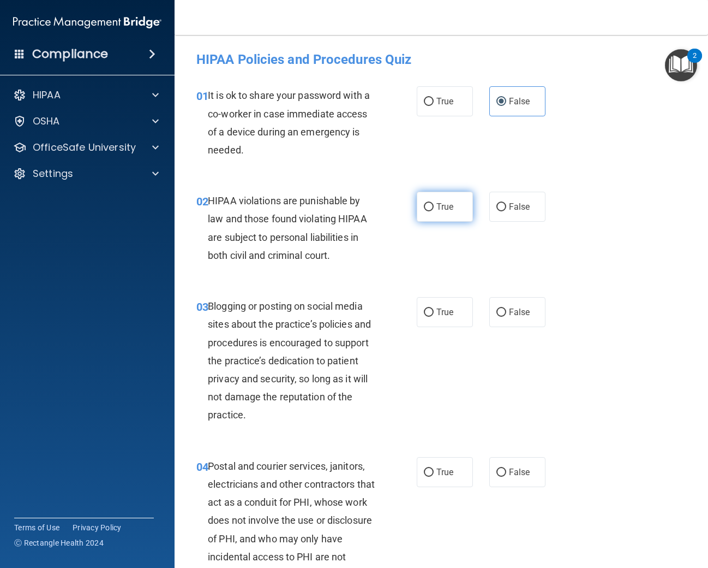
radio input "true"
drag, startPoint x: 432, startPoint y: 304, endPoint x: 435, endPoint y: 312, distance: 8.1
click at [433, 306] on label "True" at bounding box center [445, 312] width 56 height 30
click at [433, 308] on input "True" at bounding box center [429, 312] width 10 height 8
radio input "true"
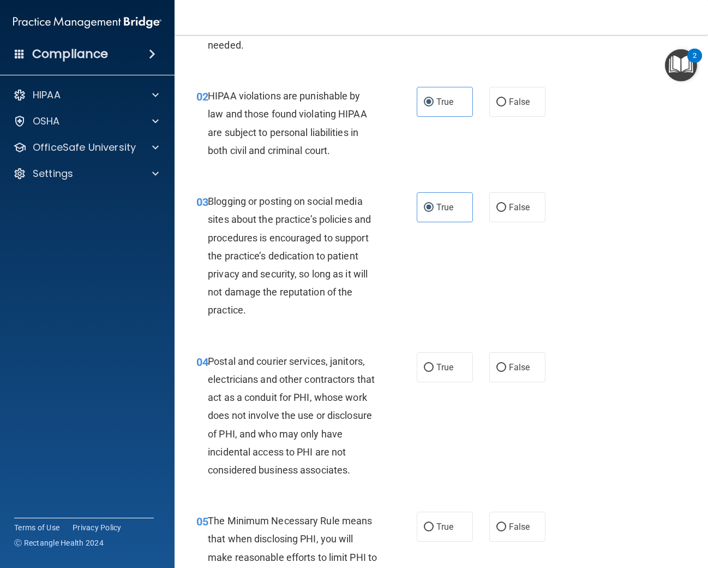
scroll to position [122, 0]
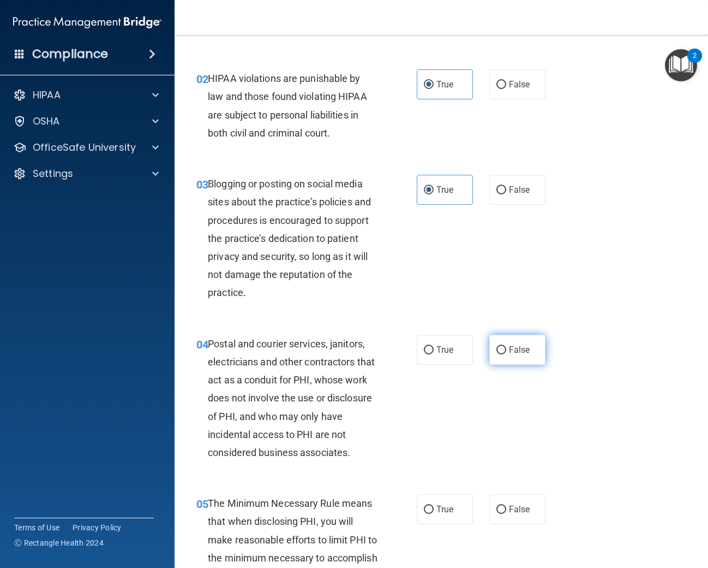
click at [518, 346] on span "False" at bounding box center [519, 349] width 21 height 10
click at [506, 346] on input "False" at bounding box center [502, 350] width 10 height 8
radio input "true"
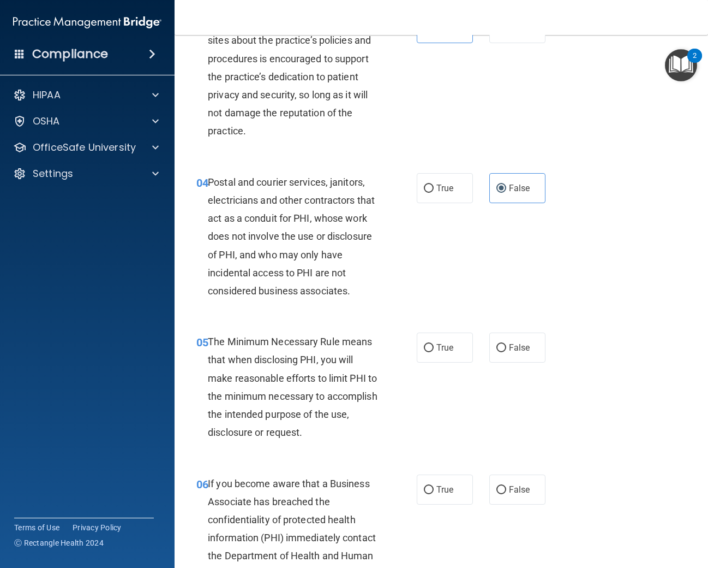
scroll to position [288, 0]
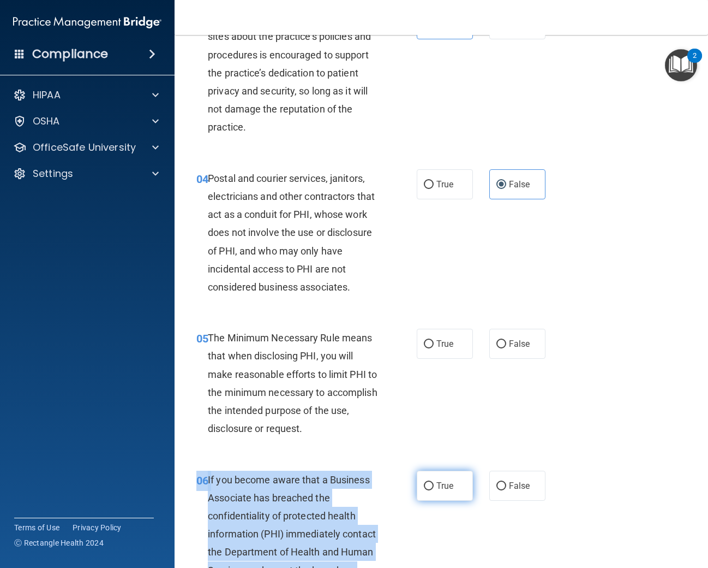
drag, startPoint x: 446, startPoint y: 470, endPoint x: 437, endPoint y: 486, distance: 17.6
click at [446, 470] on div "06 If you become aware that a Business Associate has breached the confidentiali…" at bounding box center [441, 546] width 506 height 178
click at [437, 486] on span "True" at bounding box center [445, 485] width 17 height 10
click at [434, 486] on input "True" at bounding box center [429, 486] width 10 height 8
radio input "true"
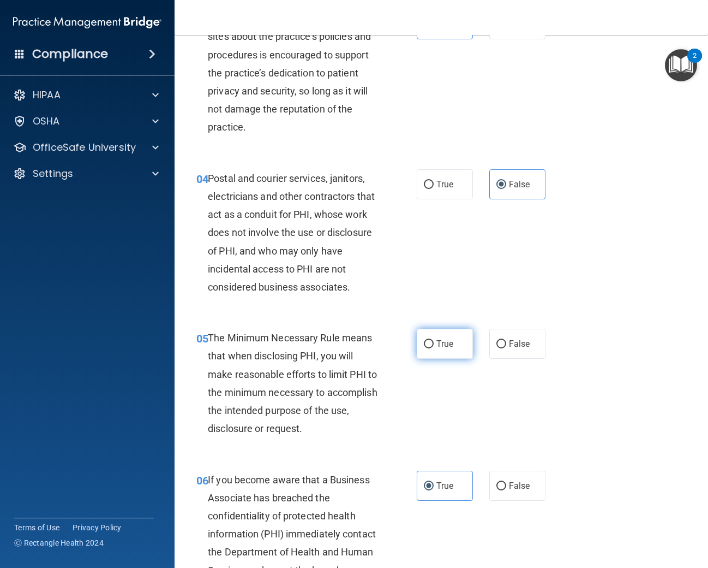
click at [421, 342] on label "True" at bounding box center [445, 343] width 56 height 30
click at [424, 342] on input "True" at bounding box center [429, 344] width 10 height 8
radio input "true"
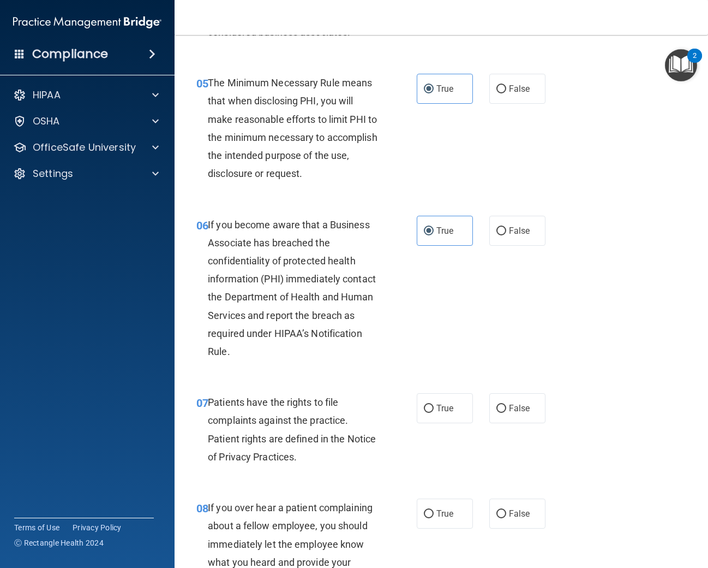
scroll to position [546, 0]
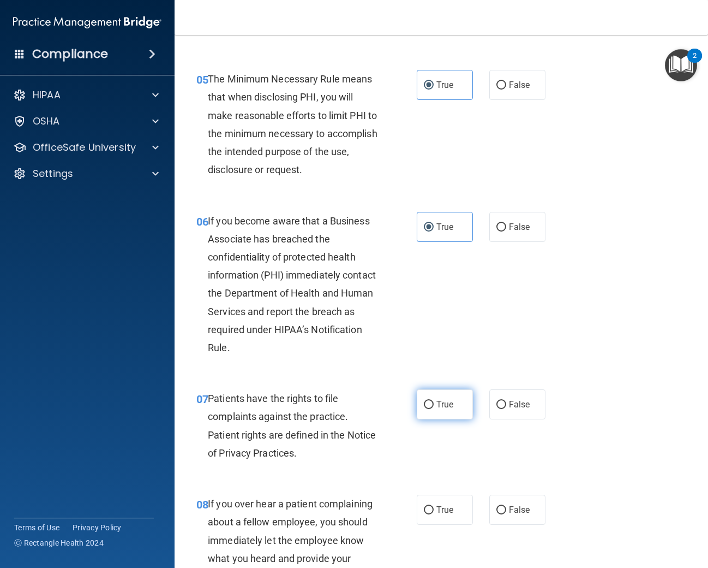
click at [424, 407] on input "True" at bounding box center [429, 405] width 10 height 8
radio input "true"
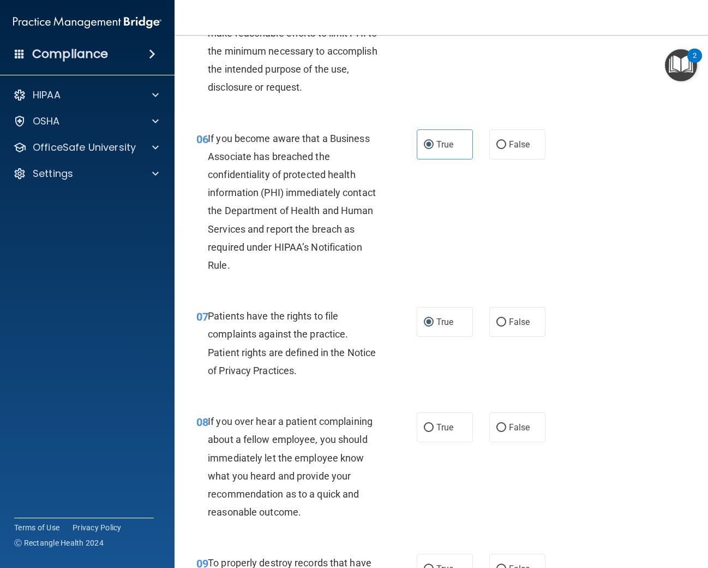
scroll to position [631, 0]
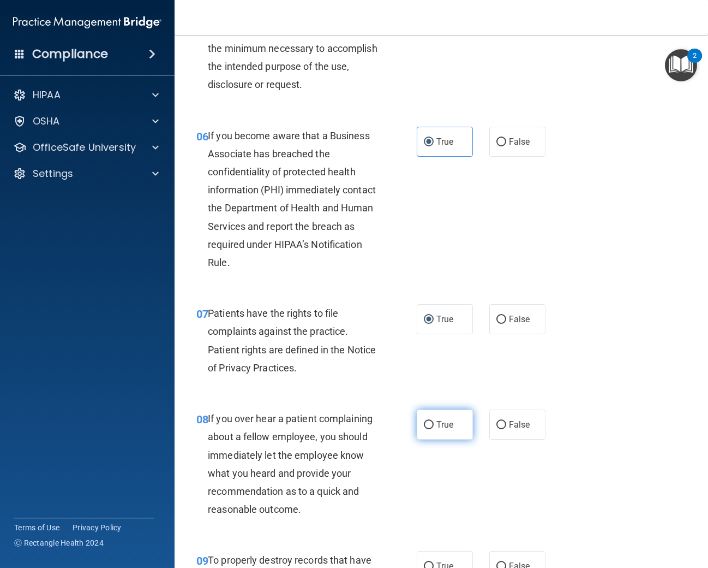
click at [442, 423] on span "True" at bounding box center [445, 424] width 17 height 10
click at [434, 423] on input "True" at bounding box center [429, 425] width 10 height 8
radio input "true"
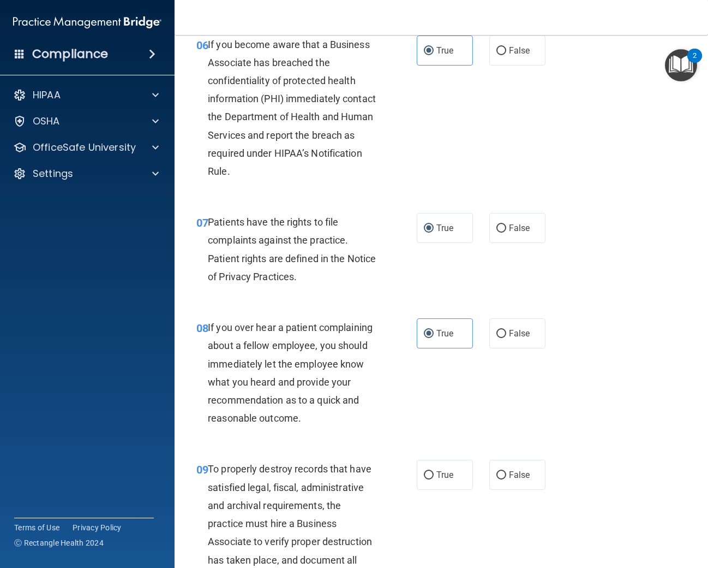
scroll to position [834, 0]
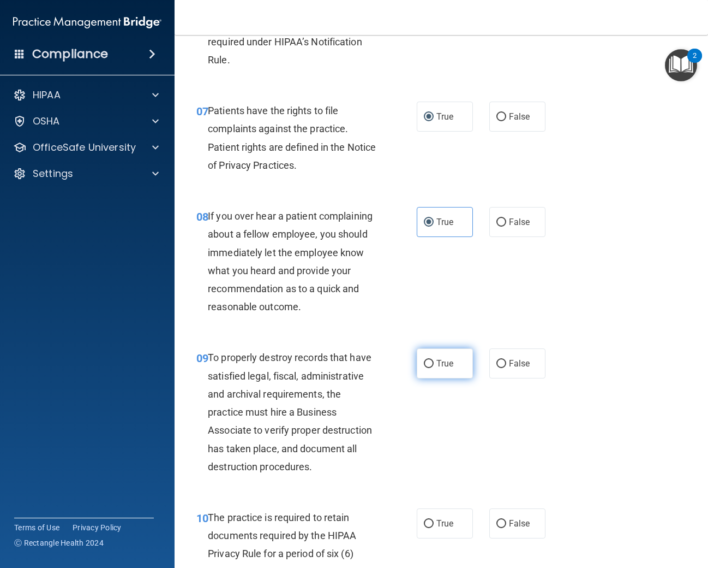
click at [451, 366] on span "True" at bounding box center [445, 363] width 17 height 10
click at [434, 366] on input "True" at bounding box center [429, 364] width 10 height 8
radio input "true"
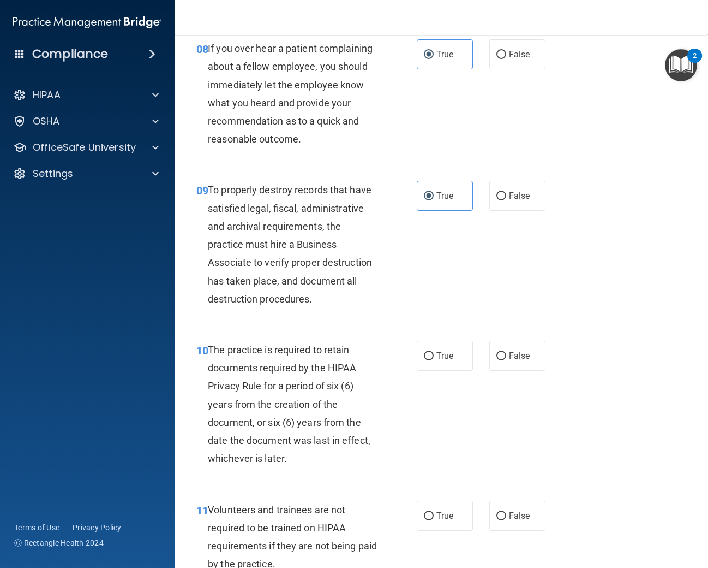
scroll to position [1034, 0]
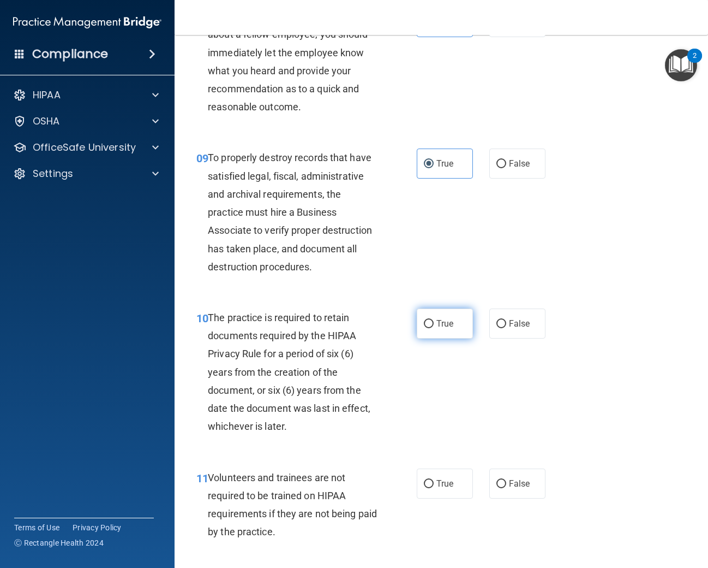
click at [428, 321] on input "True" at bounding box center [429, 324] width 10 height 8
radio input "true"
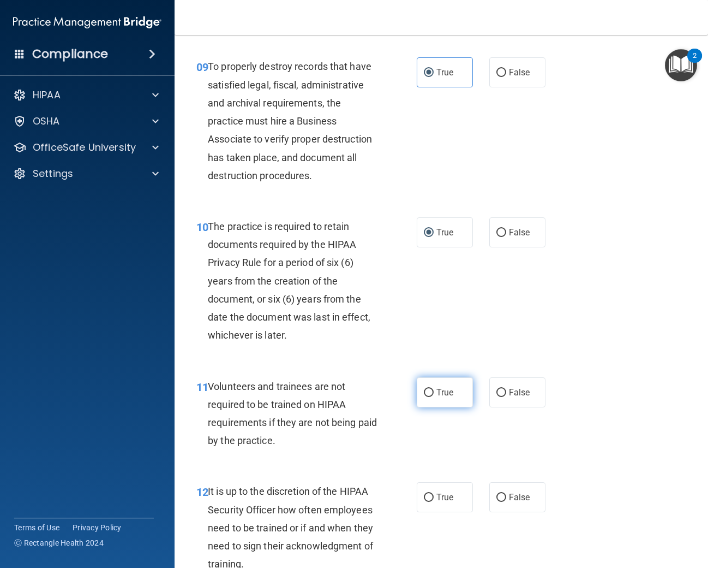
scroll to position [1133, 0]
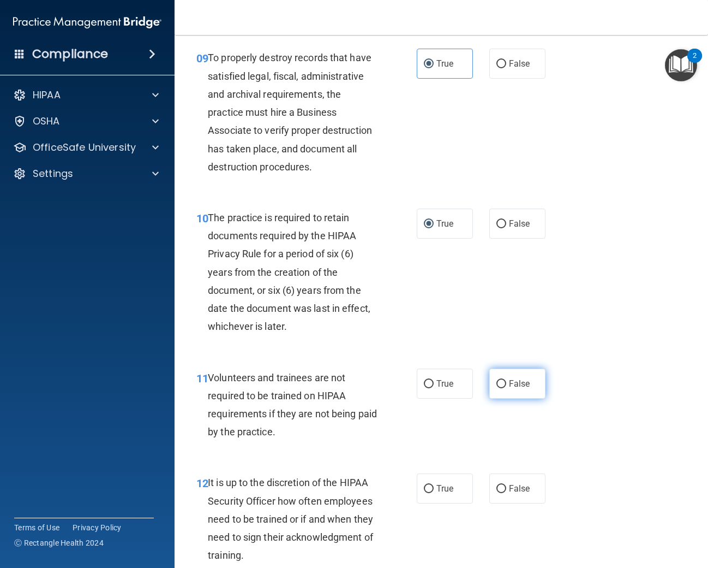
click at [506, 387] on label "False" at bounding box center [517, 383] width 56 height 30
click at [506, 387] on input "False" at bounding box center [502, 384] width 10 height 8
radio input "true"
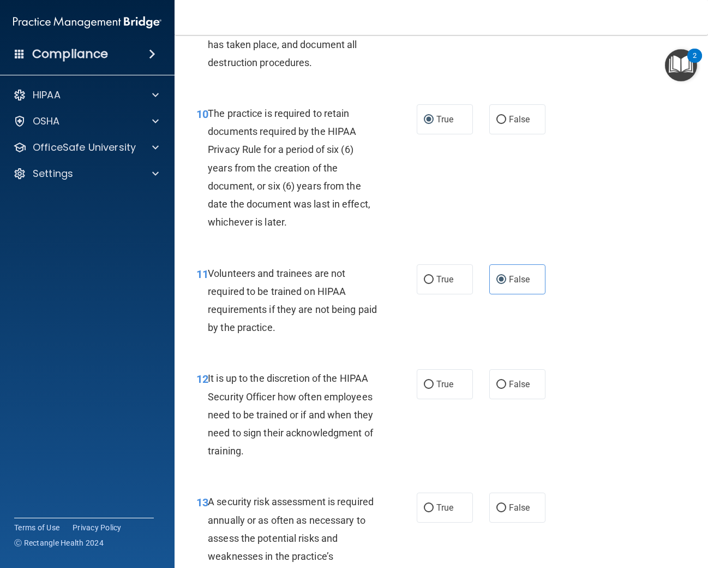
scroll to position [1238, 0]
click at [446, 386] on span "True" at bounding box center [445, 383] width 17 height 10
click at [434, 386] on input "True" at bounding box center [429, 384] width 10 height 8
radio input "true"
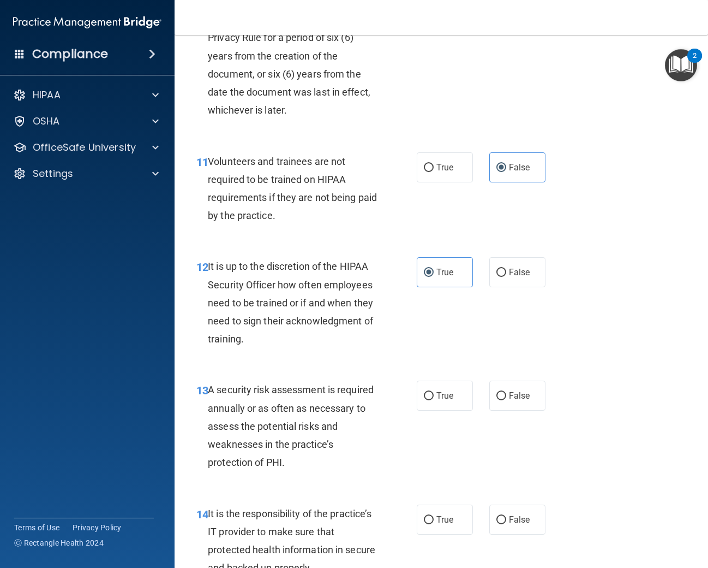
scroll to position [1347, 0]
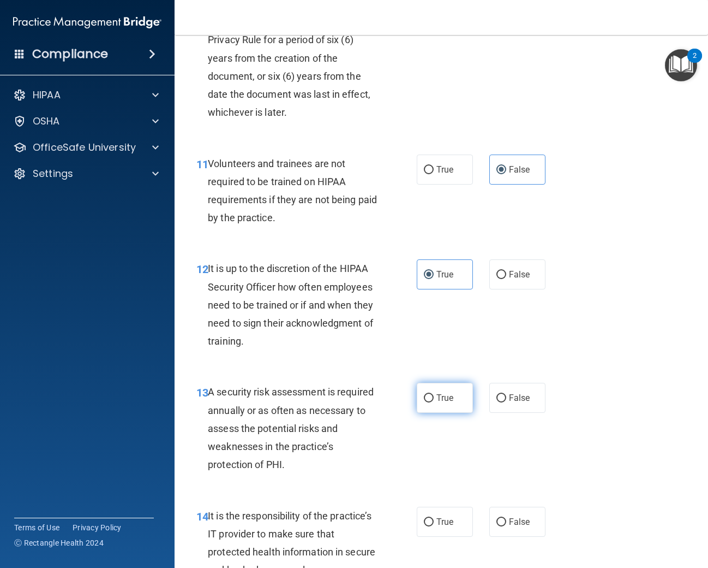
click at [422, 398] on label "True" at bounding box center [445, 398] width 56 height 30
click at [424, 398] on input "True" at bounding box center [429, 398] width 10 height 8
radio input "true"
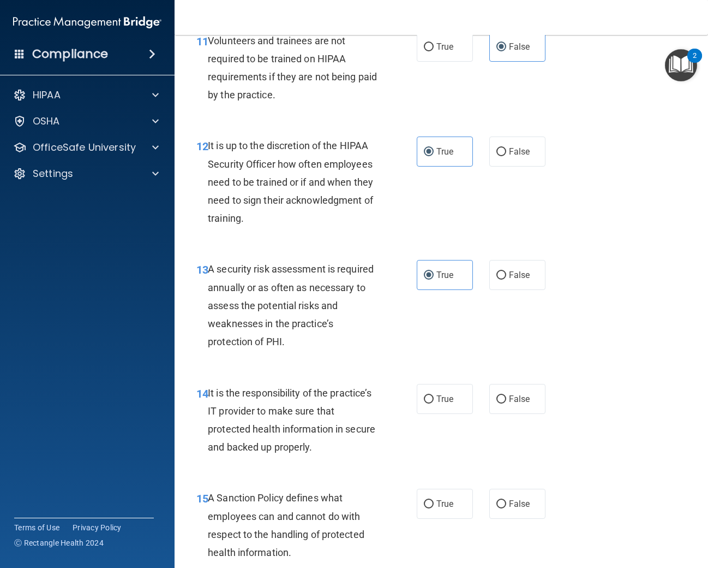
scroll to position [1481, 0]
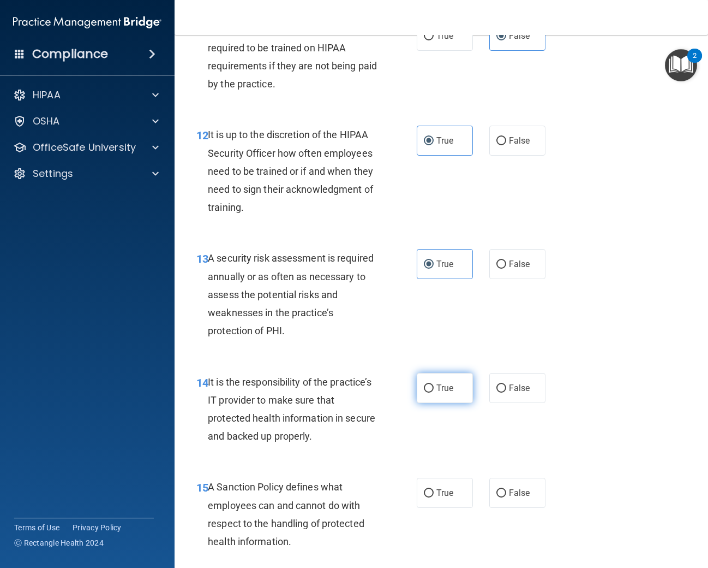
click at [434, 382] on label "True" at bounding box center [445, 388] width 56 height 30
click at [434, 384] on input "True" at bounding box center [429, 388] width 10 height 8
radio input "true"
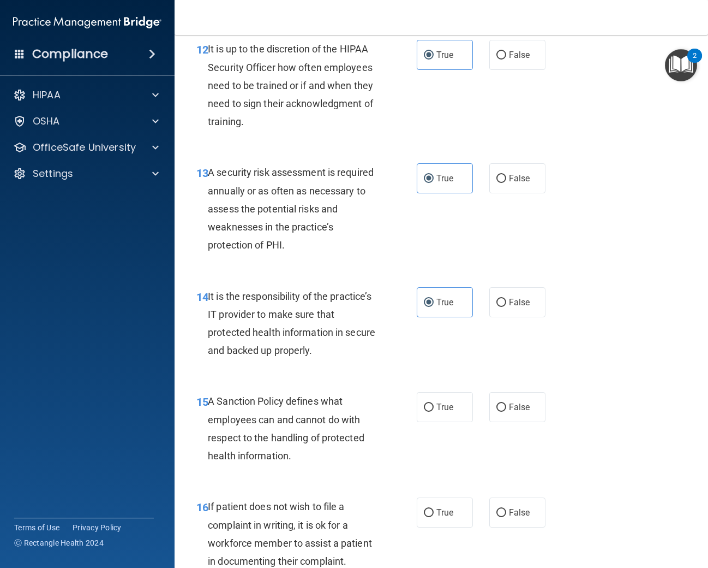
scroll to position [1568, 0]
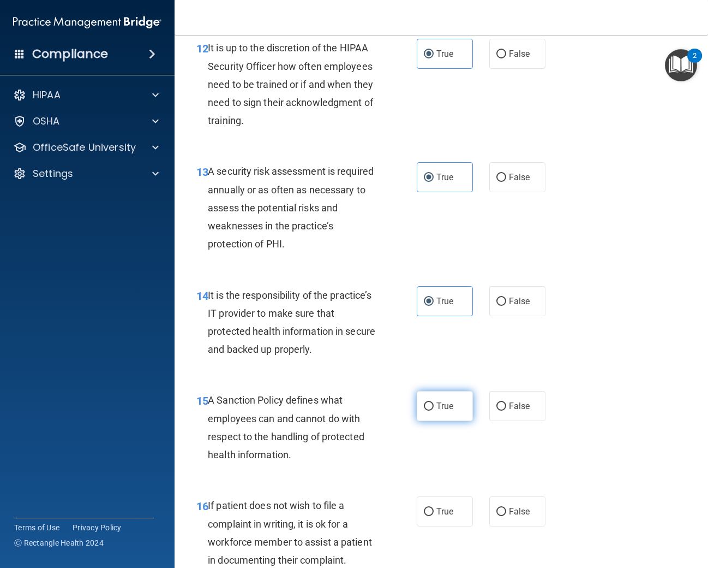
click at [432, 407] on input "True" at bounding box center [429, 406] width 10 height 8
radio input "true"
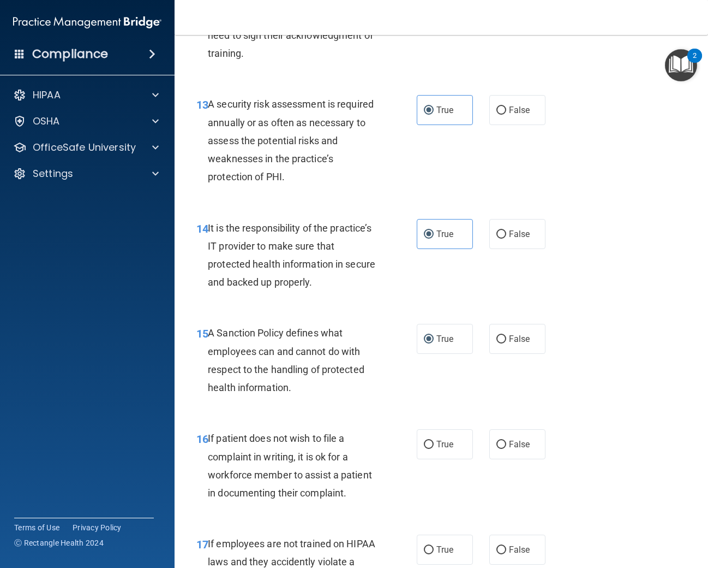
scroll to position [1700, 0]
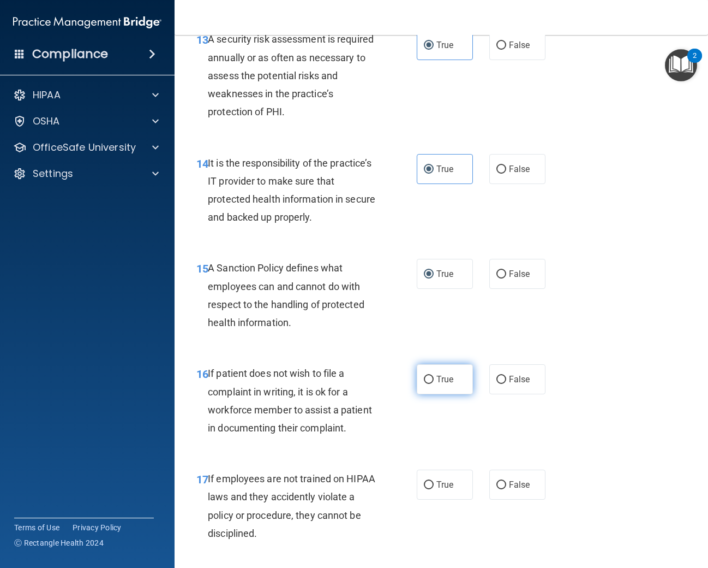
click at [425, 386] on label "True" at bounding box center [445, 379] width 56 height 30
click at [425, 384] on input "True" at bounding box center [429, 379] width 10 height 8
radio input "true"
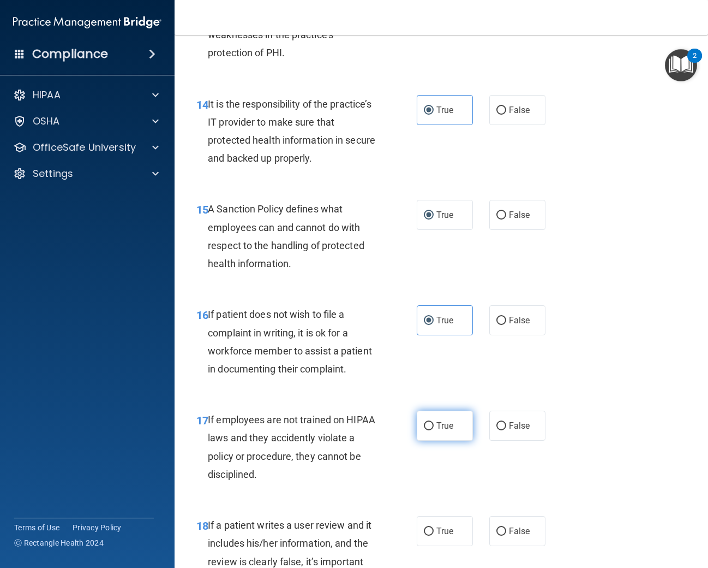
scroll to position [1857, 0]
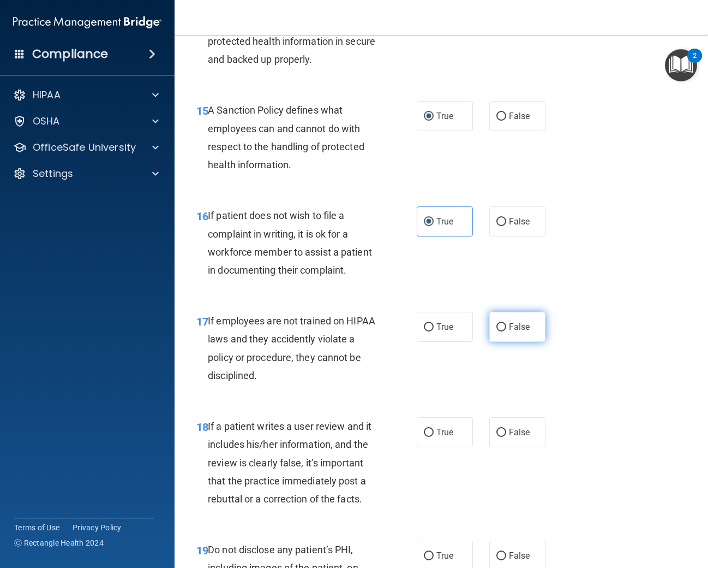
drag, startPoint x: 500, startPoint y: 331, endPoint x: 489, endPoint y: 341, distance: 14.7
click at [500, 331] on input "False" at bounding box center [502, 327] width 10 height 8
radio input "true"
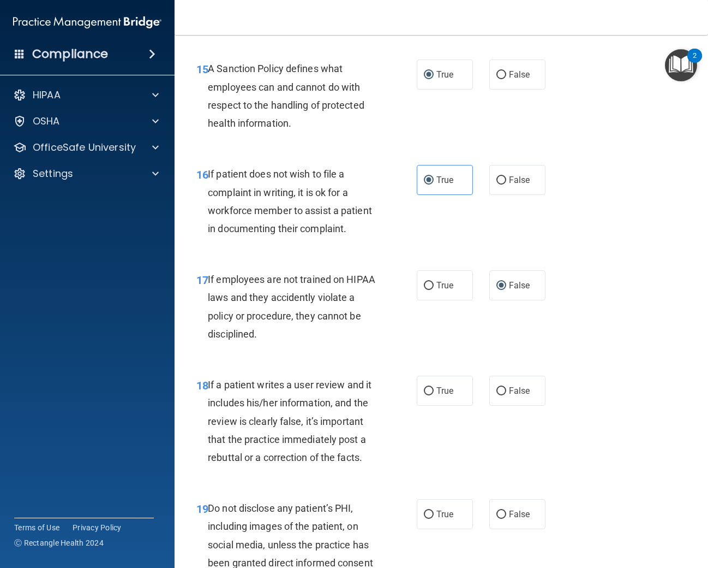
scroll to position [1898, 0]
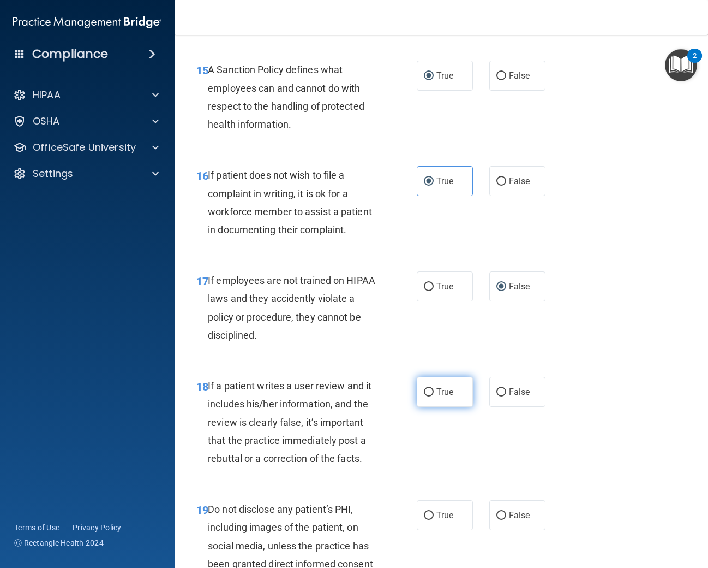
click at [430, 394] on input "True" at bounding box center [429, 392] width 10 height 8
radio input "true"
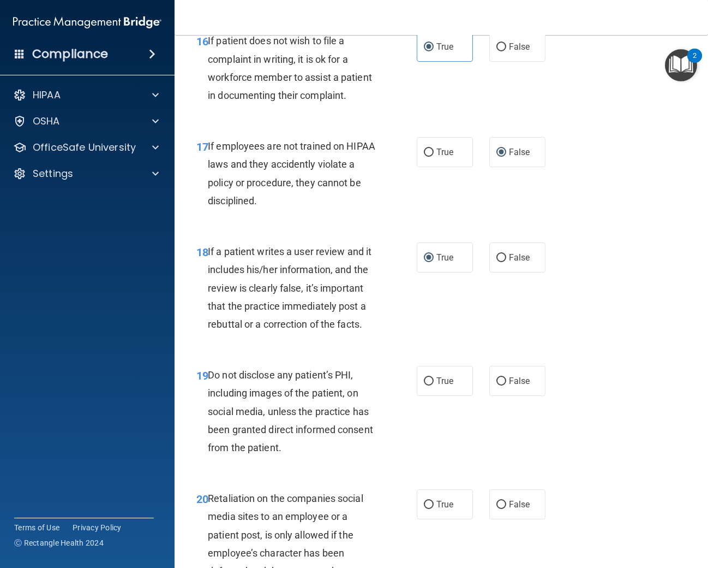
scroll to position [2033, 0]
click at [510, 383] on span "False" at bounding box center [519, 380] width 21 height 10
click at [506, 383] on input "False" at bounding box center [502, 381] width 10 height 8
radio input "true"
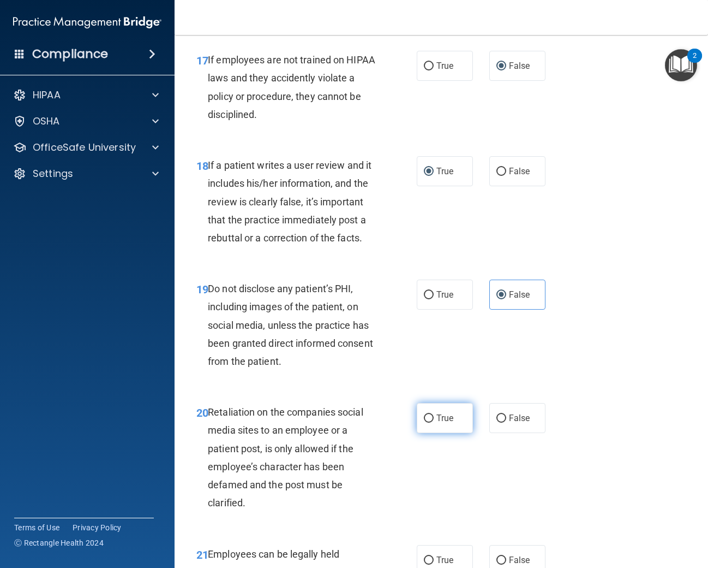
scroll to position [2130, 0]
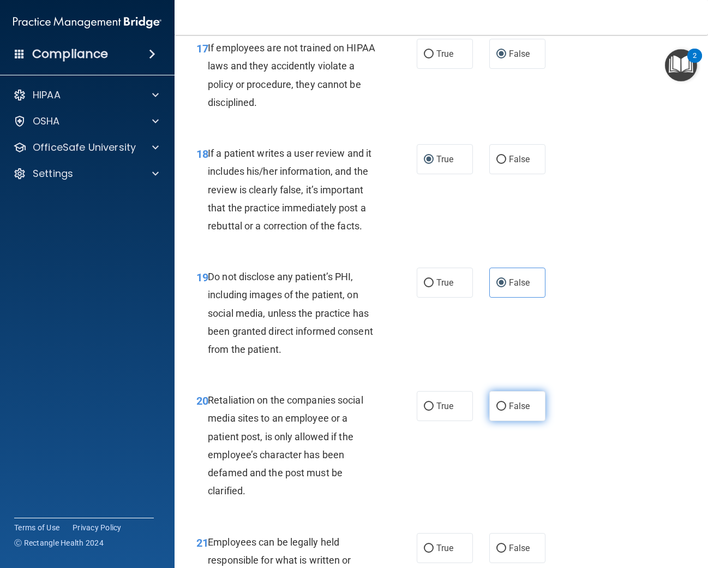
click at [518, 408] on span "False" at bounding box center [519, 406] width 21 height 10
click at [506, 408] on input "False" at bounding box center [502, 406] width 10 height 8
radio input "true"
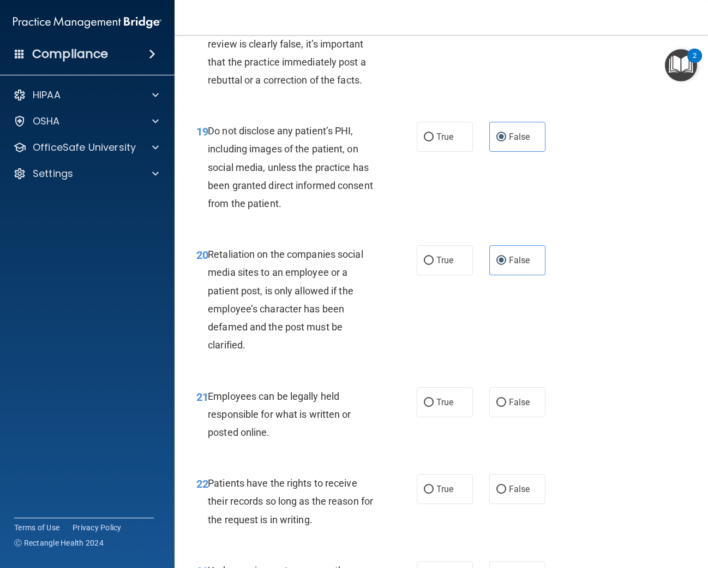
scroll to position [2349, 0]
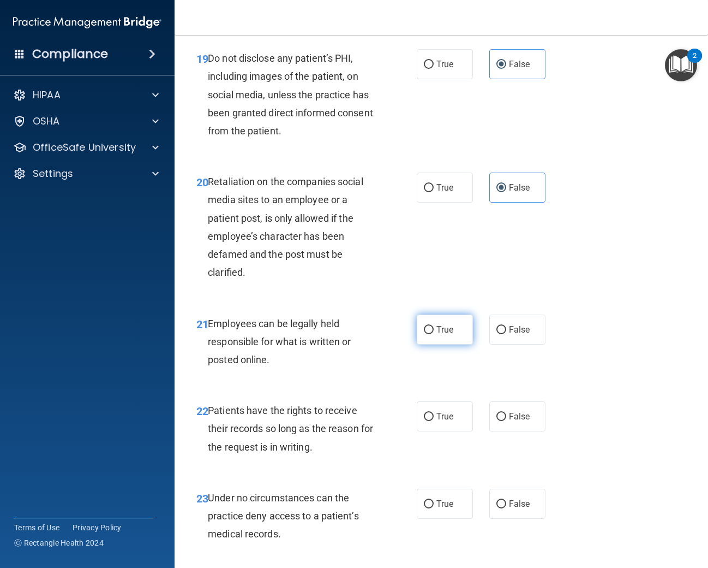
click at [434, 332] on label "True" at bounding box center [445, 329] width 56 height 30
click at [434, 332] on input "True" at bounding box center [429, 330] width 10 height 8
radio input "true"
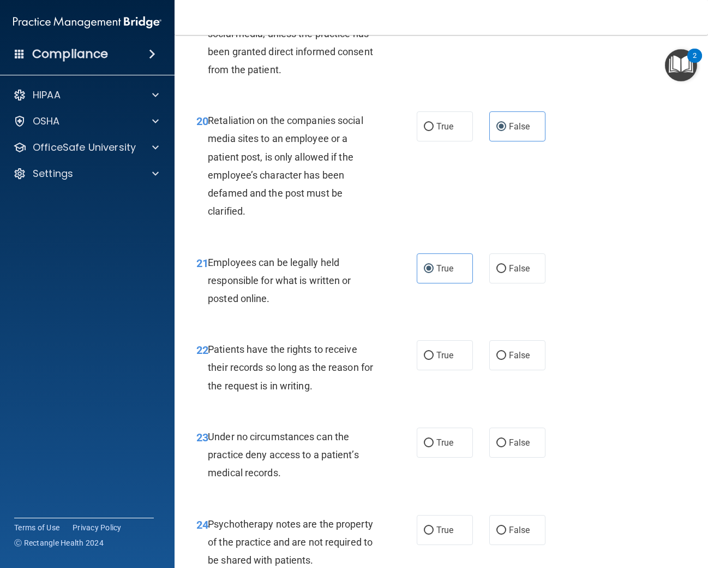
scroll to position [2415, 0]
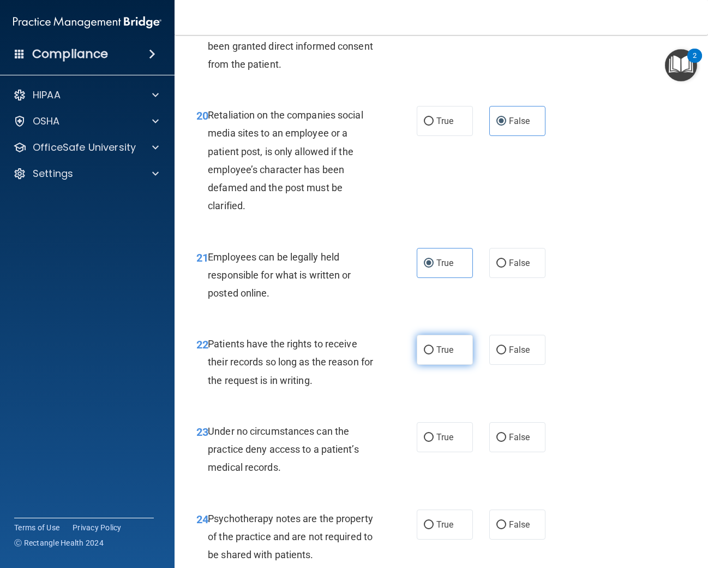
click at [434, 359] on label "True" at bounding box center [445, 349] width 56 height 30
click at [434, 354] on input "True" at bounding box center [429, 350] width 10 height 8
radio input "true"
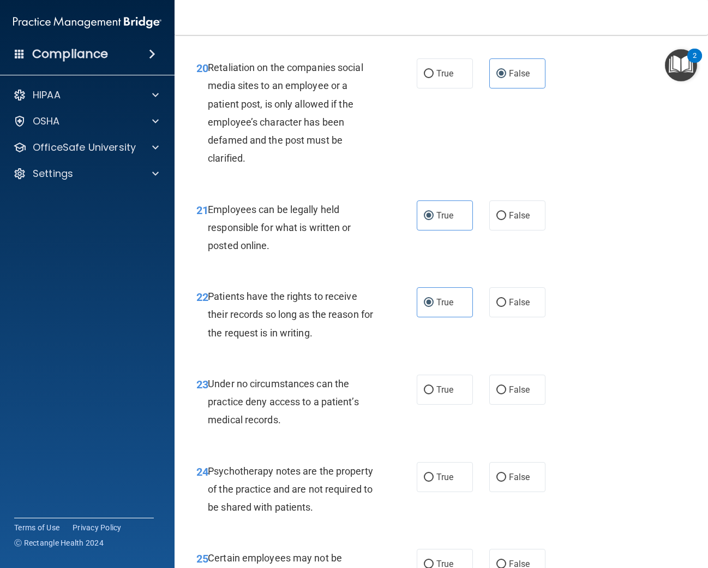
scroll to position [2465, 0]
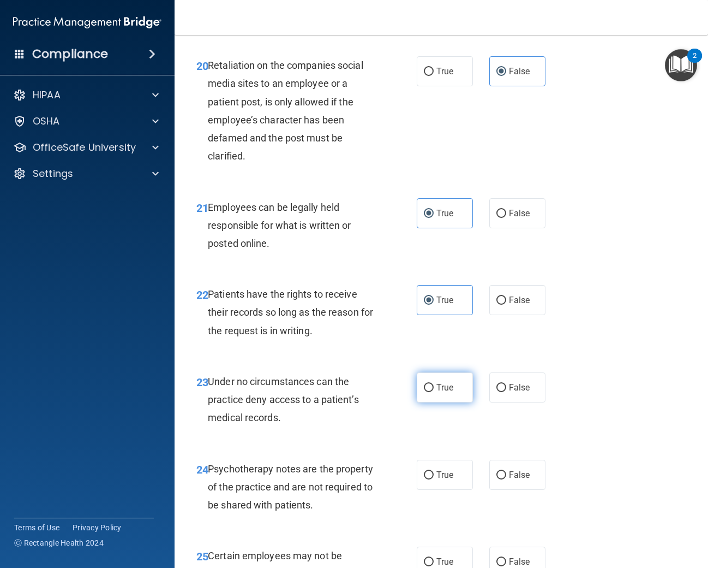
click at [447, 382] on span "True" at bounding box center [445, 387] width 17 height 10
click at [434, 384] on input "True" at bounding box center [429, 388] width 10 height 8
radio input "true"
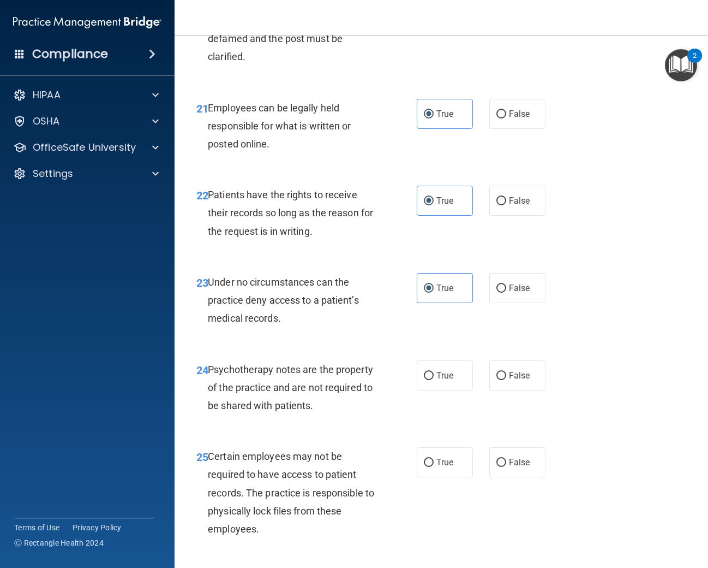
scroll to position [2563, 0]
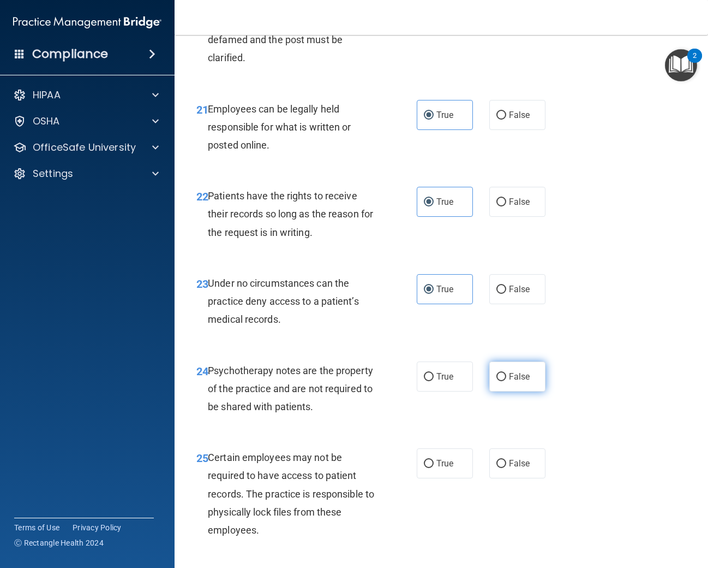
click at [526, 376] on span "False" at bounding box center [519, 376] width 21 height 10
click at [506, 376] on input "False" at bounding box center [502, 377] width 10 height 8
radio input "true"
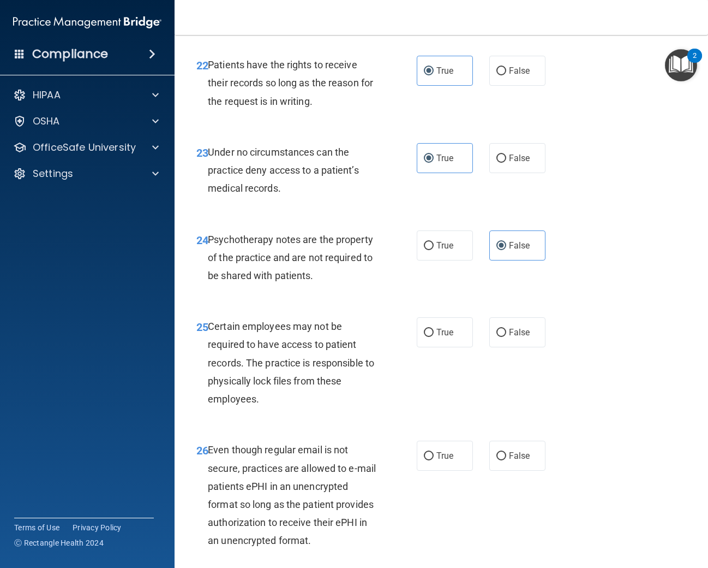
scroll to position [2695, 0]
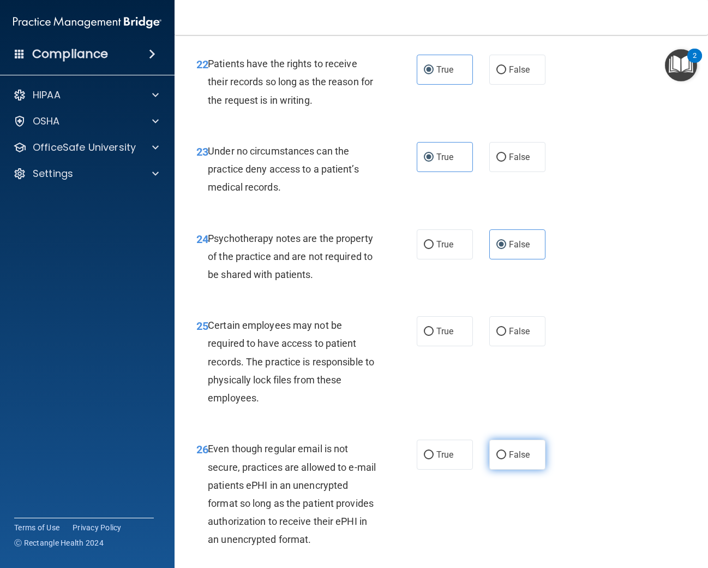
click at [515, 447] on label "False" at bounding box center [517, 454] width 56 height 30
click at [506, 451] on input "False" at bounding box center [502, 455] width 10 height 8
radio input "true"
click at [495, 339] on label "False" at bounding box center [517, 331] width 56 height 30
click at [497, 336] on input "False" at bounding box center [502, 331] width 10 height 8
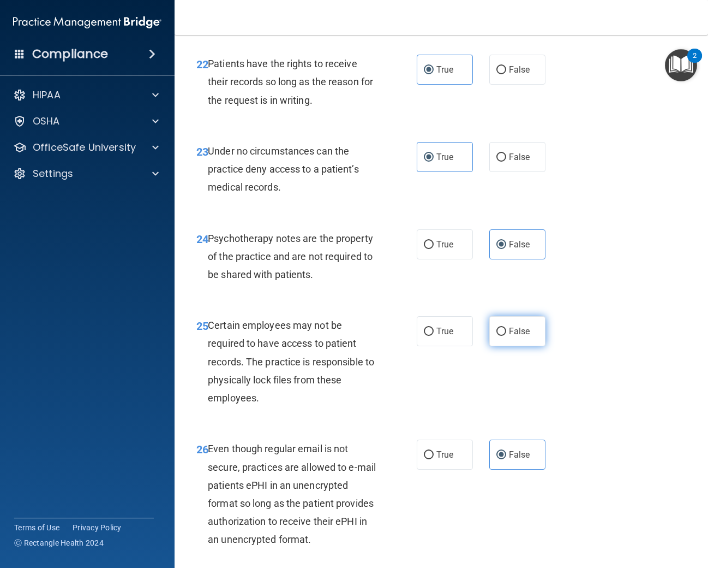
radio input "true"
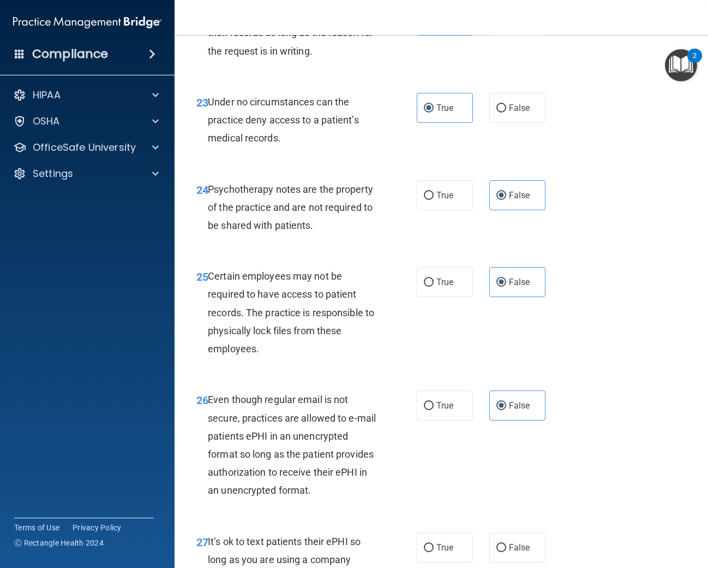
scroll to position [2750, 0]
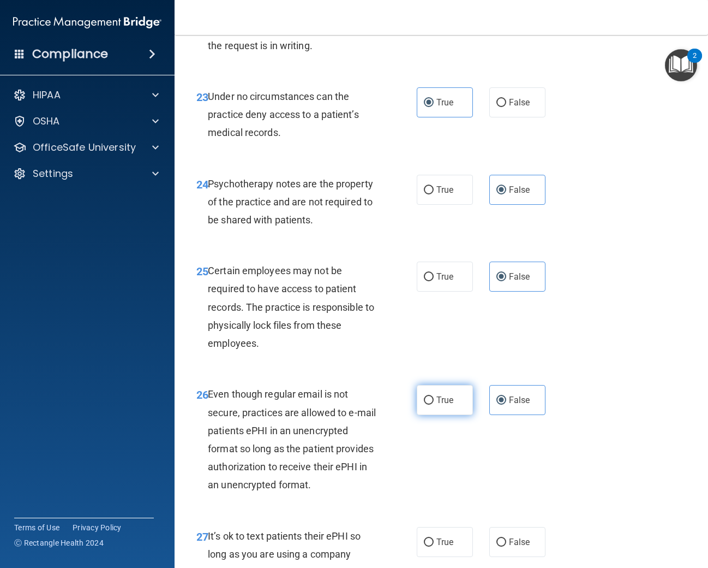
click at [440, 403] on span "True" at bounding box center [445, 400] width 17 height 10
click at [434, 403] on input "True" at bounding box center [429, 400] width 10 height 8
radio input "true"
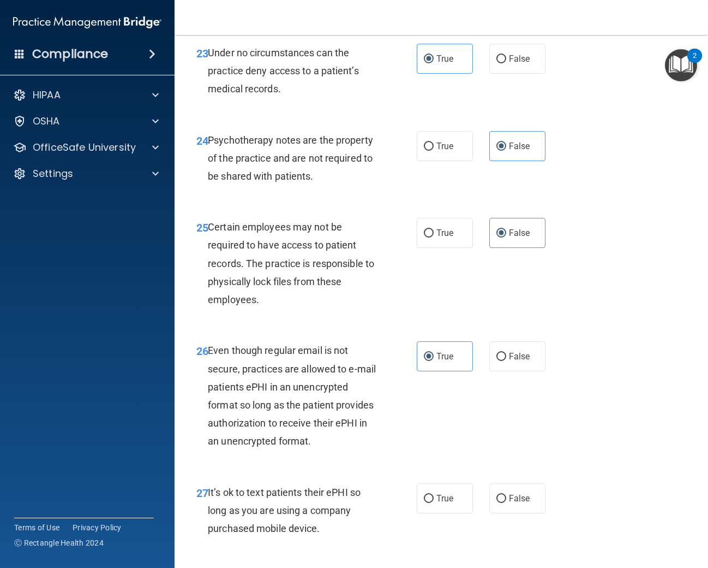
scroll to position [2800, 0]
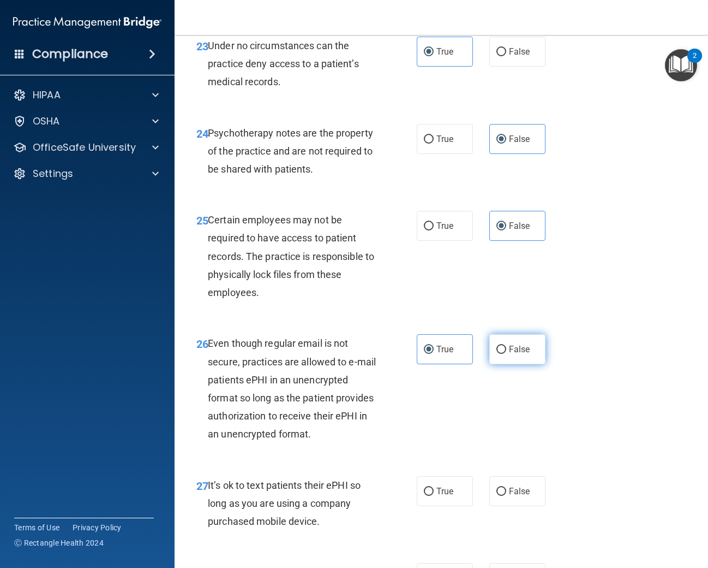
click at [503, 356] on label "False" at bounding box center [517, 349] width 56 height 30
click at [503, 354] on input "False" at bounding box center [502, 349] width 10 height 8
radio input "true"
radio input "false"
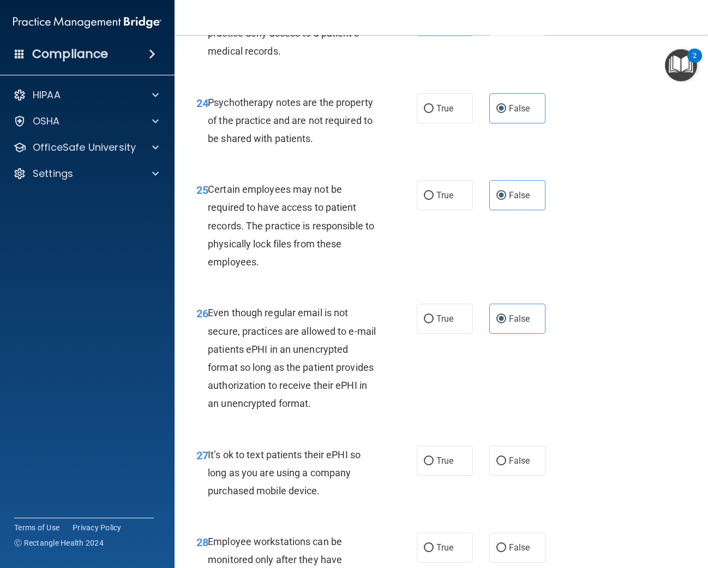
scroll to position [2832, 0]
click at [441, 457] on span "True" at bounding box center [445, 460] width 17 height 10
click at [434, 457] on input "True" at bounding box center [429, 460] width 10 height 8
radio input "true"
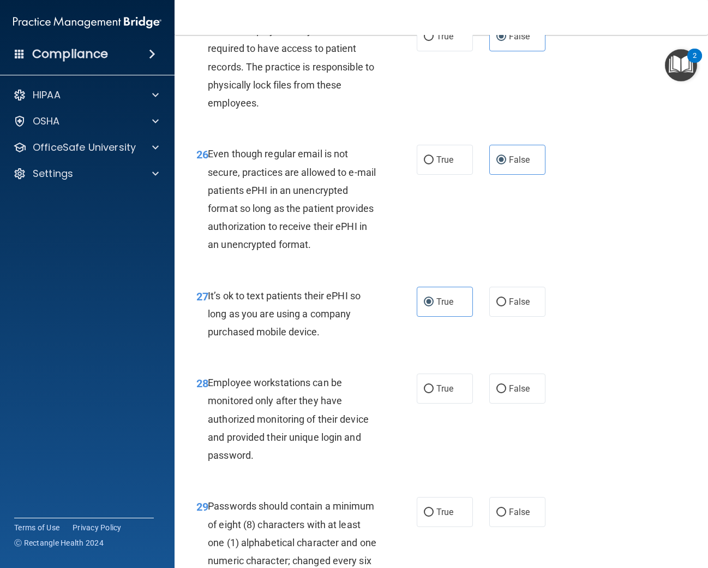
scroll to position [3003, 0]
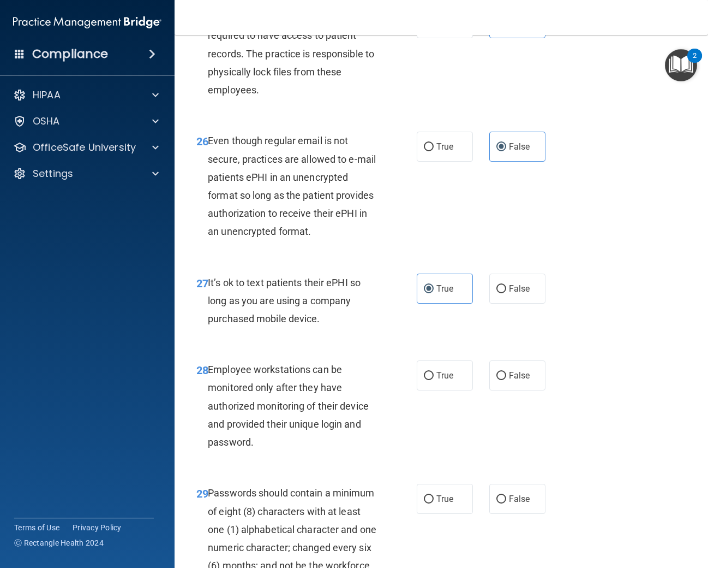
drag, startPoint x: 427, startPoint y: 378, endPoint x: 414, endPoint y: 388, distance: 16.4
click at [427, 378] on input "True" at bounding box center [429, 376] width 10 height 8
radio input "true"
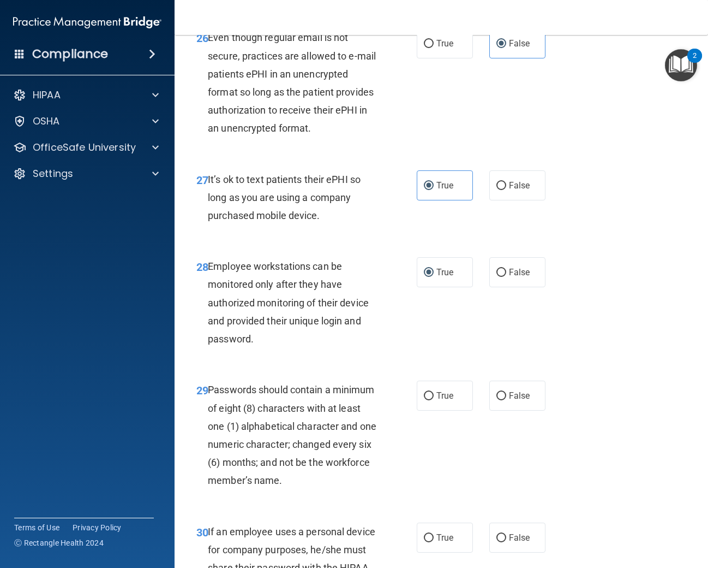
scroll to position [3107, 0]
click at [449, 398] on span "True" at bounding box center [445, 395] width 17 height 10
click at [434, 398] on input "True" at bounding box center [429, 395] width 10 height 8
radio input "true"
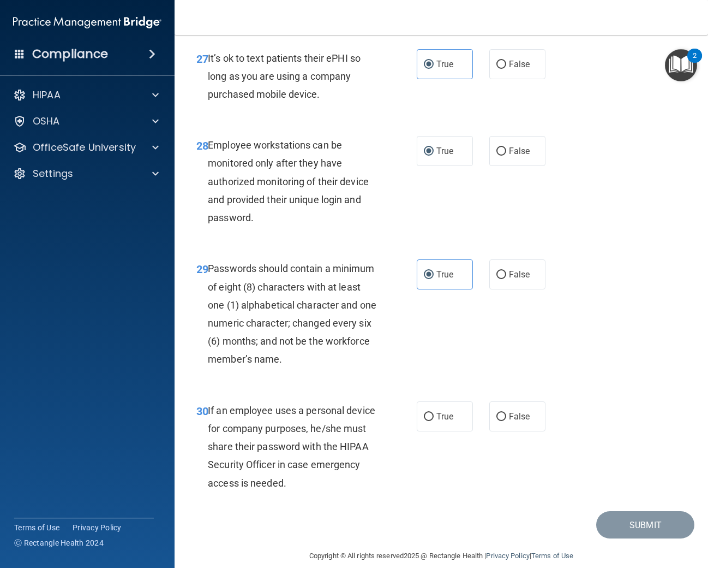
scroll to position [3228, 0]
click at [515, 417] on span "False" at bounding box center [519, 415] width 21 height 10
click at [506, 417] on input "False" at bounding box center [502, 416] width 10 height 8
radio input "true"
click at [626, 529] on button "Submit" at bounding box center [645, 524] width 98 height 28
